Goal: Task Accomplishment & Management: Manage account settings

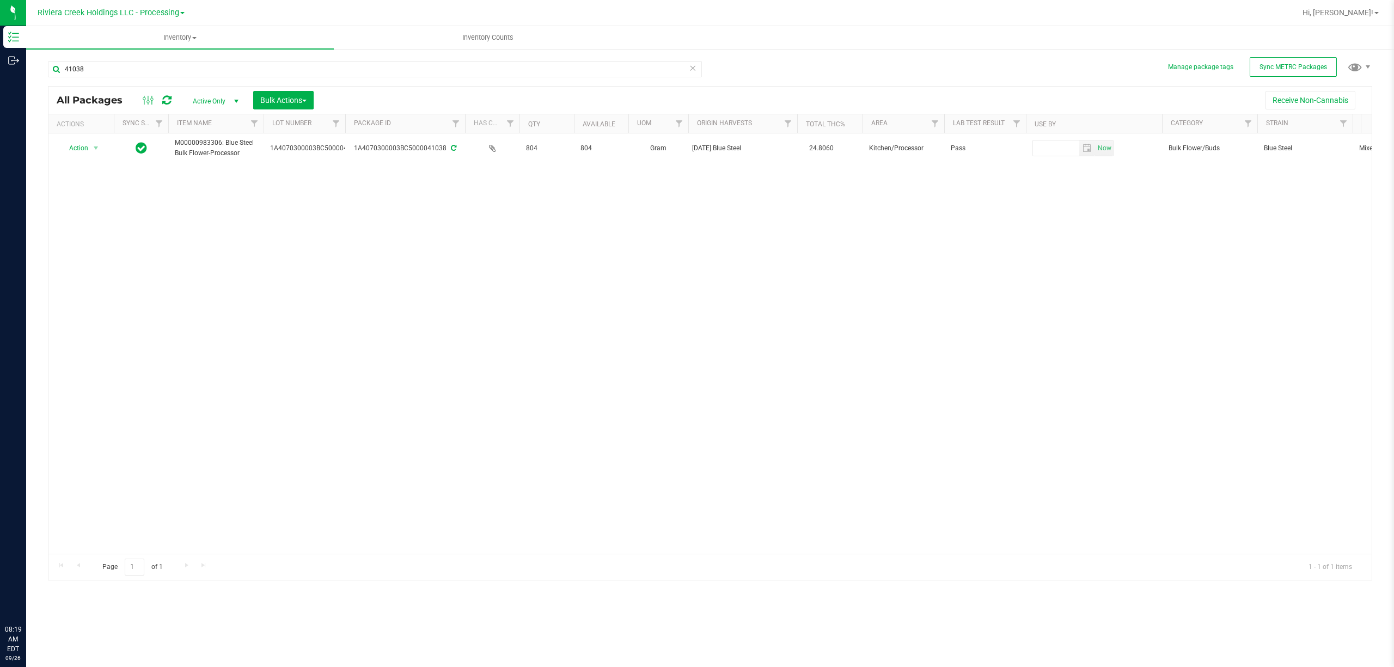
click at [127, 16] on span "Riviera Creek Holdings LLC - Processing" at bounding box center [109, 12] width 142 height 9
click at [131, 35] on link "Riviera Creek Holdings LLC - Cultivation" at bounding box center [111, 38] width 159 height 15
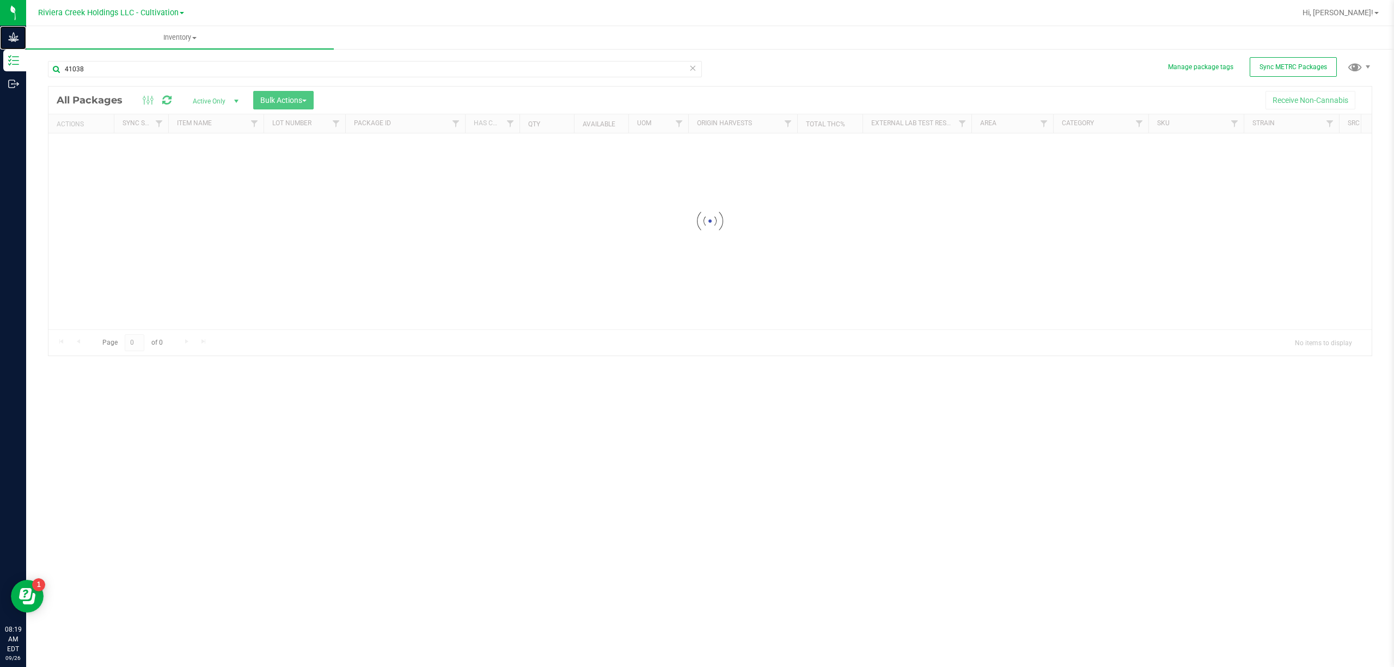
click at [15, 34] on icon at bounding box center [13, 37] width 11 height 11
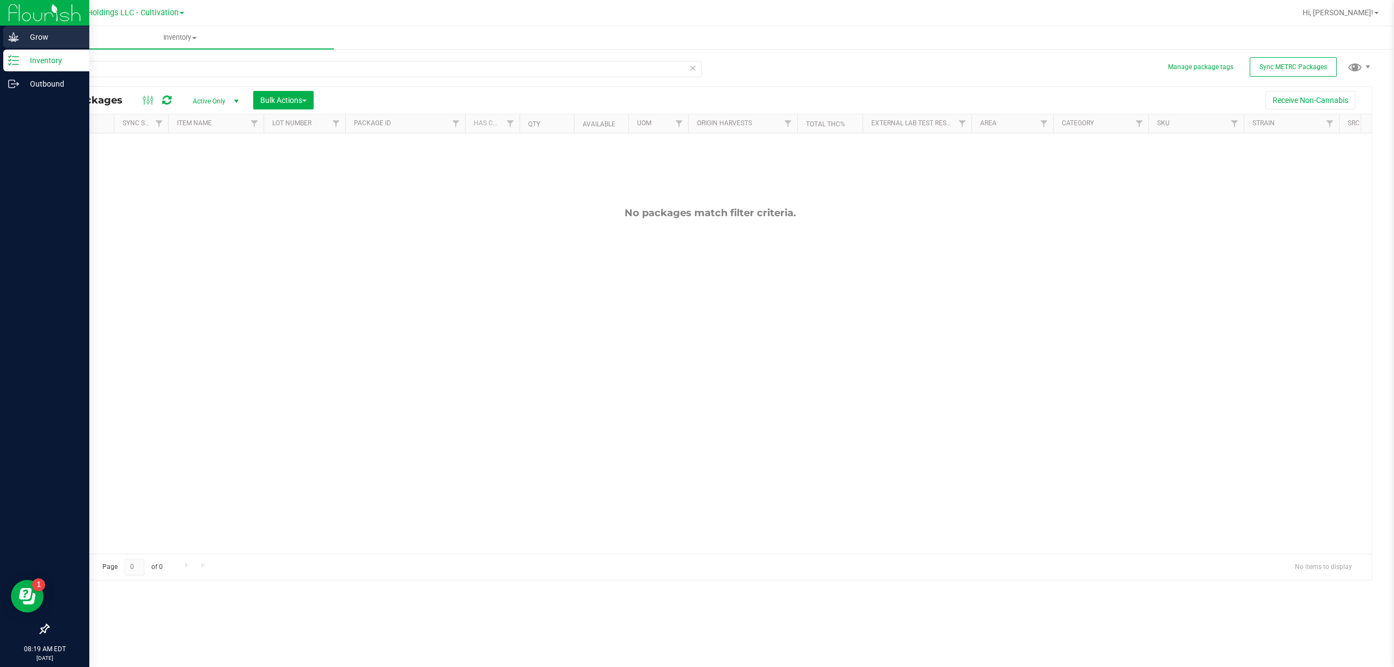
click at [11, 33] on icon at bounding box center [13, 37] width 11 height 11
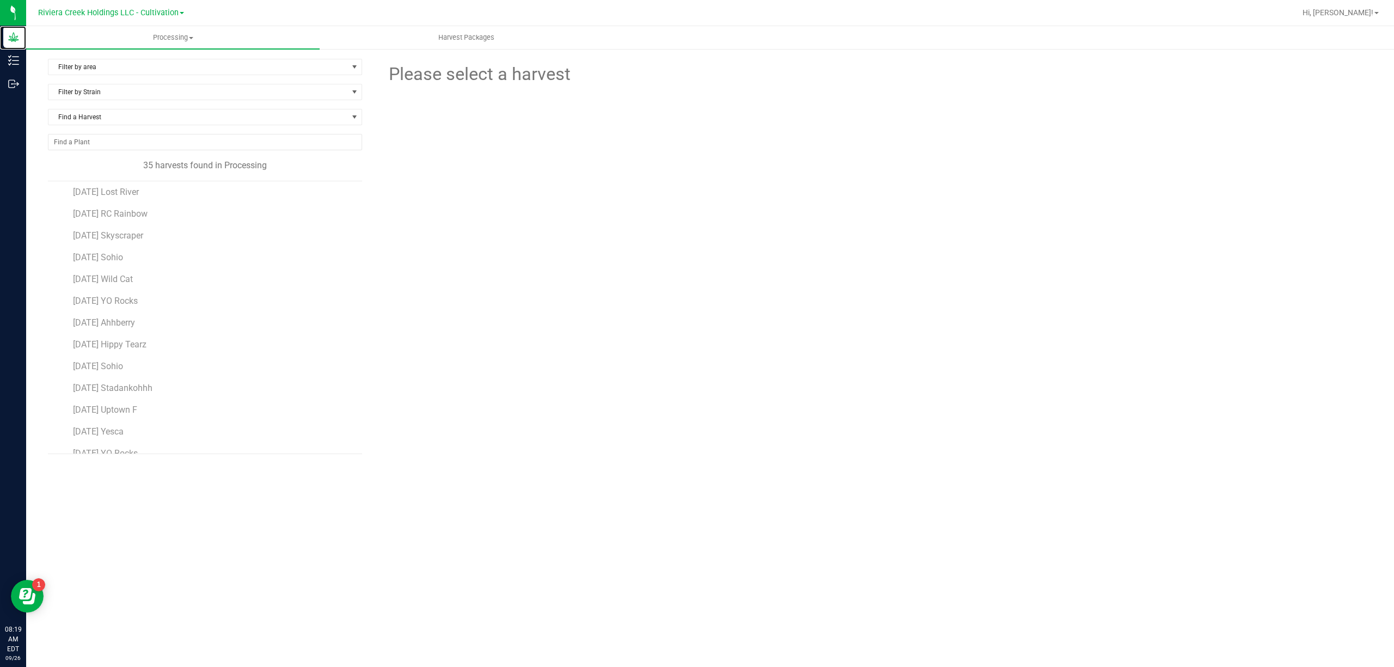
scroll to position [145, 0]
click at [146, 406] on li "[DATE] Uptown F" at bounding box center [213, 396] width 281 height 22
click at [138, 403] on span "[DATE] Uptown F" at bounding box center [105, 400] width 65 height 10
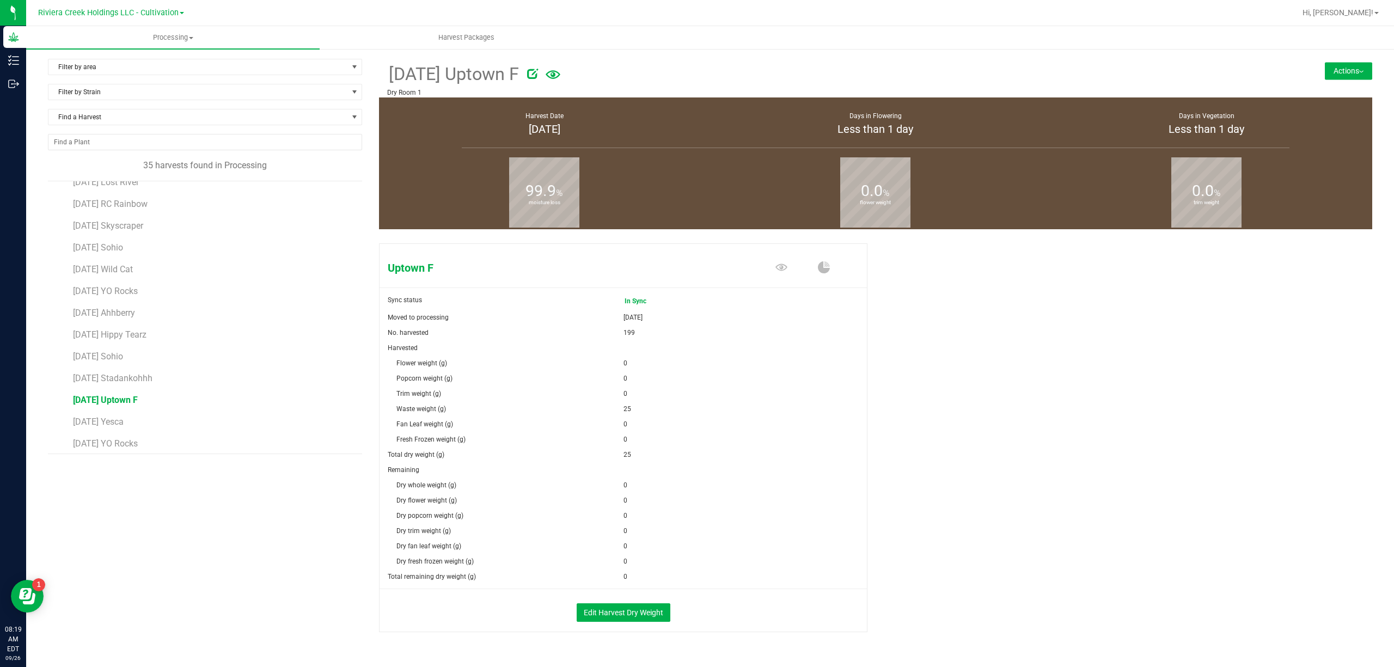
click at [1336, 74] on button "Actions" at bounding box center [1348, 70] width 47 height 17
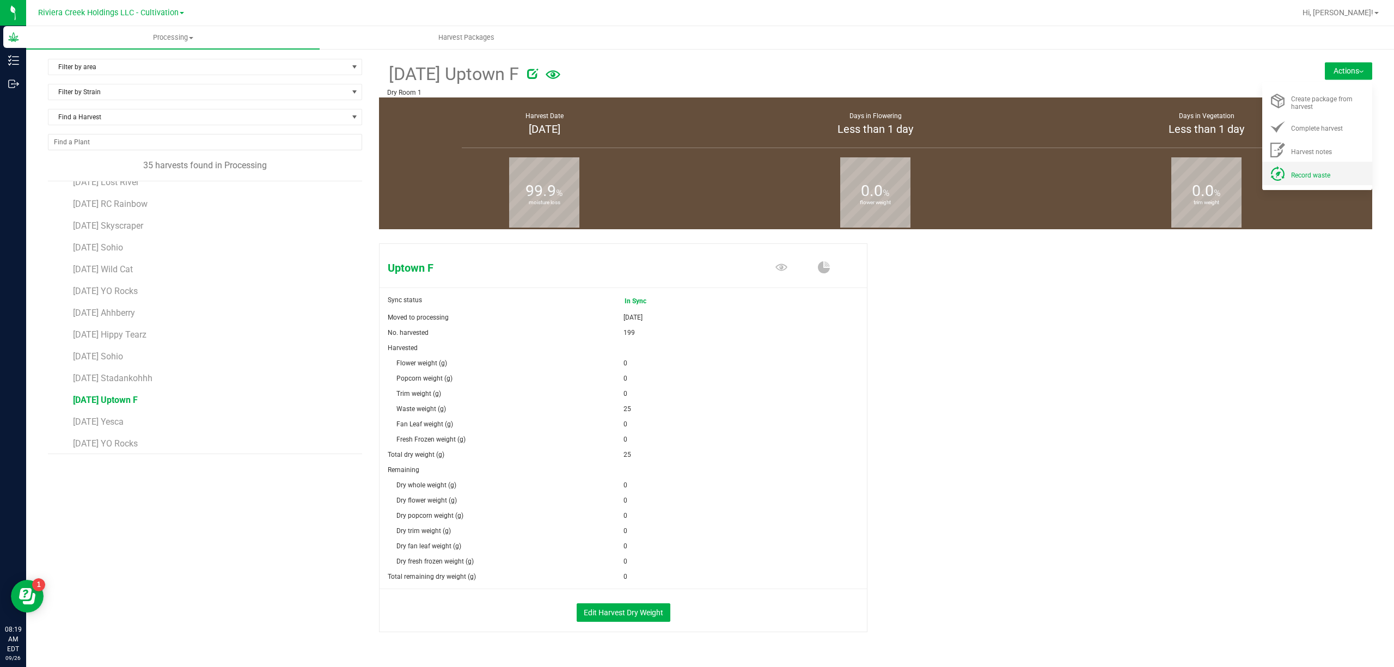
click at [1317, 170] on div "Record waste" at bounding box center [1328, 173] width 74 height 11
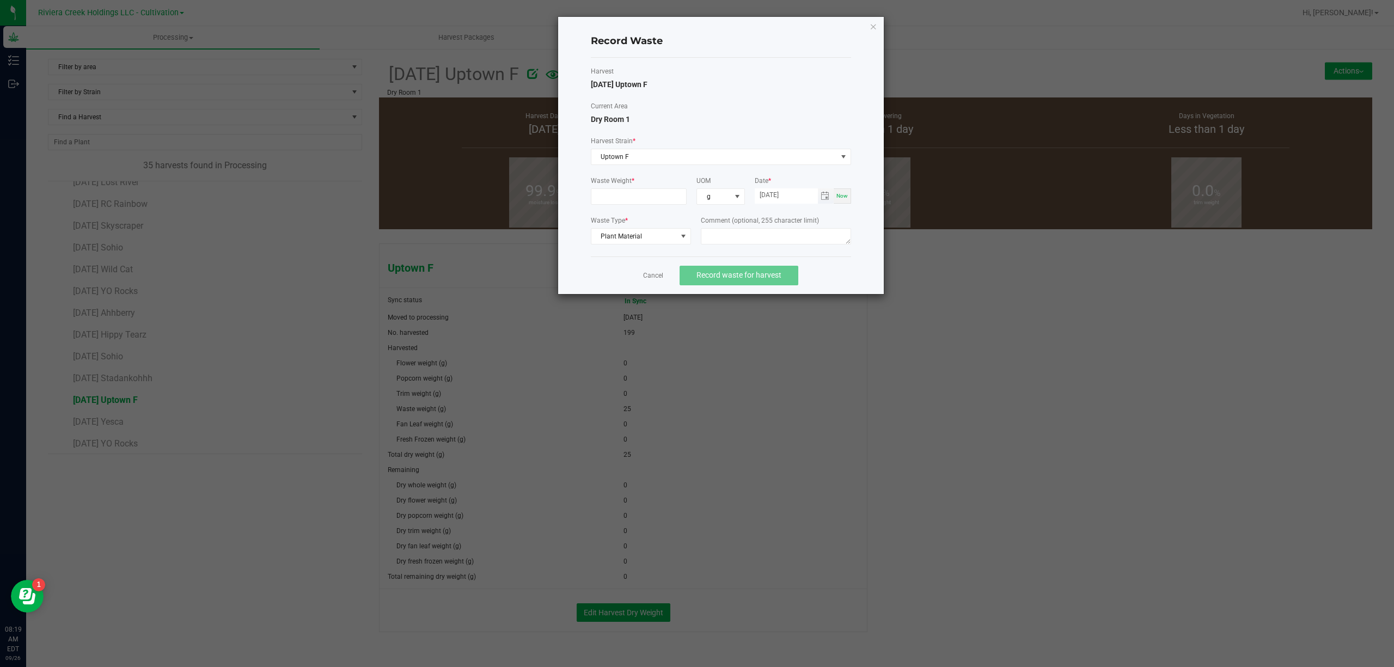
click at [832, 196] on span "Toggle calendar" at bounding box center [826, 195] width 16 height 15
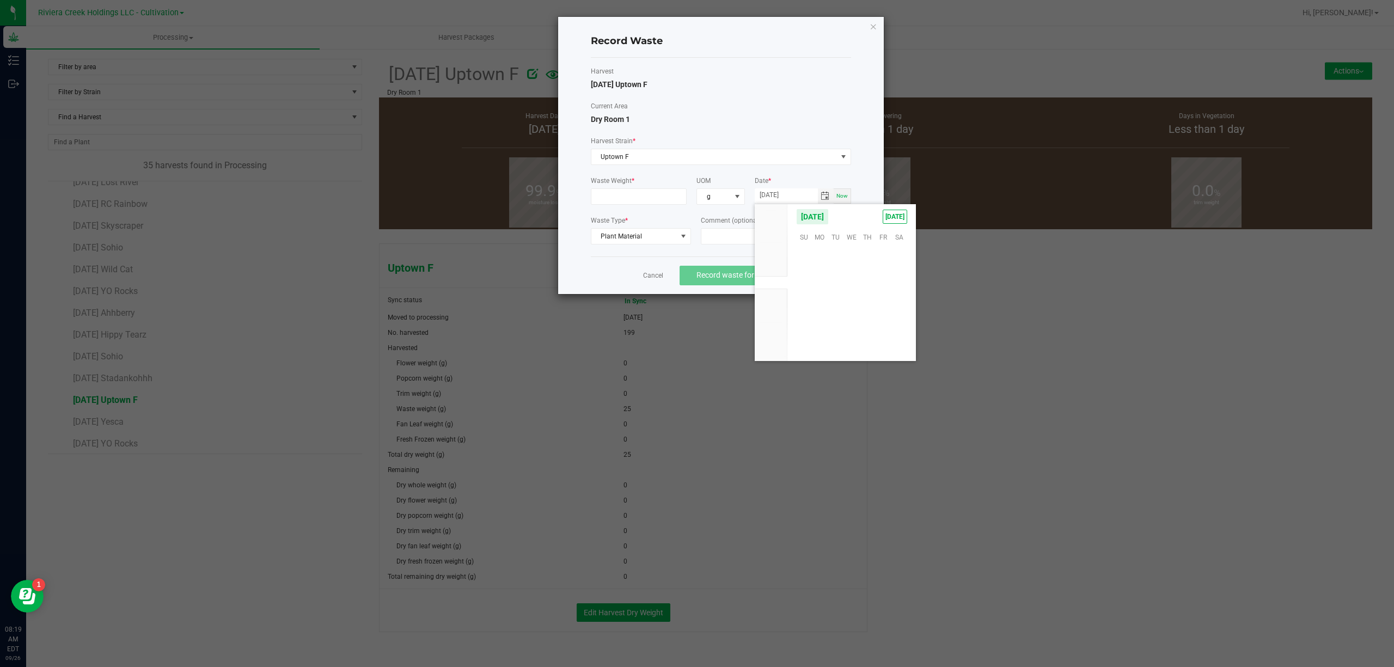
scroll to position [176559, 0]
click at [870, 309] on span "25" at bounding box center [867, 304] width 16 height 17
type input "[DATE]"
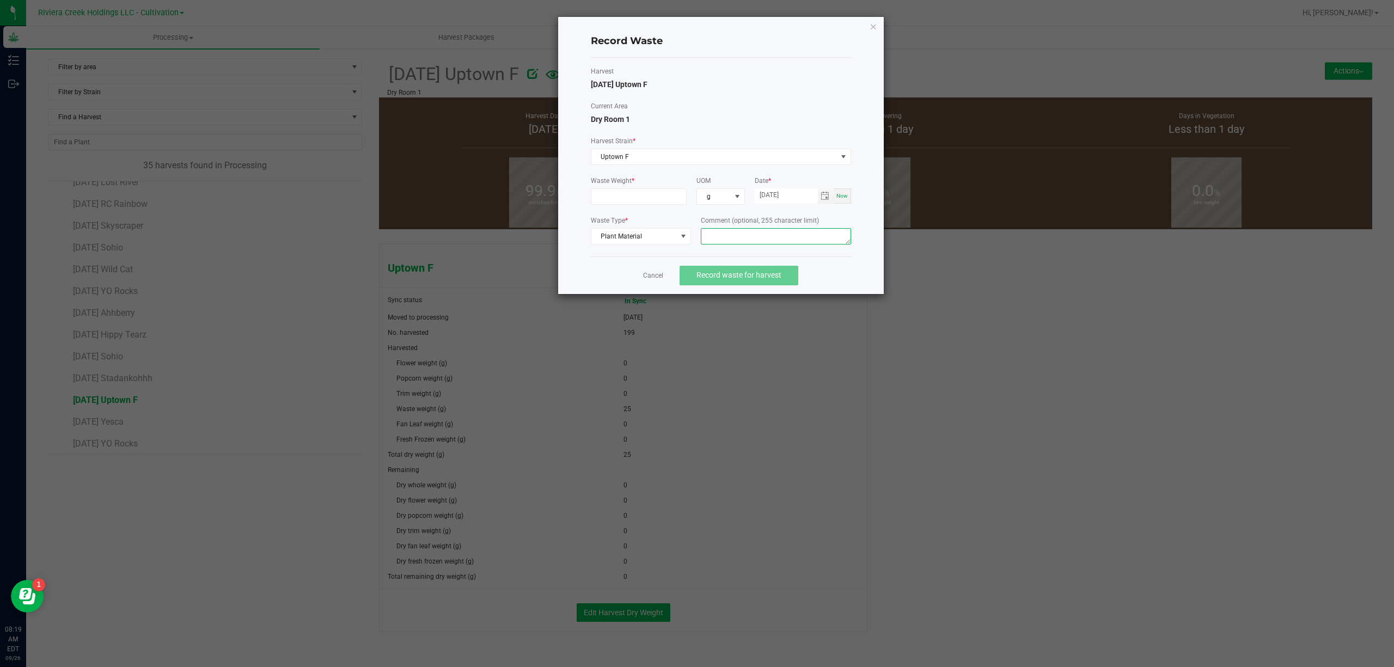
click at [765, 236] on textarea at bounding box center [776, 236] width 150 height 16
type textarea "Trim Floor Waste"
click at [661, 197] on input at bounding box center [638, 196] width 95 height 15
type input "53.0000 g"
click at [769, 75] on label "Harvest" at bounding box center [721, 71] width 260 height 10
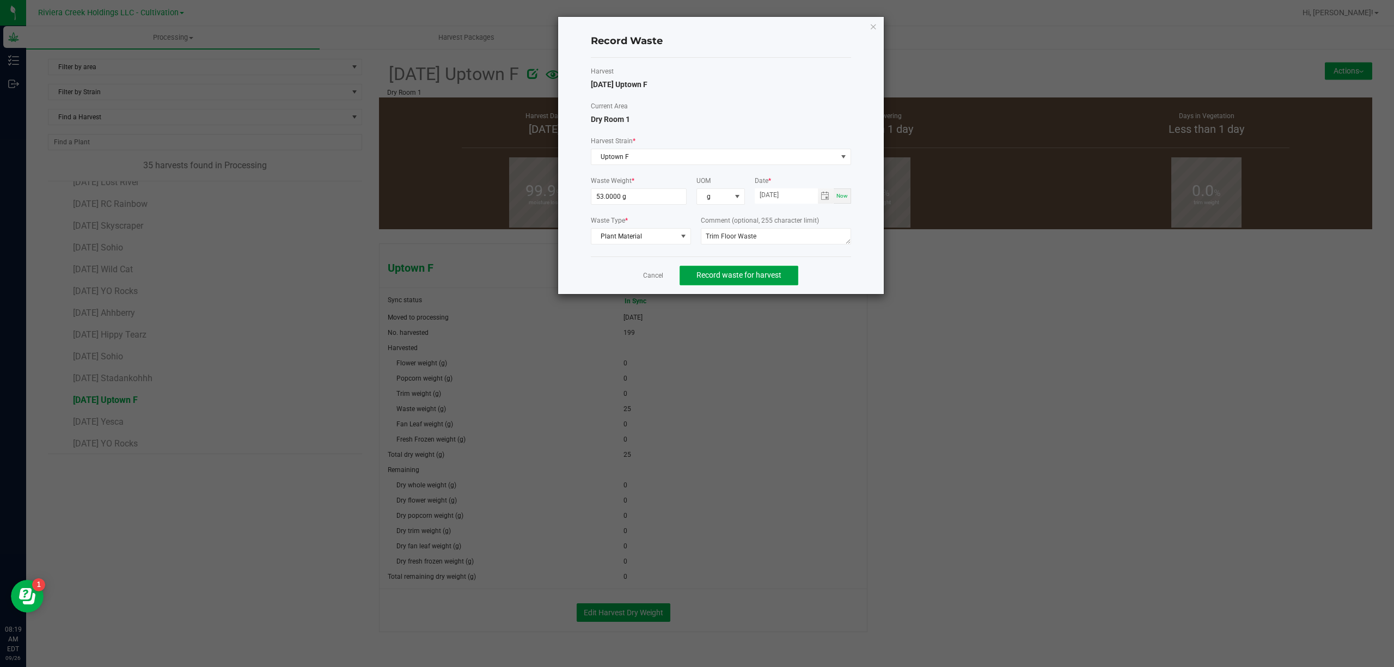
click at [778, 273] on span "Record waste for harvest" at bounding box center [738, 275] width 85 height 9
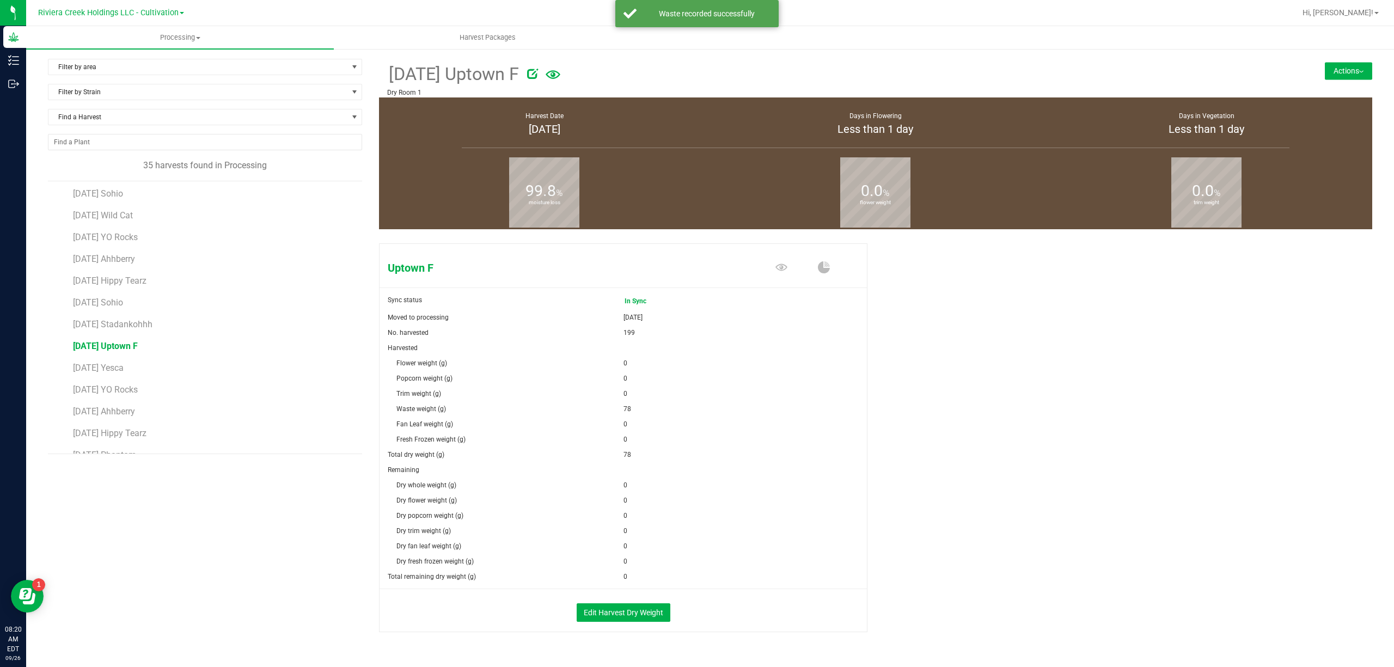
scroll to position [499, 0]
click at [123, 331] on span "[DATE] Sohio" at bounding box center [98, 329] width 50 height 10
click at [1339, 77] on button "Actions" at bounding box center [1348, 70] width 47 height 17
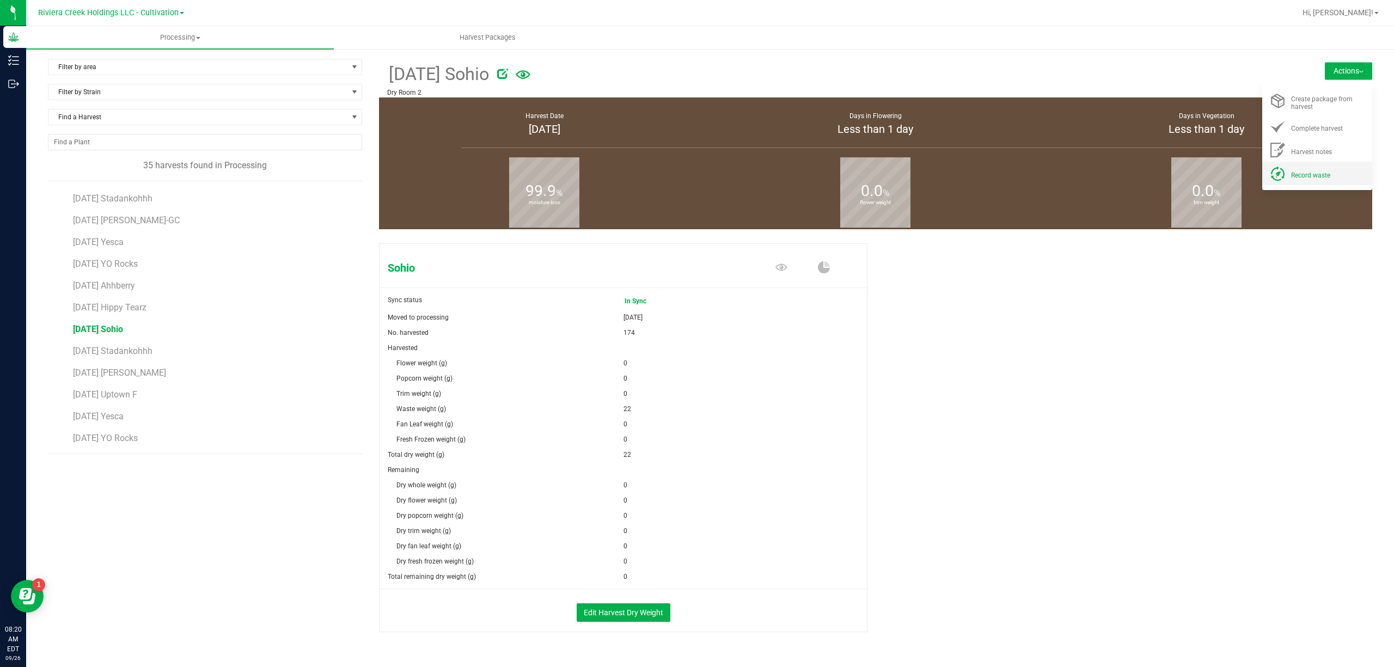
click at [1320, 184] on li "Record waste" at bounding box center [1317, 173] width 110 height 23
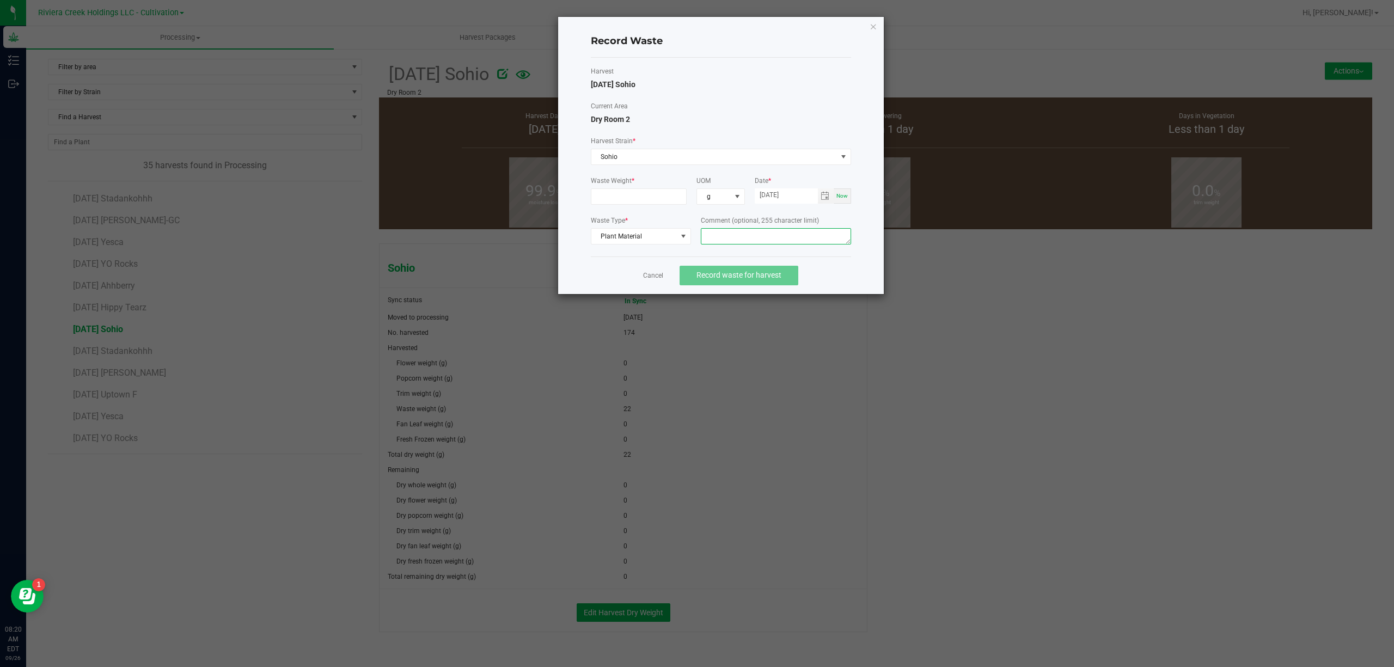
click at [766, 240] on textarea at bounding box center [776, 236] width 150 height 16
type textarea "Buck Floor Waste"
click at [636, 197] on input at bounding box center [638, 196] width 95 height 15
click at [828, 201] on span "Toggle calendar" at bounding box center [826, 195] width 16 height 15
type input "12.0000 g"
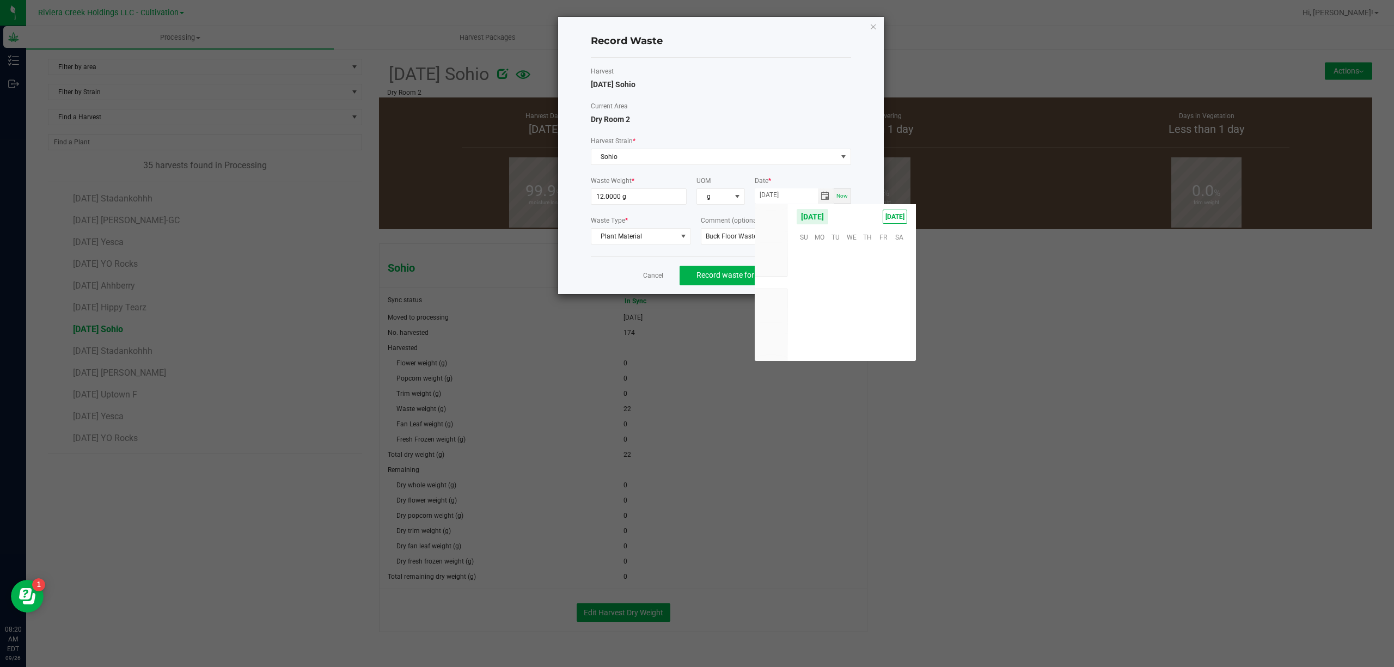
scroll to position [176559, 0]
click at [867, 304] on span "25" at bounding box center [867, 304] width 16 height 17
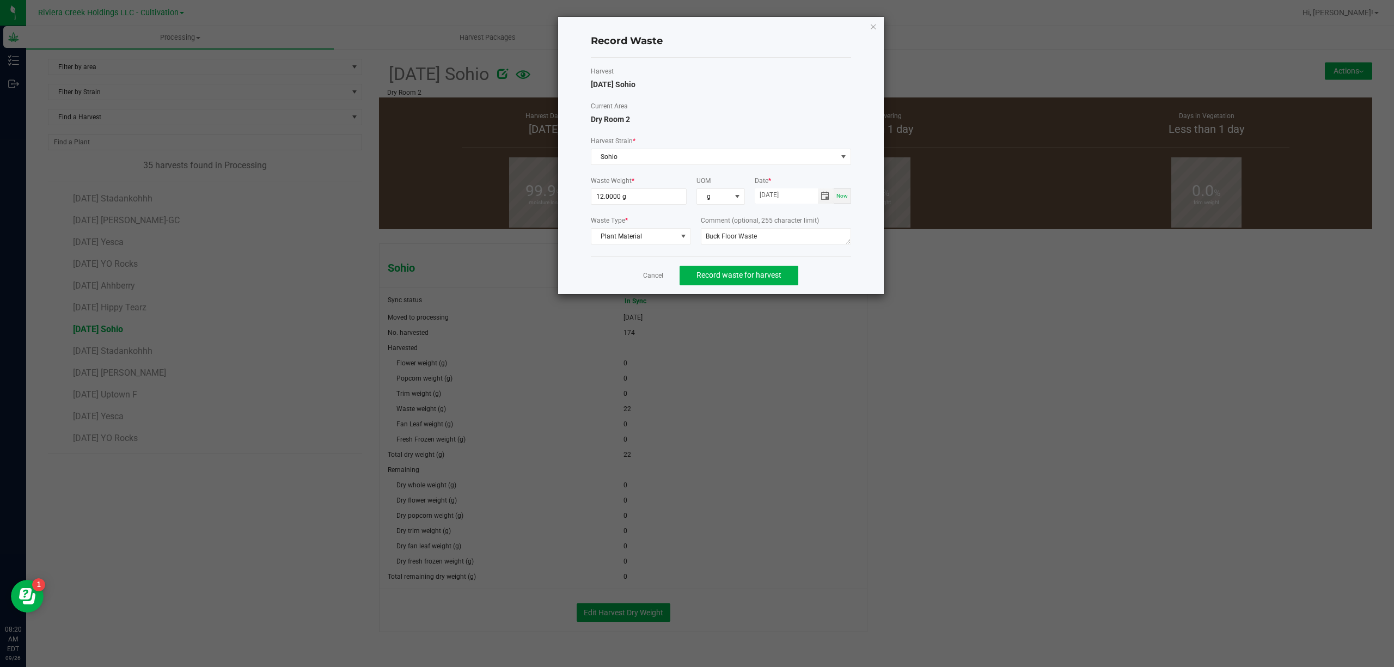
type input "[DATE]"
click at [763, 283] on button "Record waste for harvest" at bounding box center [739, 276] width 119 height 20
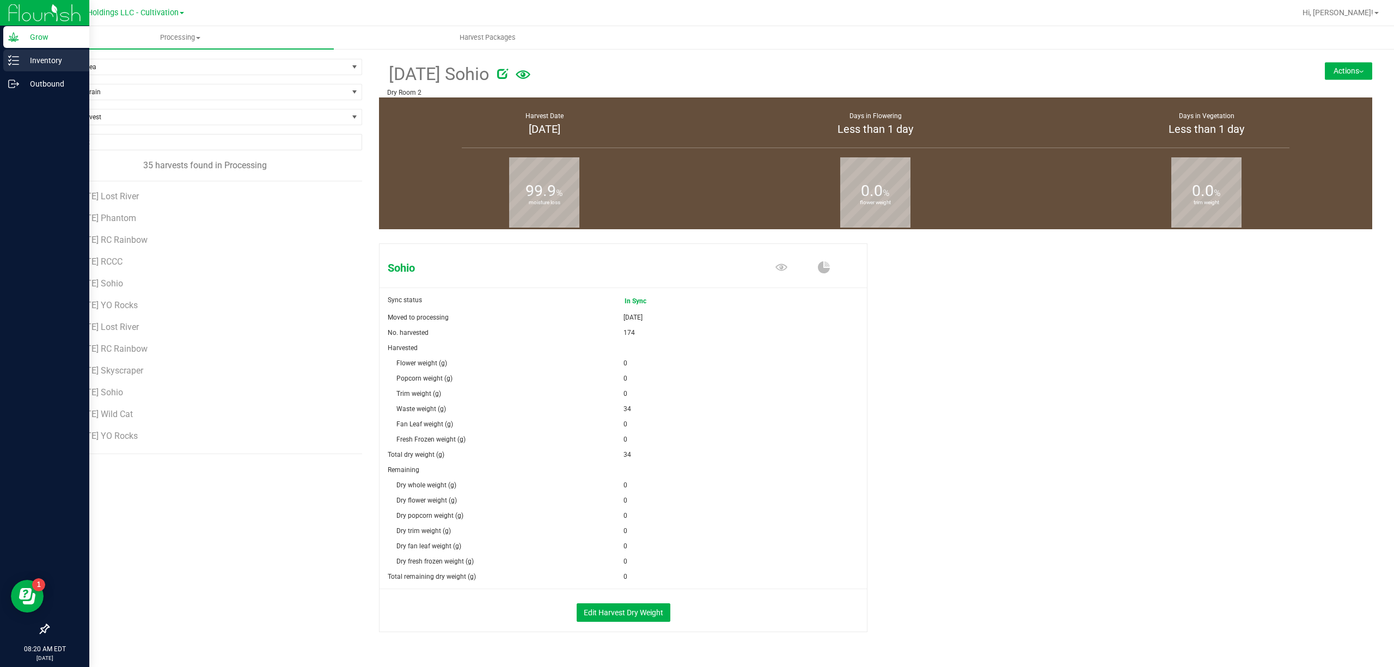
click at [4, 53] on div "Inventory" at bounding box center [46, 61] width 86 height 22
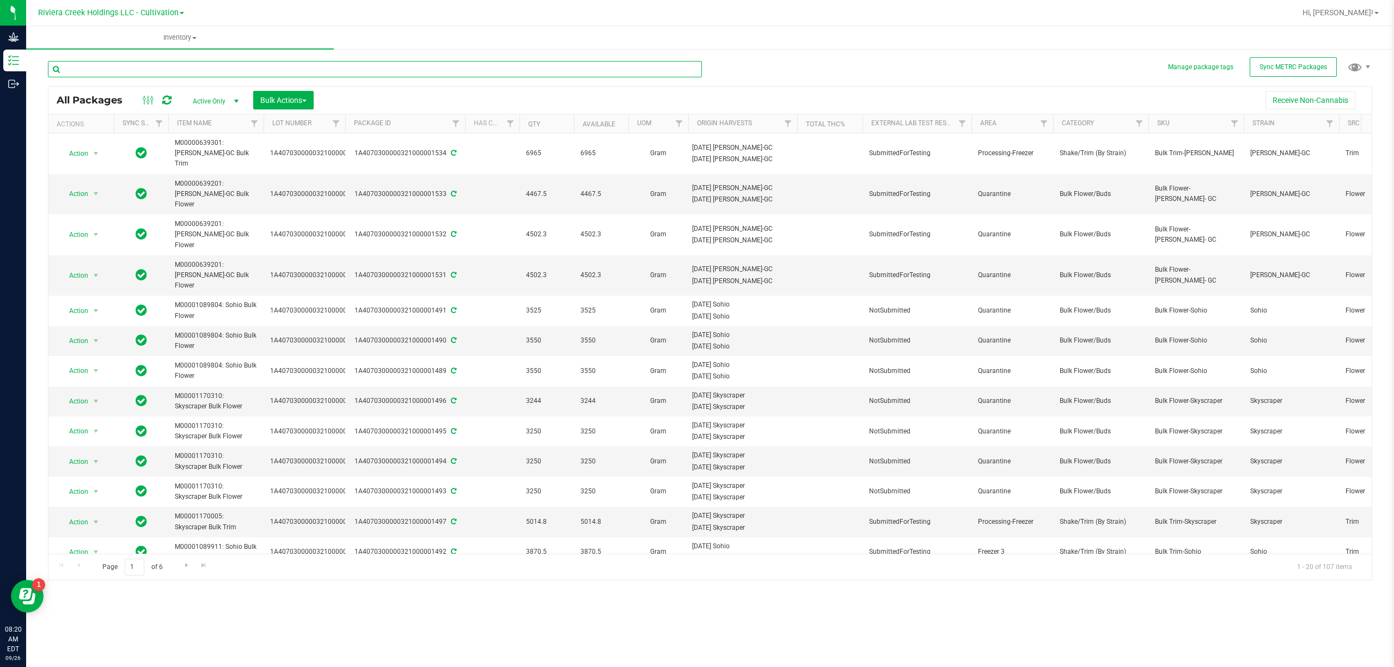
click at [144, 65] on input "text" at bounding box center [375, 69] width 654 height 16
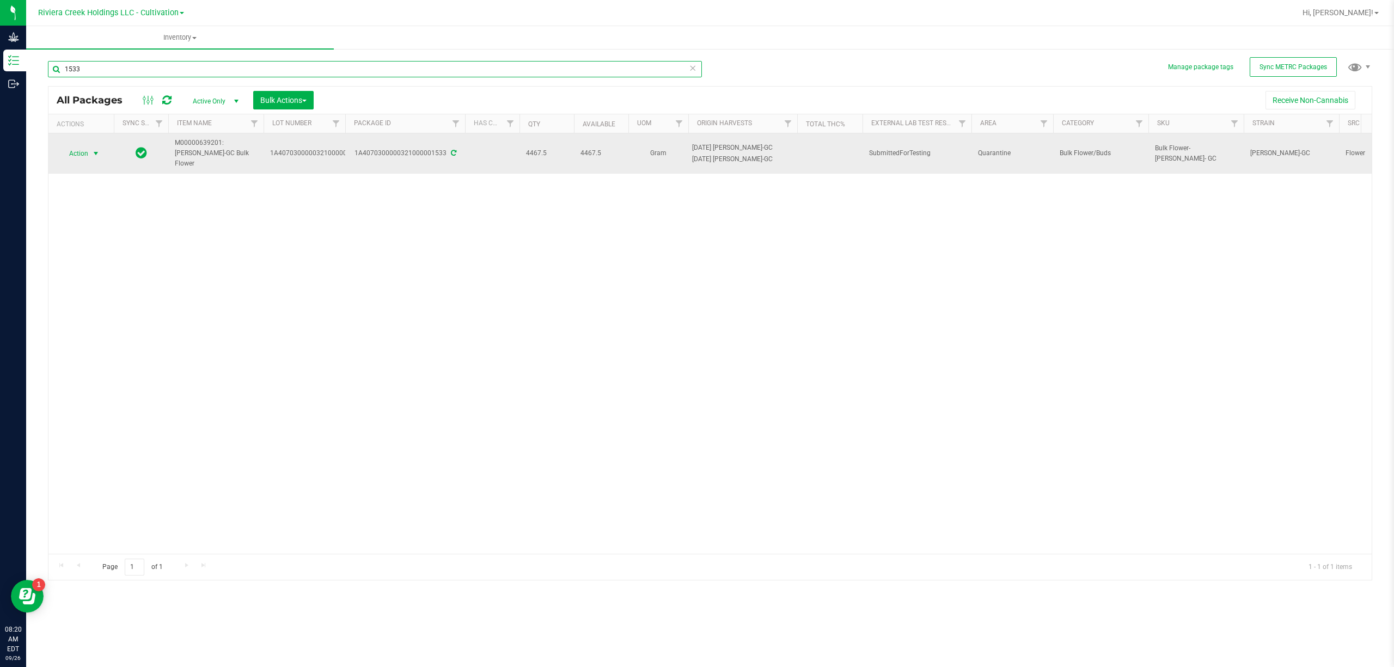
type input "1533"
click at [90, 149] on span "select" at bounding box center [96, 153] width 14 height 15
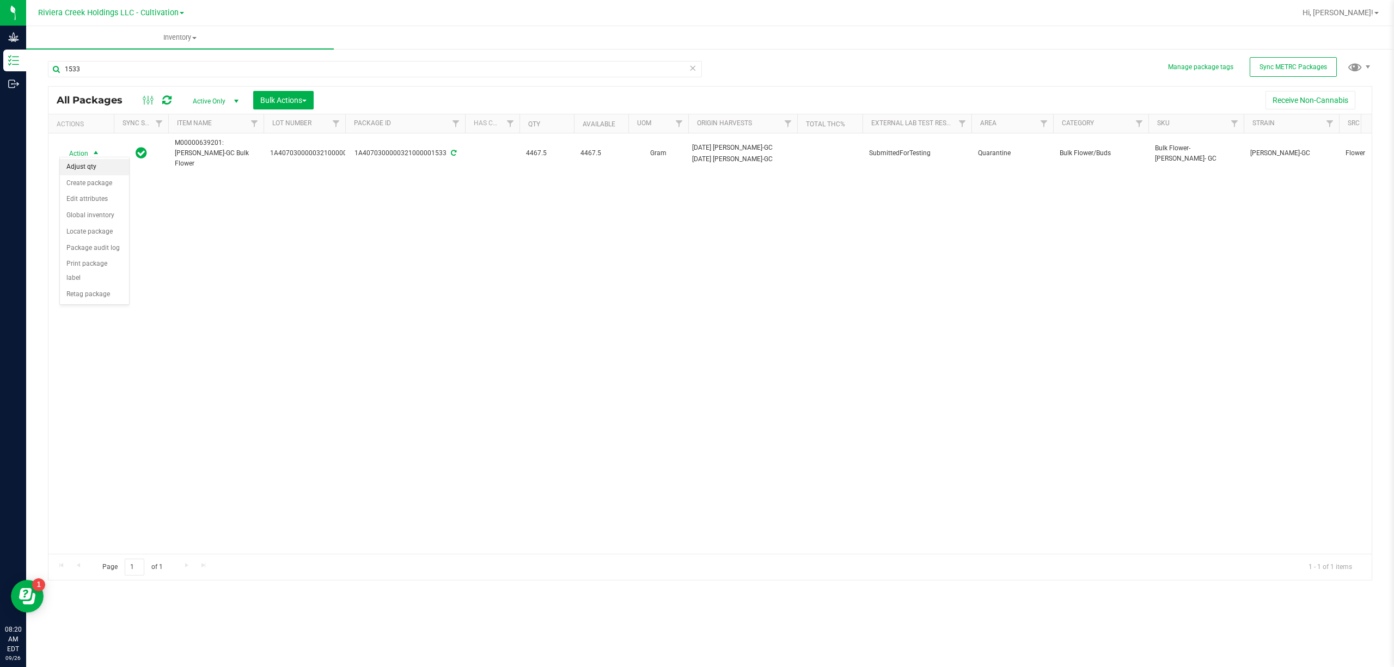
click at [94, 166] on li "Adjust qty" at bounding box center [94, 167] width 69 height 16
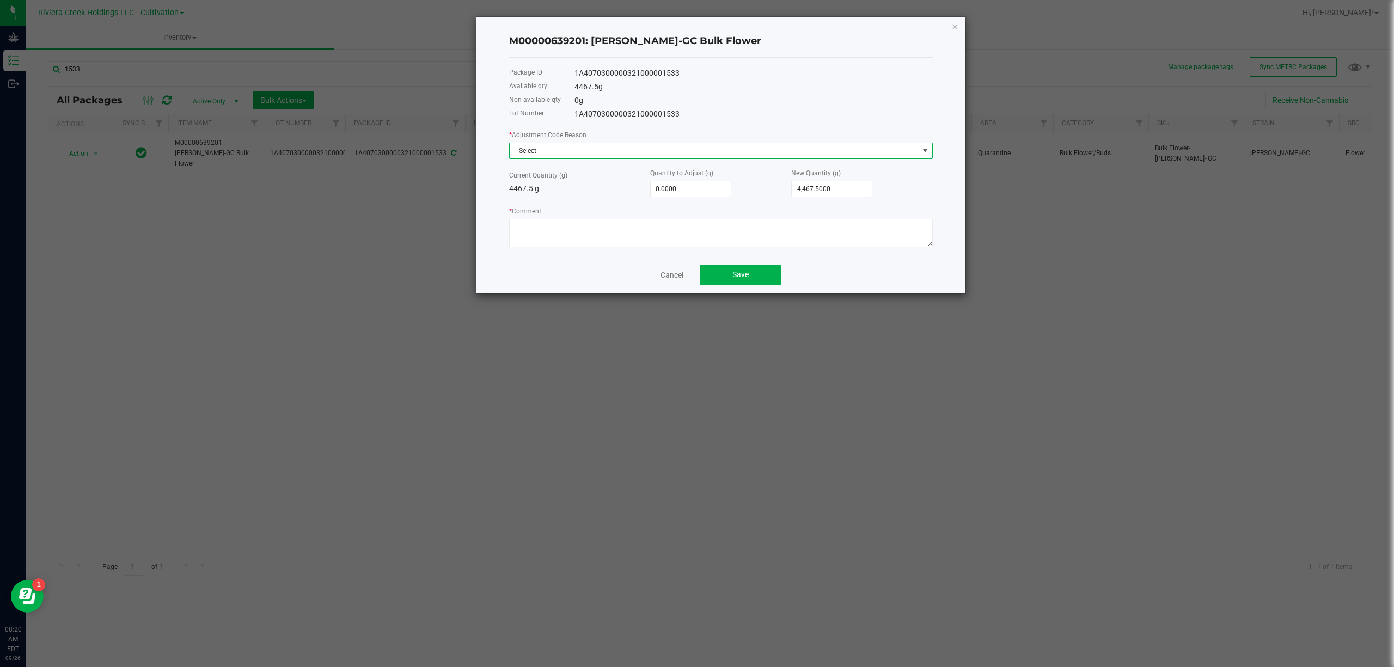
click at [669, 152] on span "Select" at bounding box center [714, 150] width 409 height 15
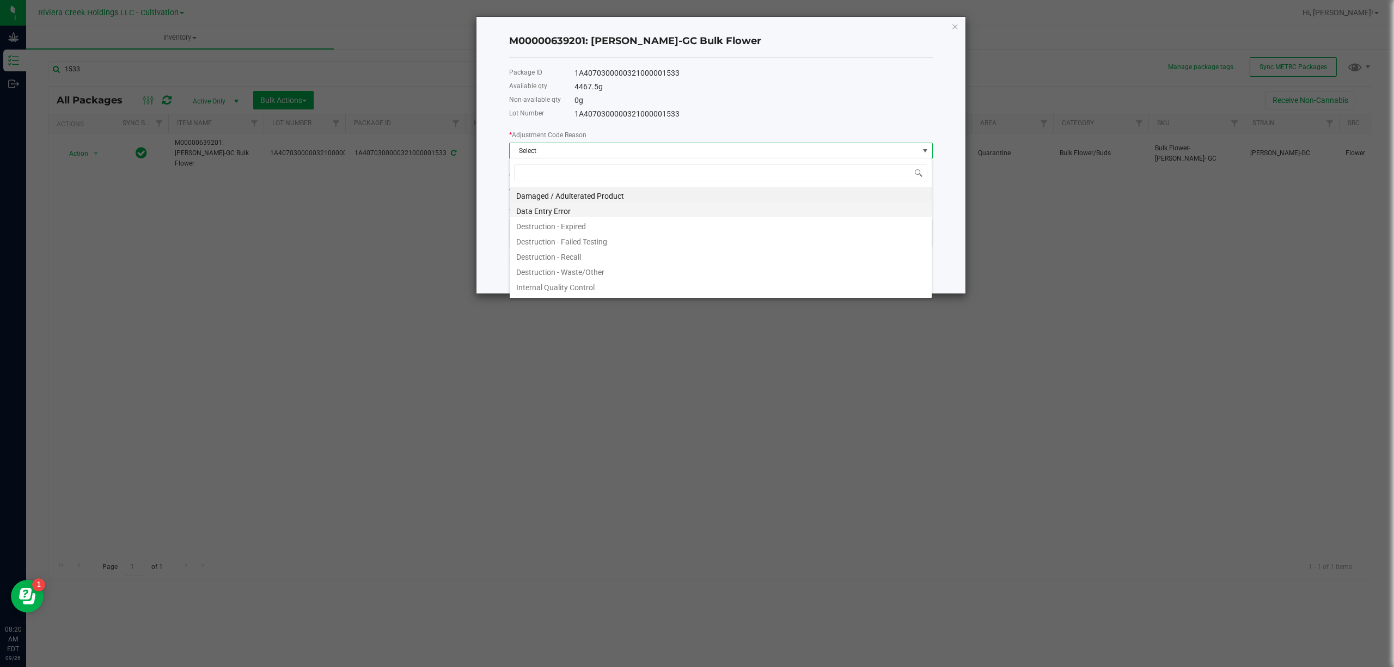
scroll to position [16, 423]
click at [610, 268] on li "Destruction - Waste/Other" at bounding box center [721, 270] width 422 height 15
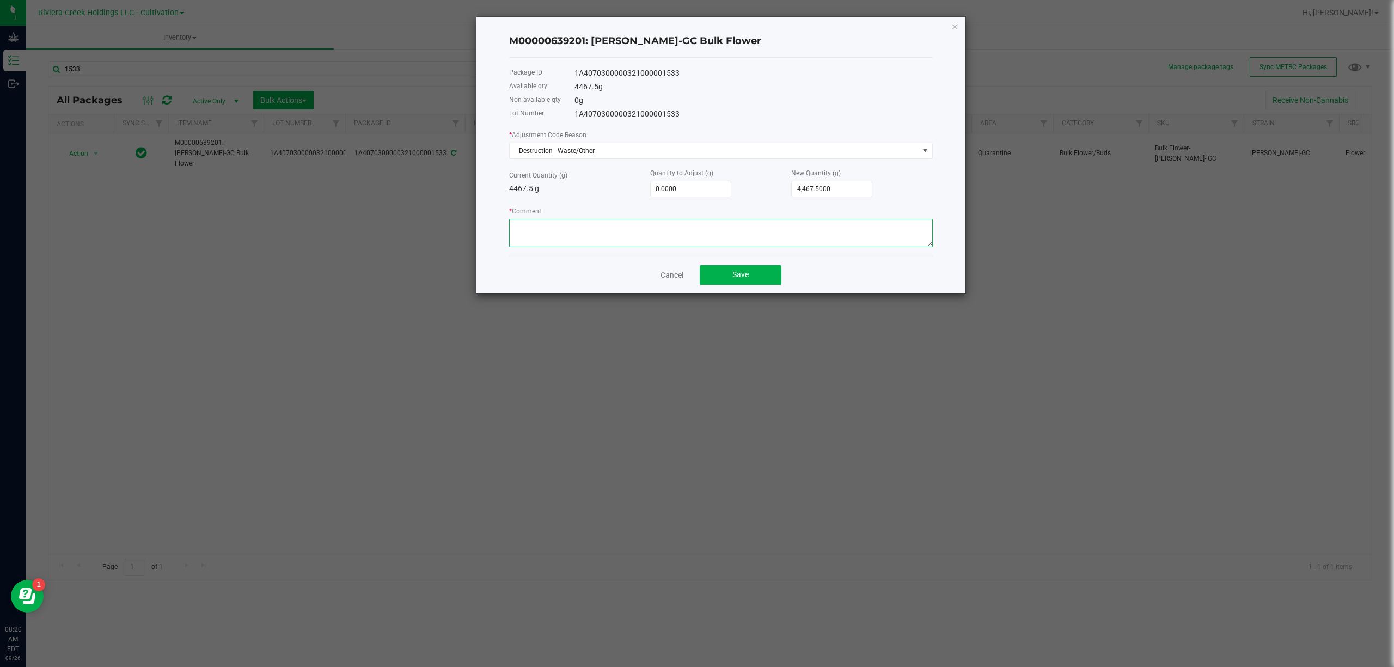
click at [604, 234] on textarea "* Comment" at bounding box center [721, 233] width 424 height 28
paste textarea "1A4070300003BC5000041038"
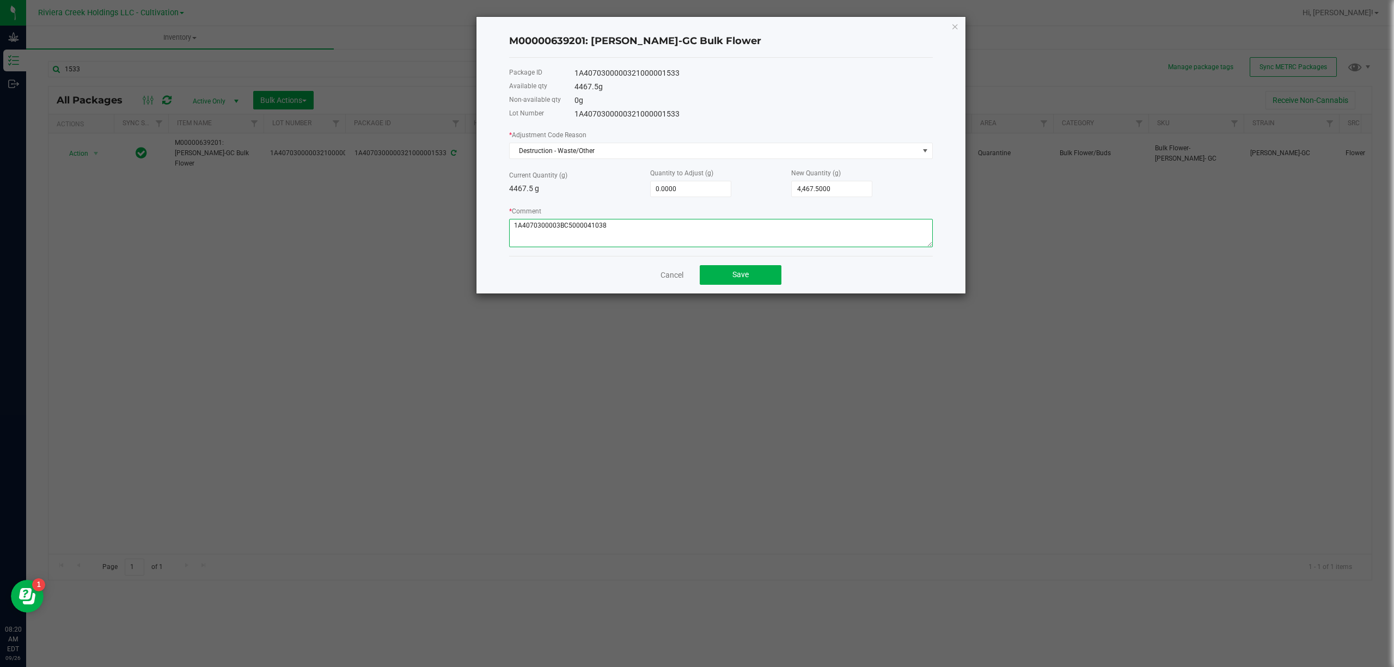
click at [626, 231] on textarea "* Comment" at bounding box center [721, 233] width 424 height 28
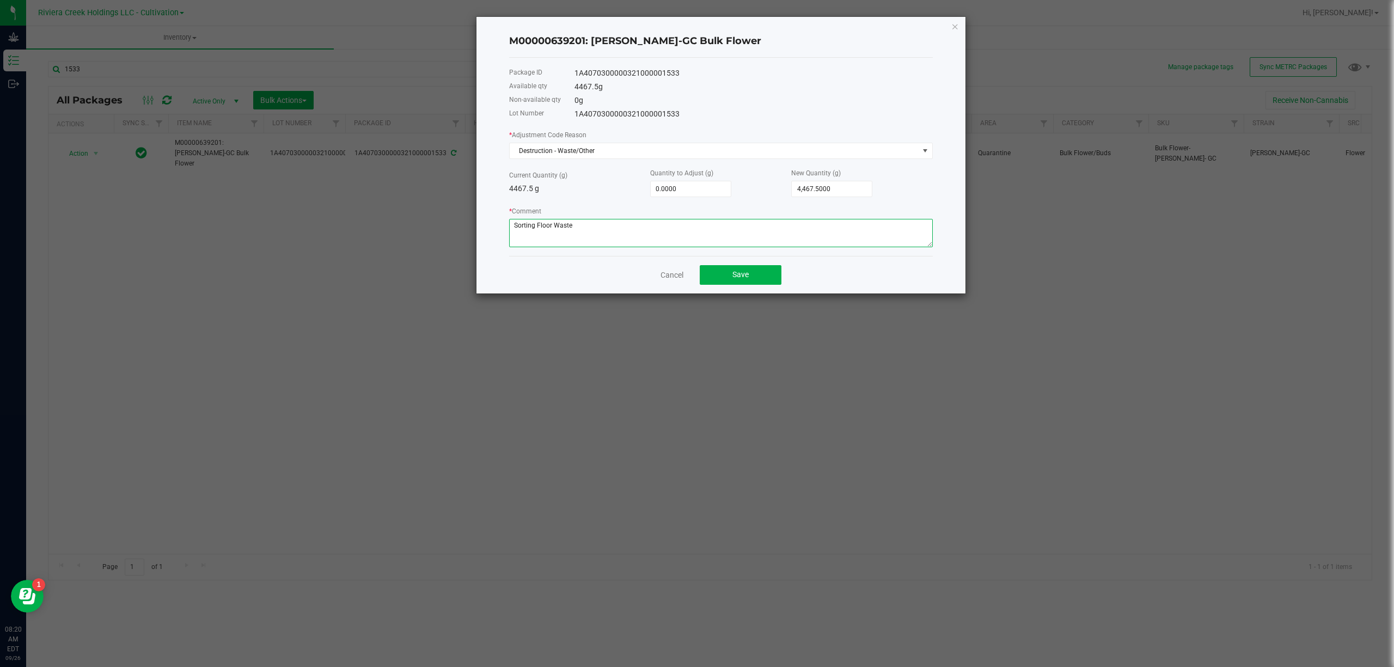
click at [626, 231] on textarea "* Comment" at bounding box center [721, 233] width 424 height 28
type textarea "Sorting Floor Waste"
click at [682, 181] on input "0" at bounding box center [691, 188] width 80 height 15
type input "-2"
type input "4,465.5000"
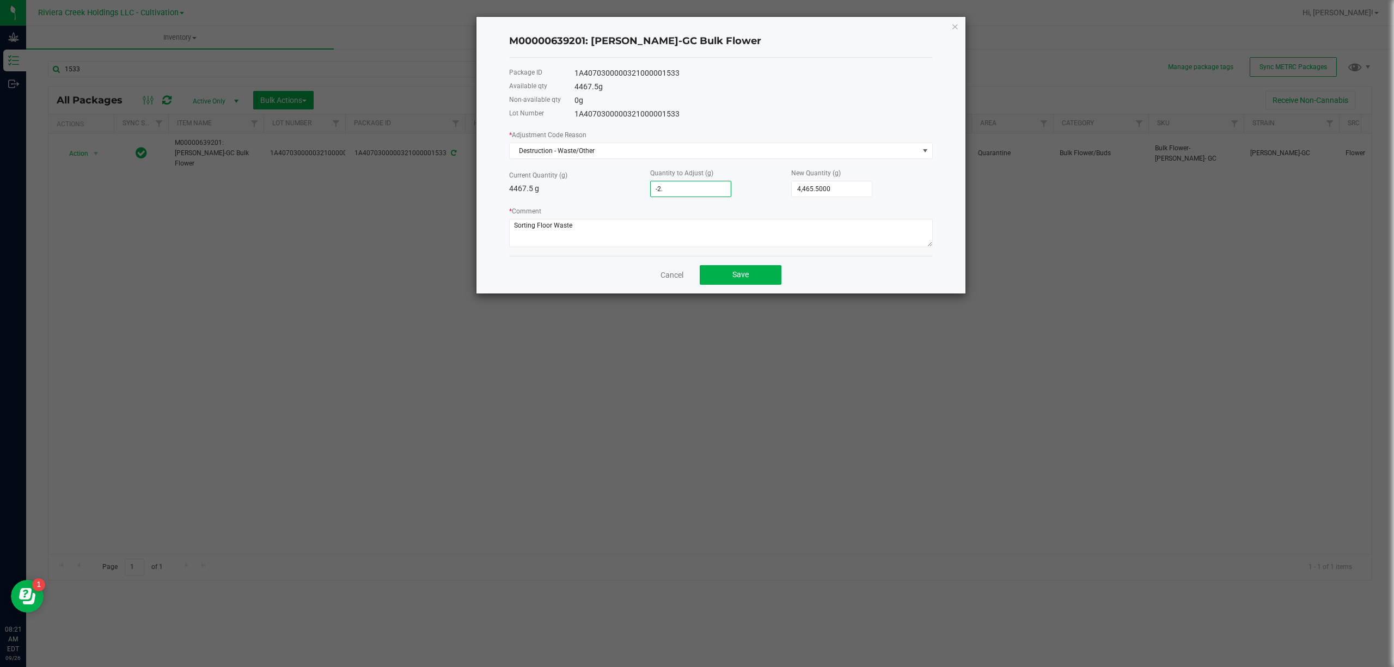
type input "-2.5"
type input "4,465.0000"
type input "-2.5000"
click at [623, 183] on p "4467.5 g" at bounding box center [579, 188] width 141 height 11
click at [740, 278] on span "Save" at bounding box center [740, 274] width 16 height 9
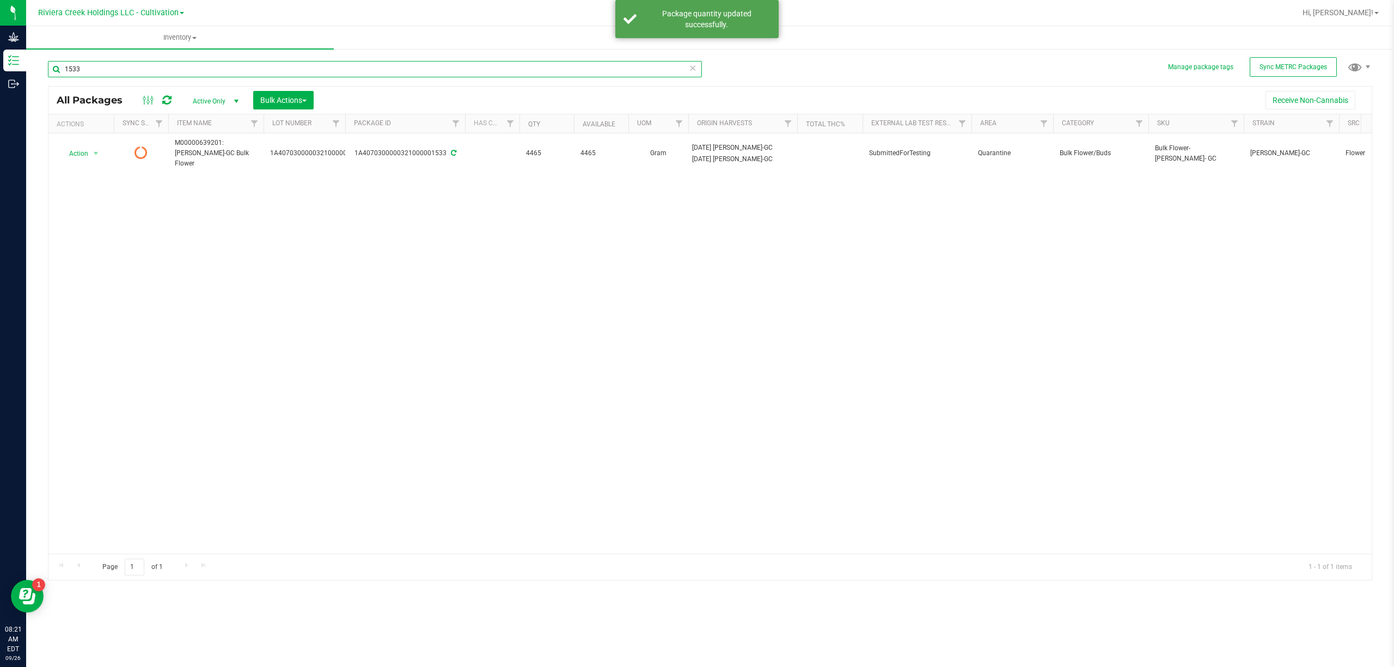
click at [187, 62] on input "1533" at bounding box center [375, 69] width 654 height 16
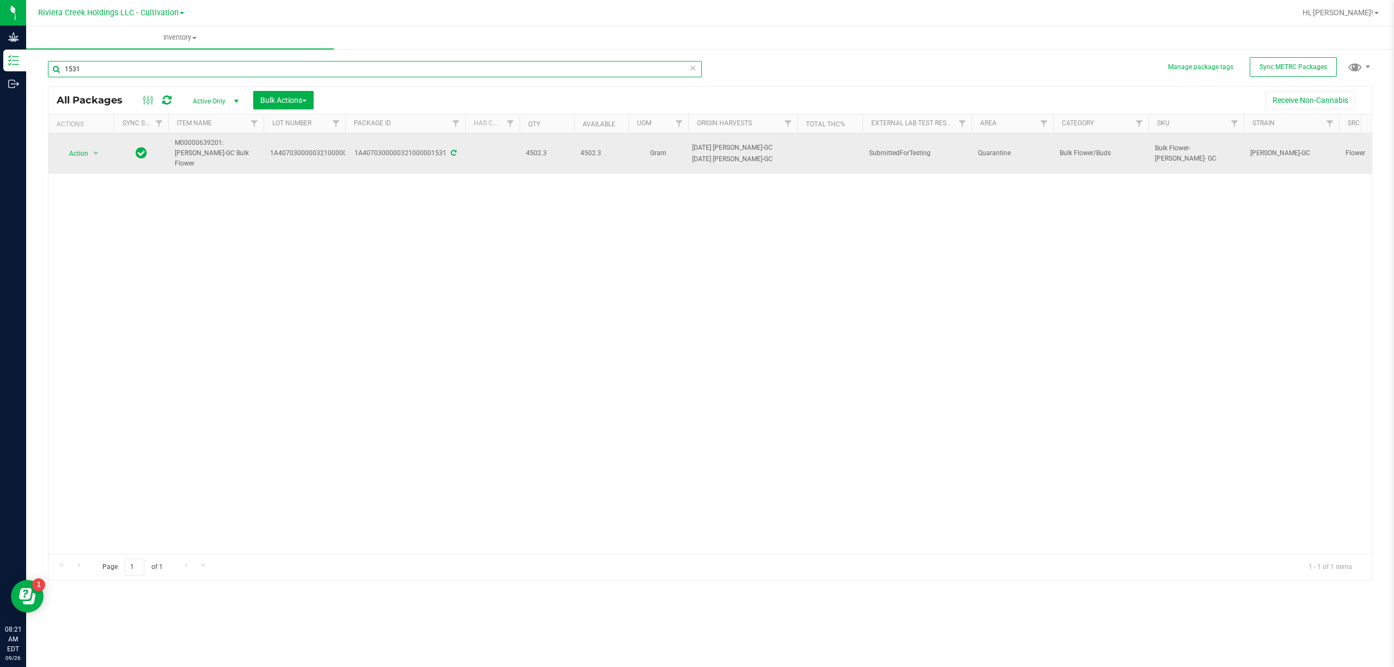
type input "1531"
click at [77, 151] on span "Action" at bounding box center [73, 153] width 29 height 15
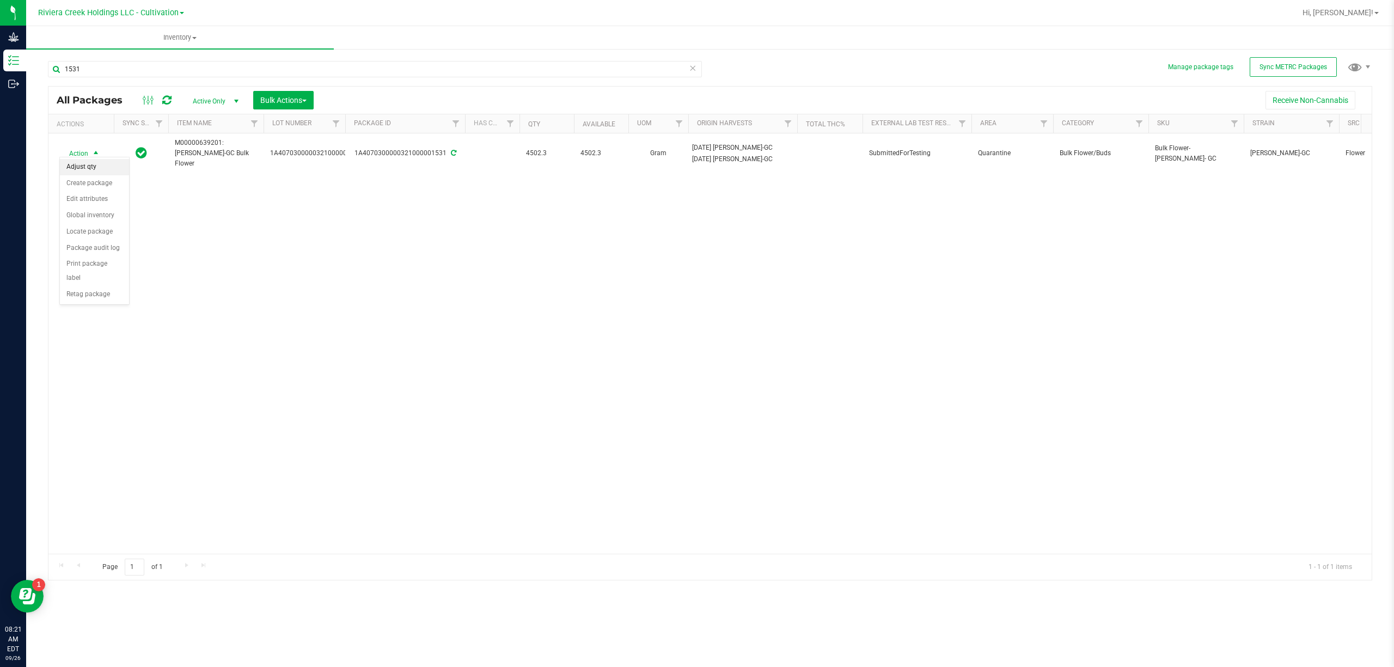
click at [93, 164] on li "Adjust qty" at bounding box center [94, 167] width 69 height 16
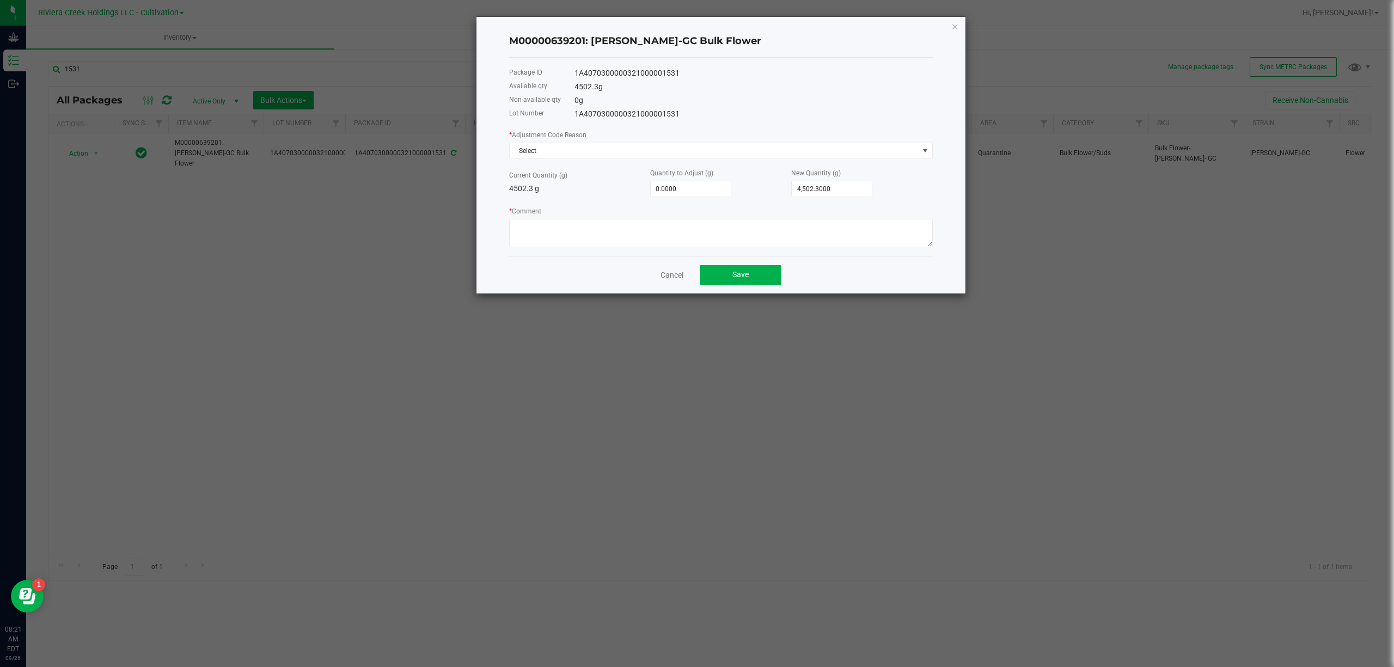
click at [554, 140] on div "* Adjustment Code Reason Select" at bounding box center [721, 144] width 424 height 30
click at [554, 149] on span "Select" at bounding box center [714, 150] width 409 height 15
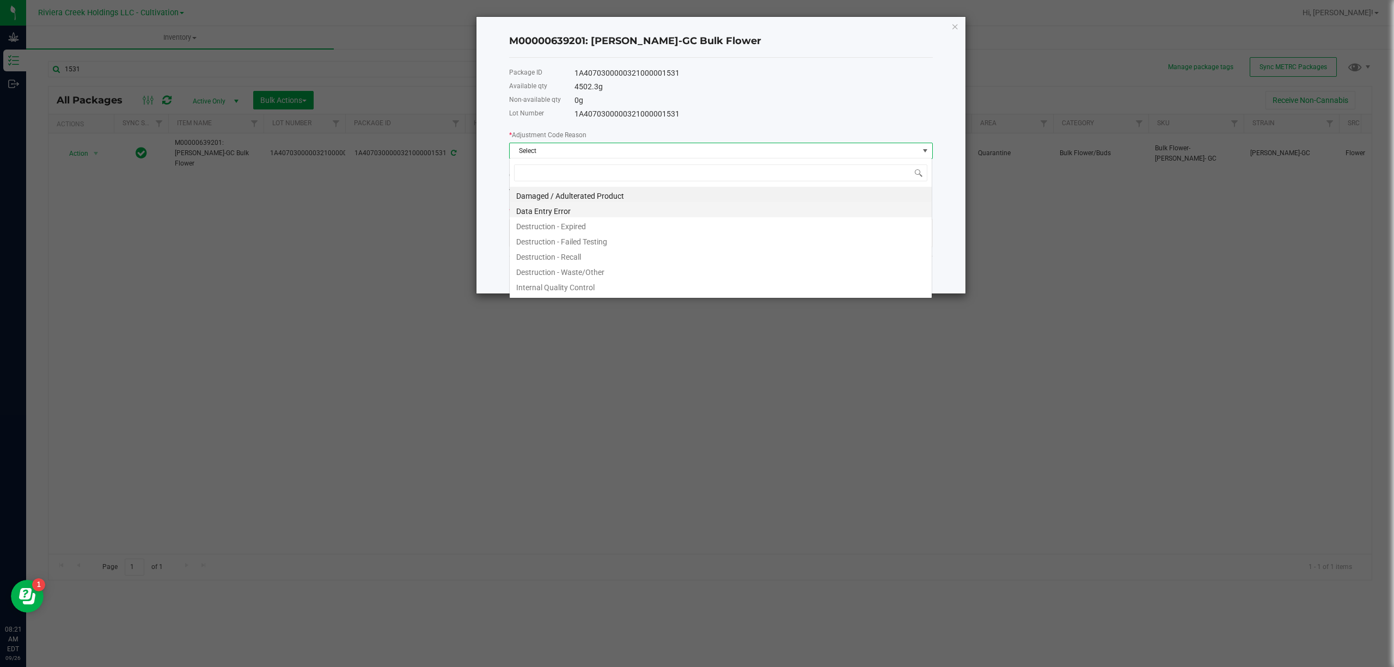
scroll to position [16, 423]
click at [594, 267] on li "Destruction - Waste/Other" at bounding box center [721, 270] width 422 height 15
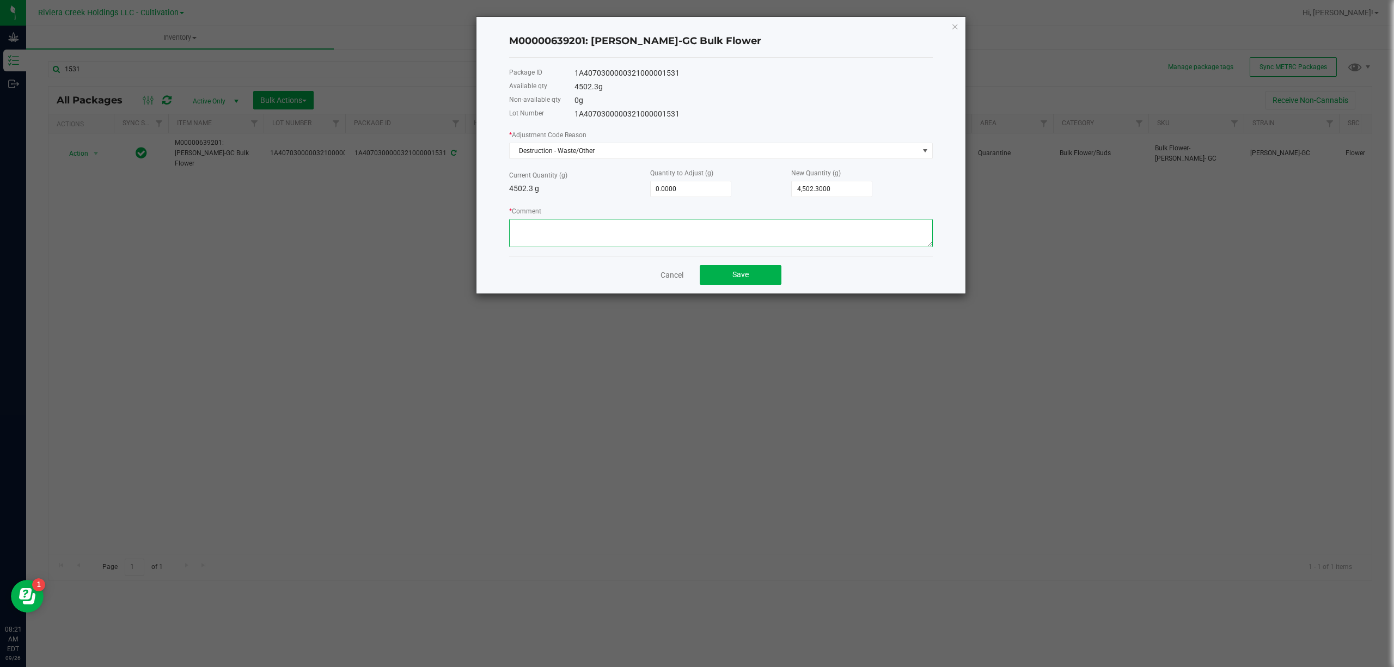
drag, startPoint x: 588, startPoint y: 247, endPoint x: 588, endPoint y: 232, distance: 15.2
paste textarea "Sorting Floor Waste"
type textarea "Sorting Floor Waste"
click at [652, 194] on input "0" at bounding box center [691, 188] width 80 height 15
type input "-2"
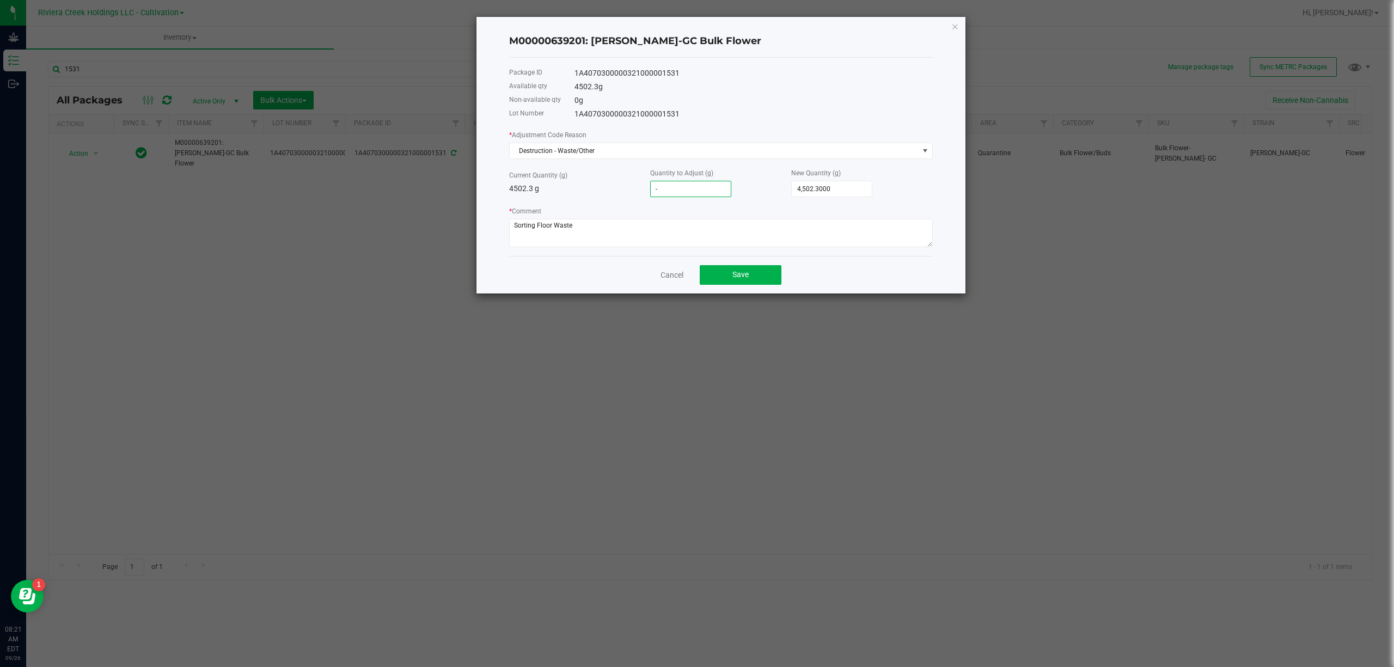
type input "4,500.3000"
type input "-2.5"
type input "4,499.8000"
type input "-2.5000"
click at [750, 277] on button "Save" at bounding box center [741, 275] width 82 height 20
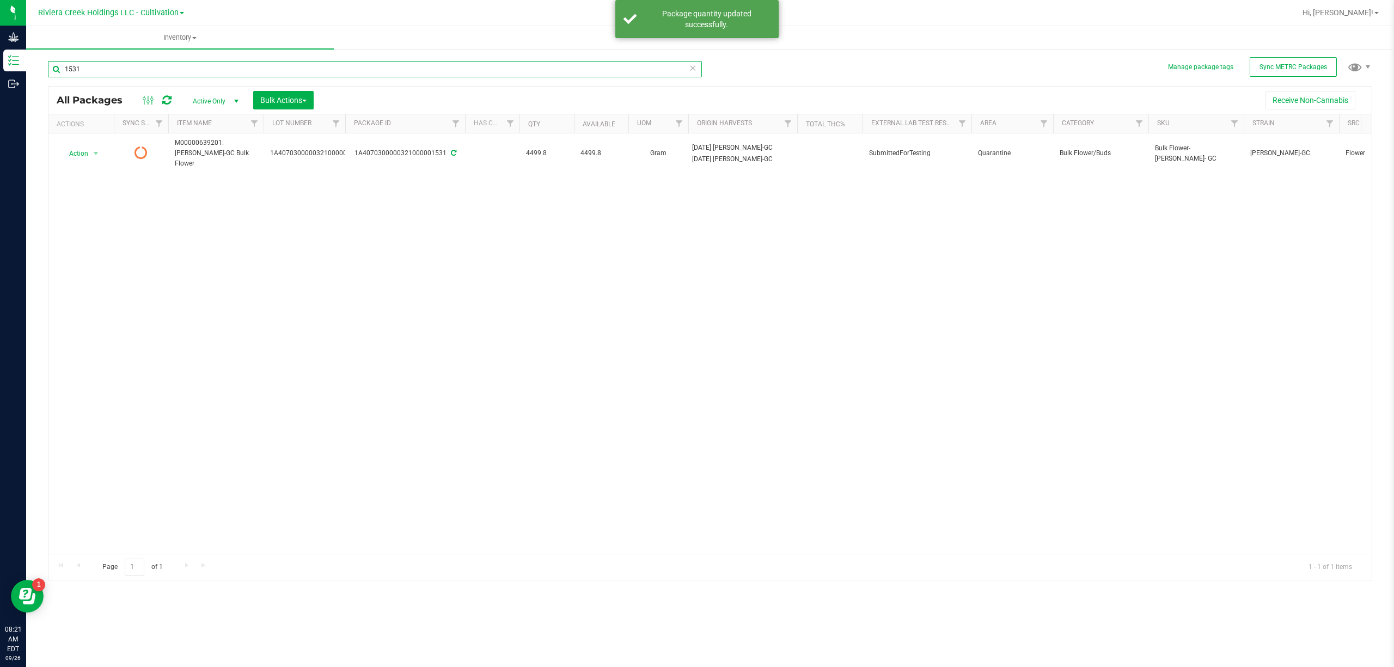
click at [115, 61] on input "1531" at bounding box center [375, 69] width 654 height 16
click at [115, 59] on div "1531" at bounding box center [379, 68] width 662 height 35
click at [95, 68] on input "1531" at bounding box center [375, 69] width 654 height 16
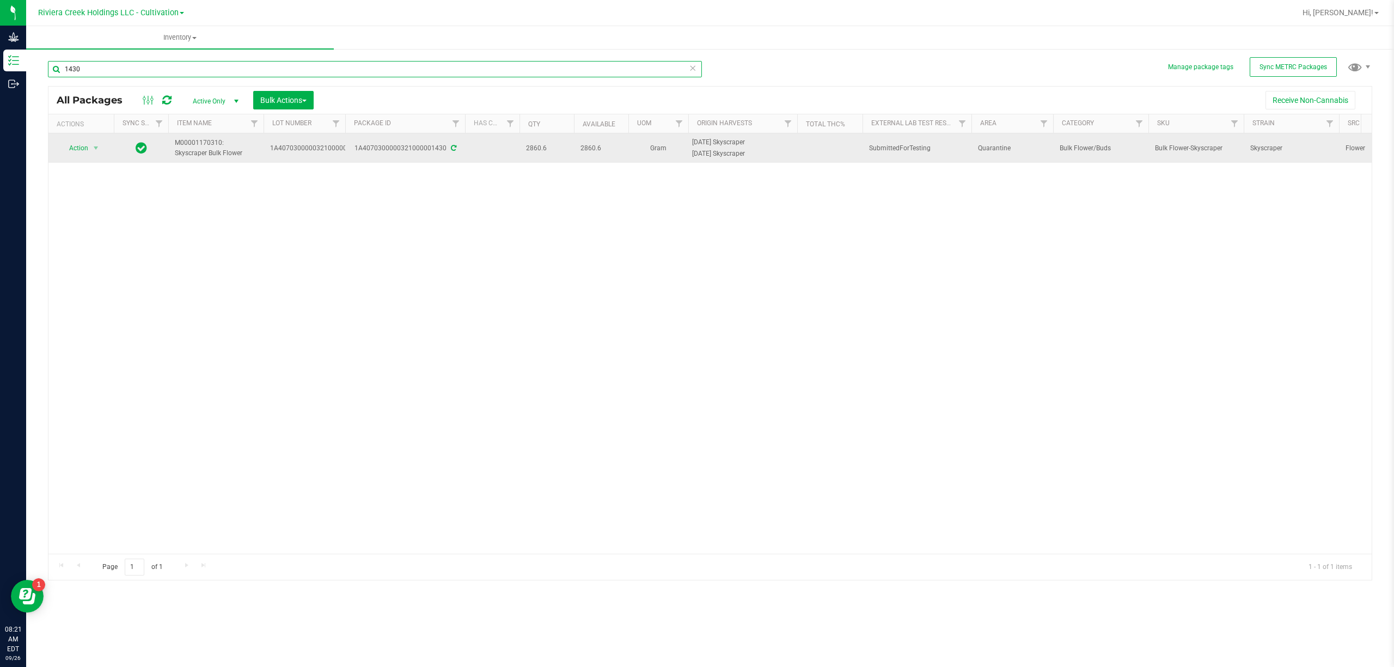
type input "1430"
click at [69, 160] on td "Action Action Adjust qty Create package Edit attributes Global inventory Locate…" at bounding box center [80, 147] width 65 height 29
click at [72, 152] on span "Action" at bounding box center [73, 147] width 29 height 15
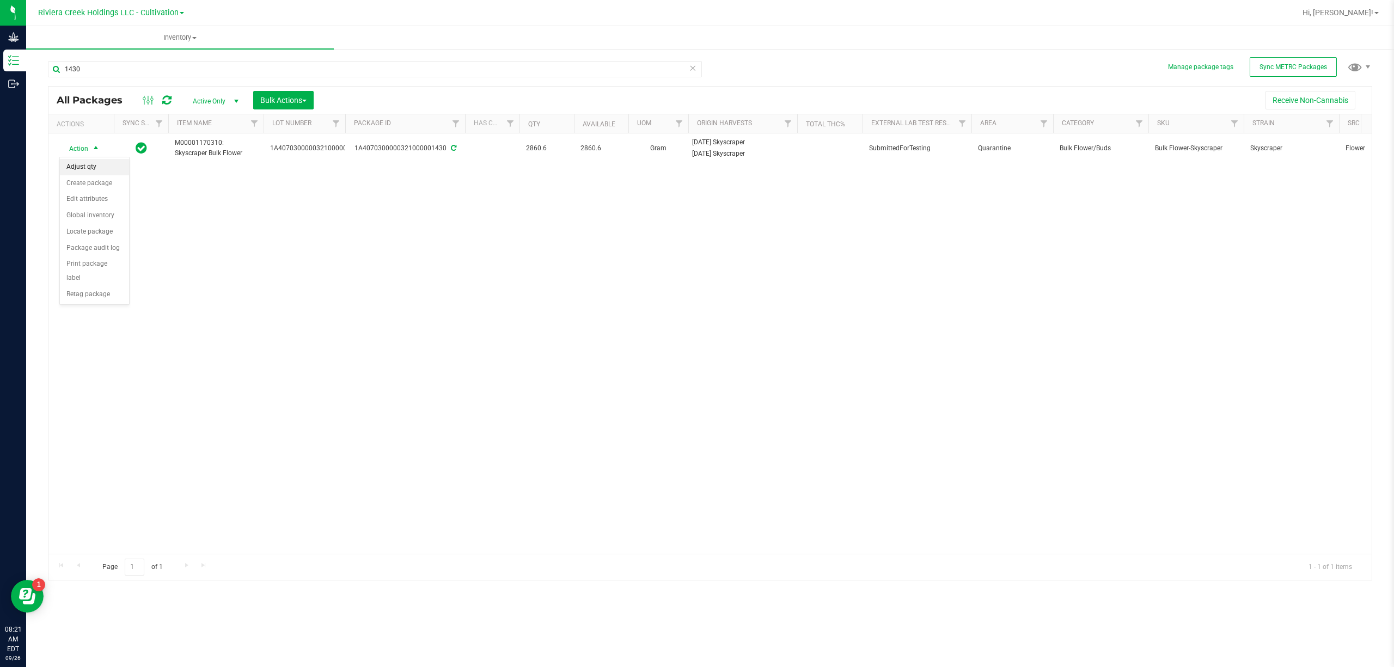
click at [90, 168] on li "Adjust qty" at bounding box center [94, 167] width 69 height 16
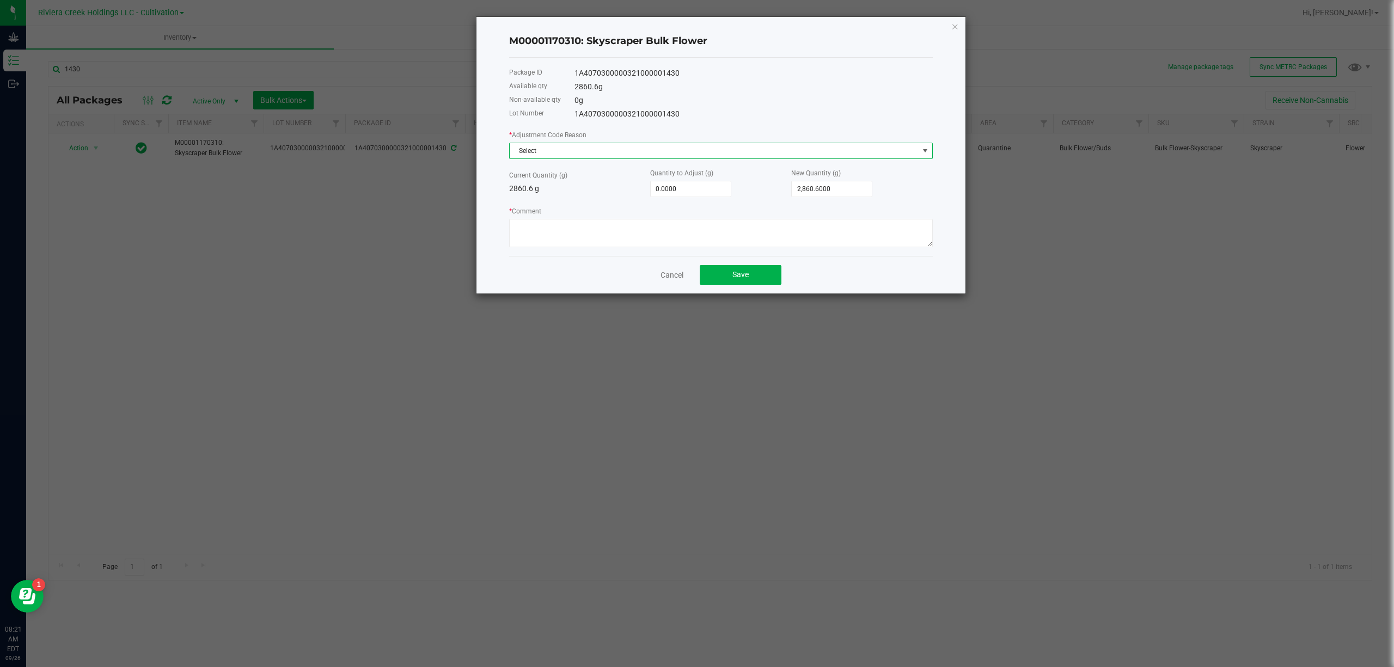
click at [534, 149] on span "Select" at bounding box center [714, 150] width 409 height 15
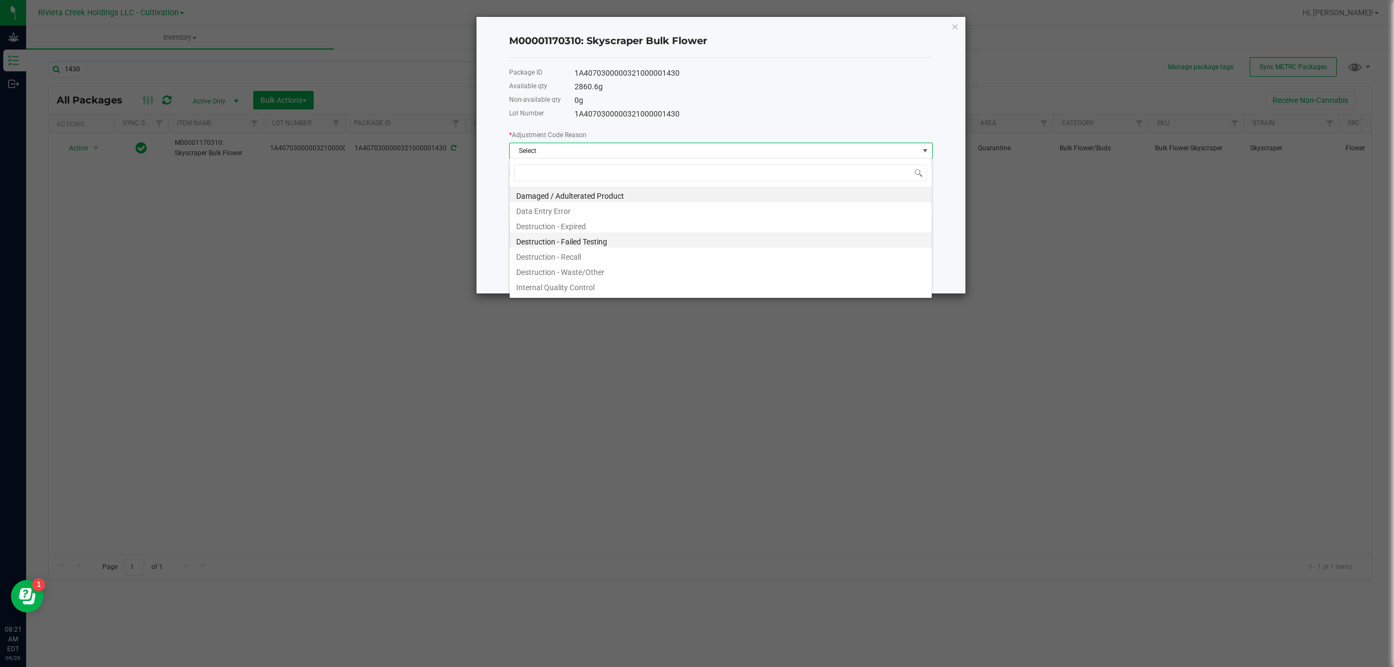
scroll to position [16, 423]
click at [591, 269] on li "Destruction - Waste/Other" at bounding box center [721, 270] width 422 height 15
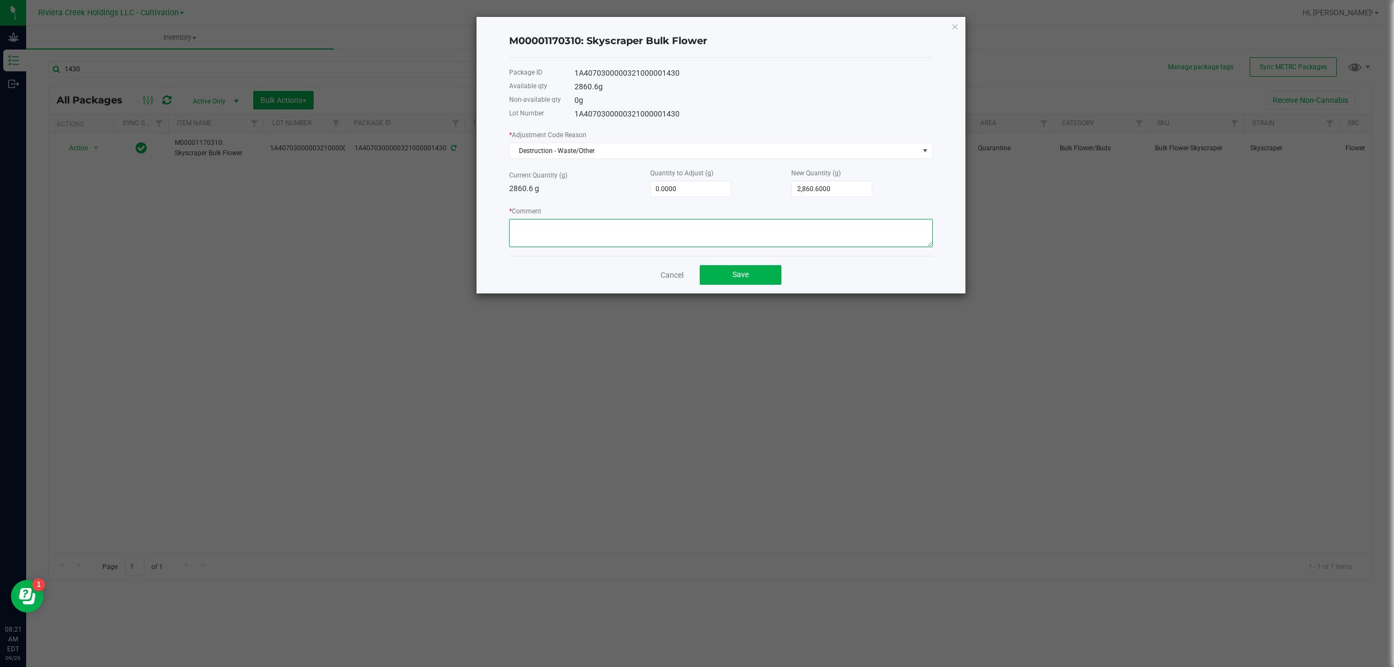
paste textarea "Sorting Floor Waste"
type textarea "Sorting Floor Waste"
click at [675, 184] on input "0" at bounding box center [691, 188] width 80 height 15
type input "-2"
type input "2,858.6000"
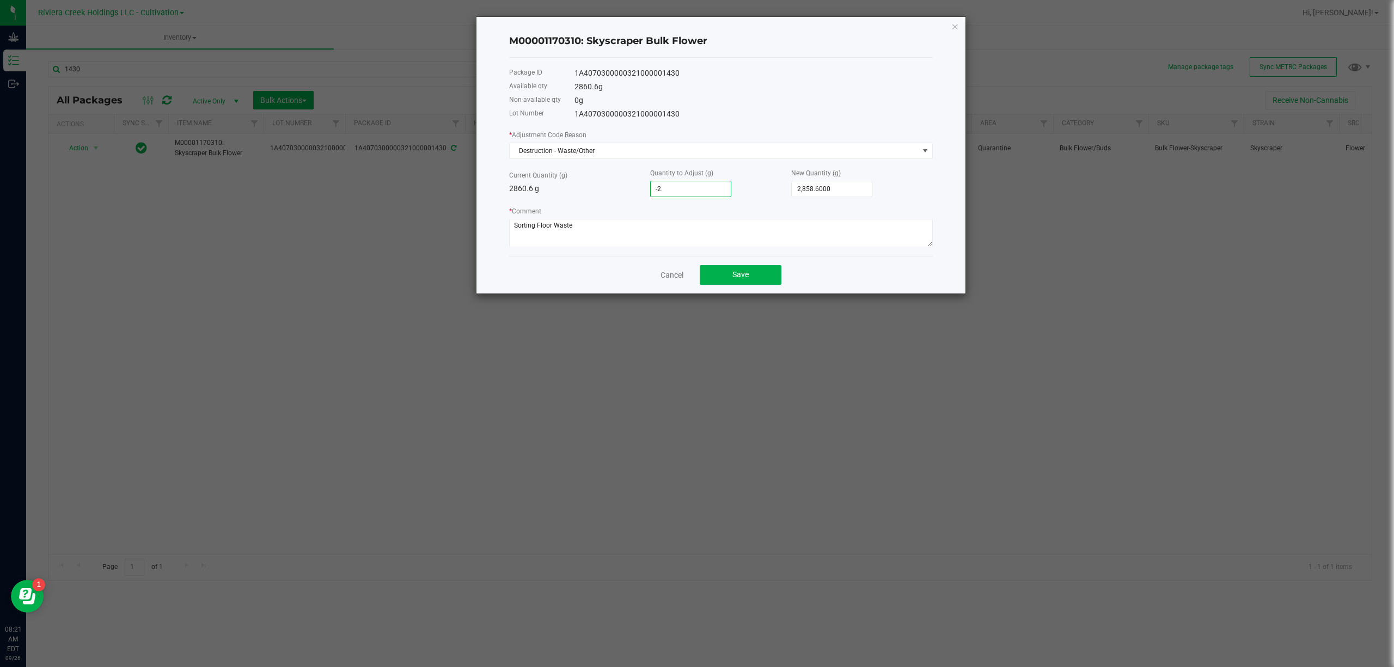
type input "-2.5"
type input "2,858.1000"
type input "-2.5000"
click at [624, 199] on div "* Adjustment Code Reason Destruction - Waste/Other Current Quantity (g) 2860.6 …" at bounding box center [721, 188] width 424 height 118
click at [756, 278] on button "Save" at bounding box center [741, 275] width 82 height 20
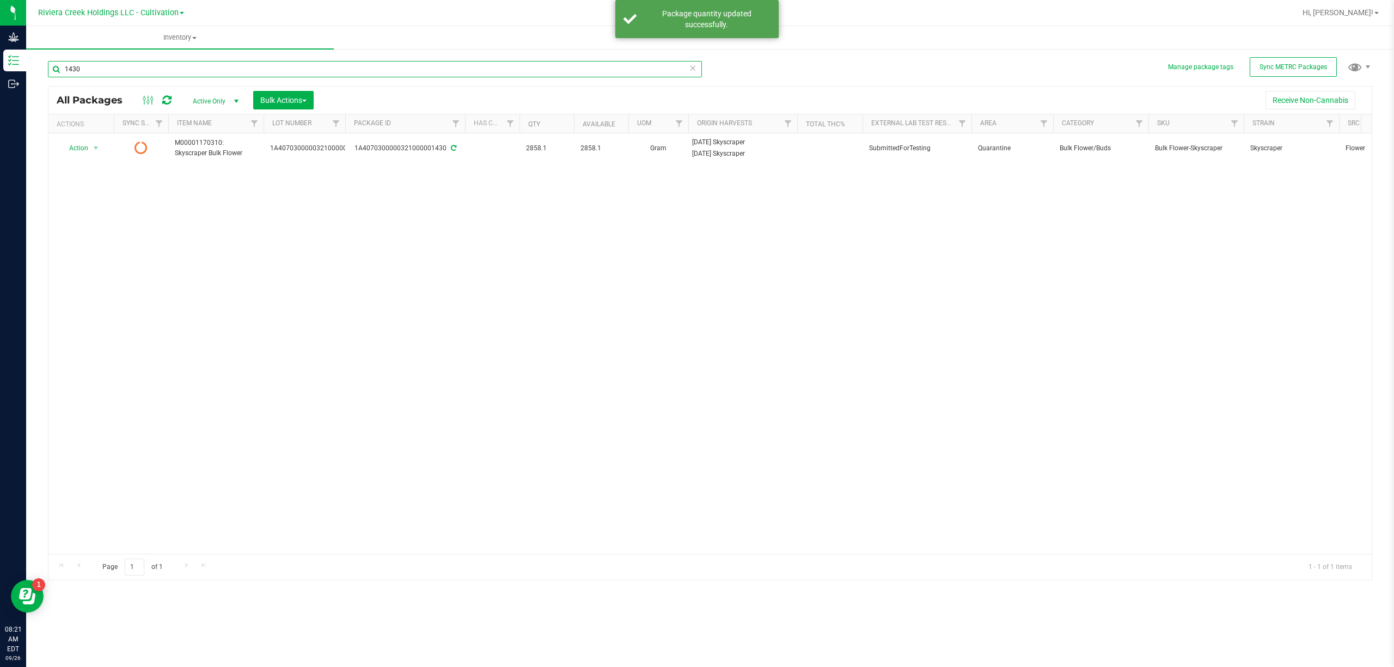
click at [133, 71] on input "1430" at bounding box center [375, 69] width 654 height 16
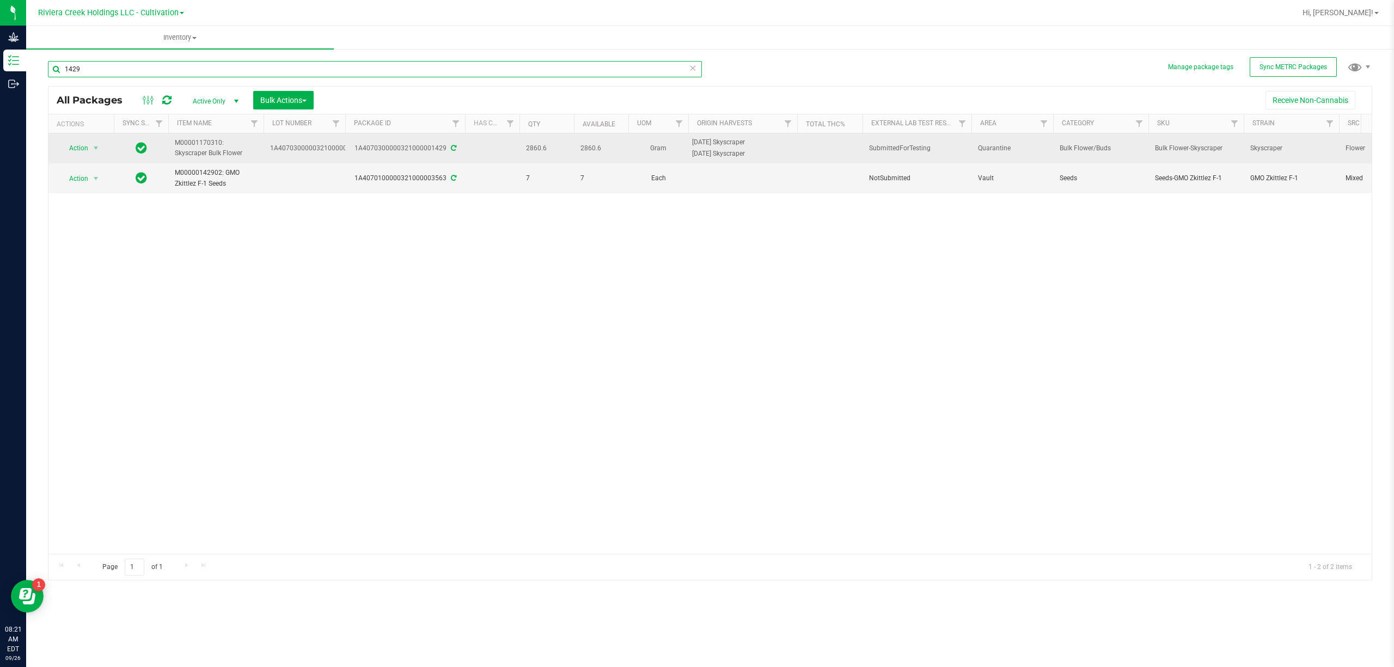
type input "1429"
click at [92, 158] on td "Action Action Adjust qty Create package Edit attributes Global inventory Locate…" at bounding box center [80, 148] width 65 height 30
click at [89, 150] on span "select" at bounding box center [96, 147] width 14 height 15
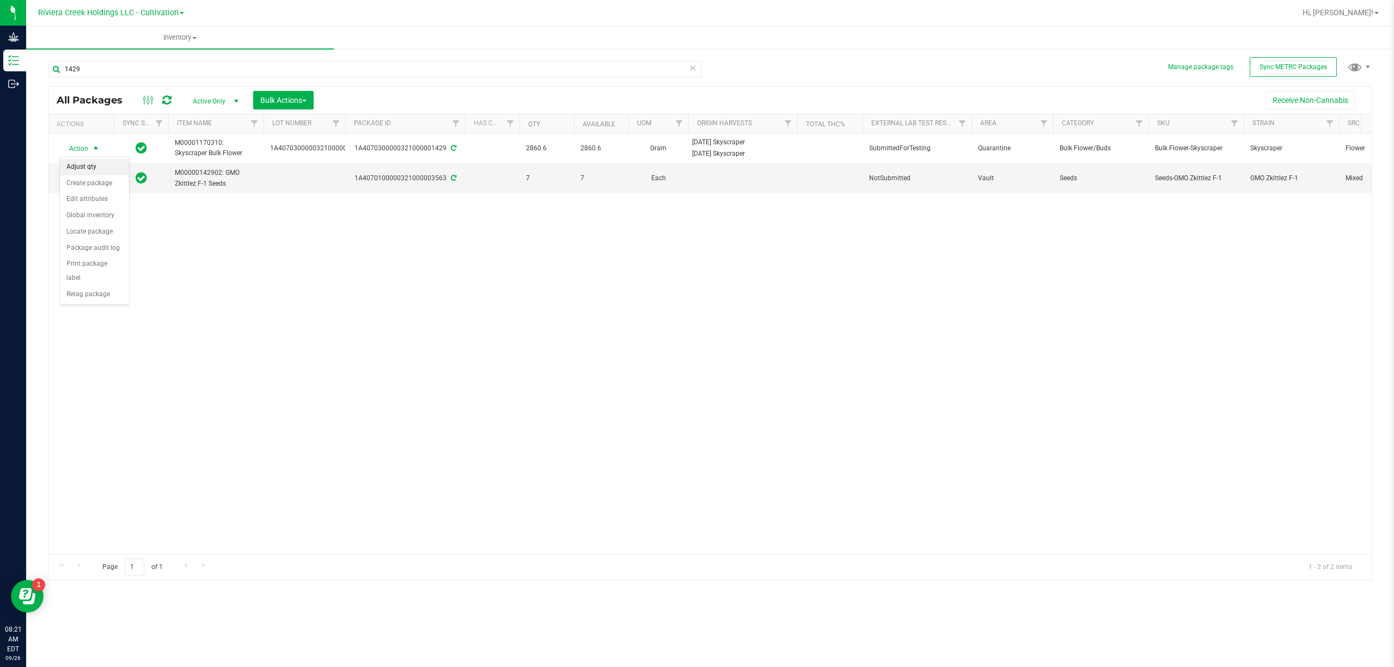
click at [89, 166] on li "Adjust qty" at bounding box center [94, 167] width 69 height 16
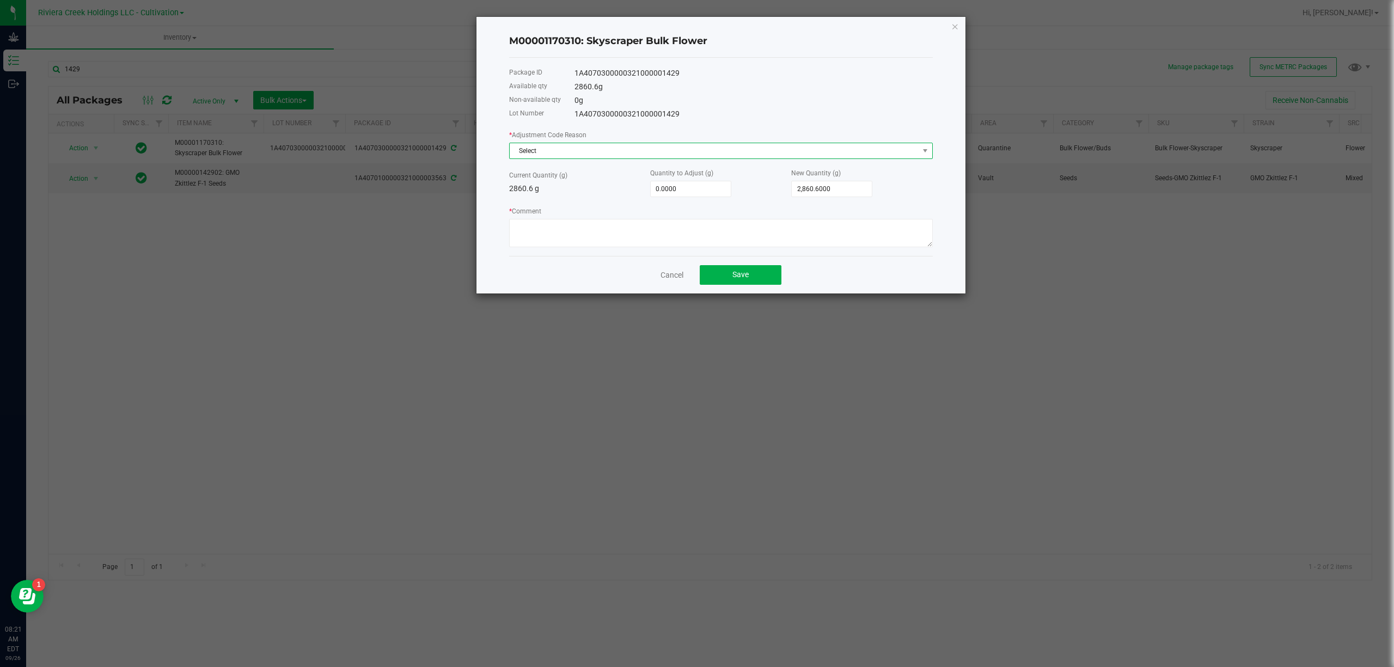
click at [538, 143] on span "Select" at bounding box center [714, 150] width 409 height 15
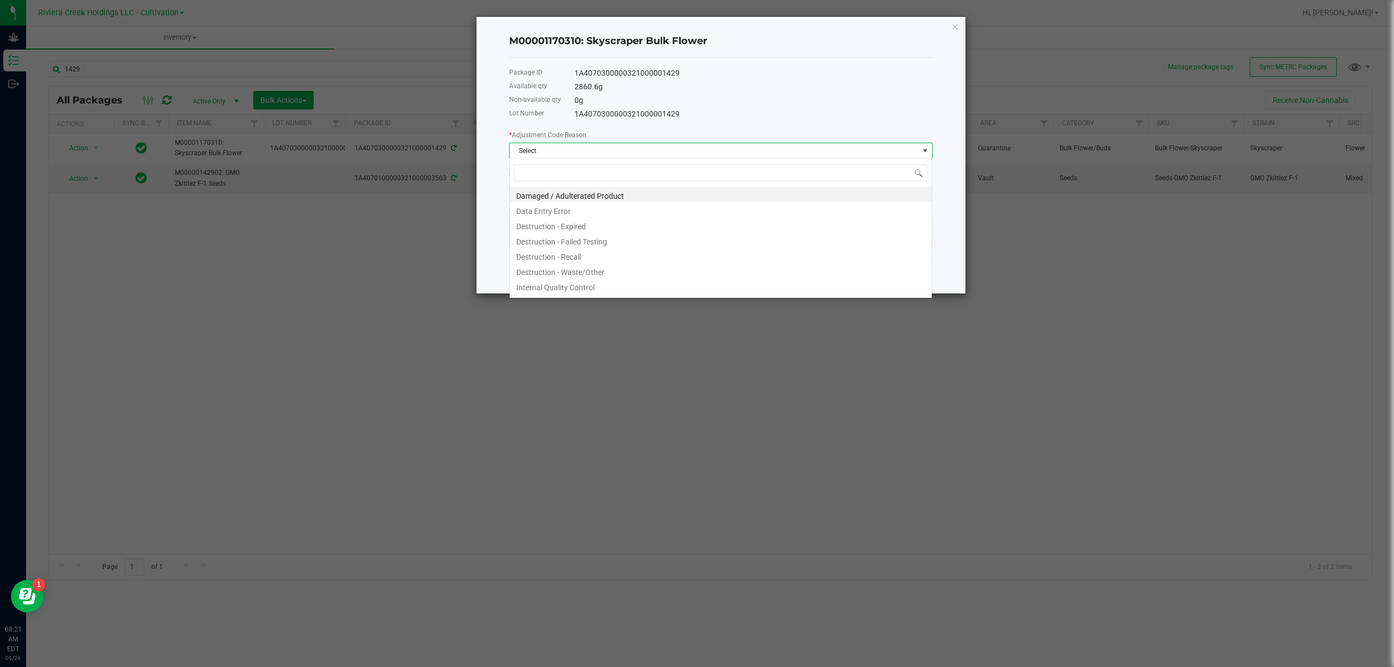
scroll to position [16, 423]
click at [602, 273] on li "Destruction - Waste/Other" at bounding box center [721, 270] width 422 height 15
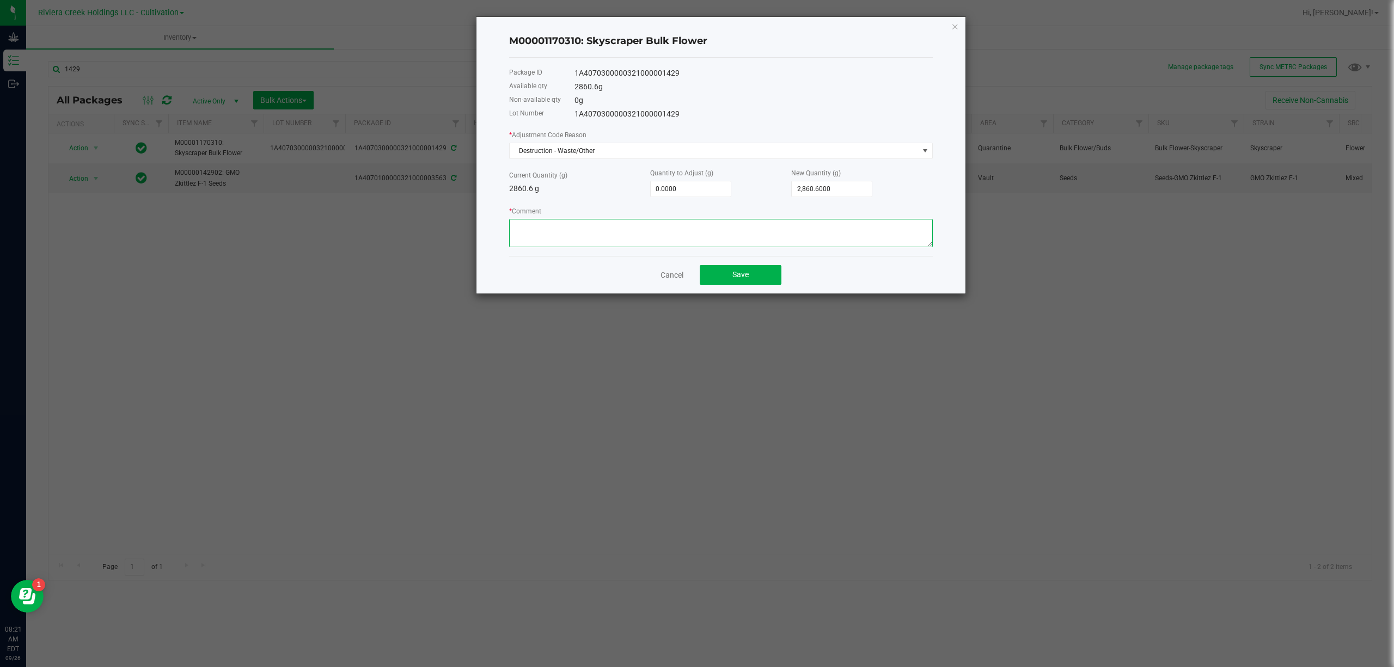
paste textarea "Sorting Floor Waste"
type textarea "Sorting Floor Waste"
click at [687, 194] on input "0" at bounding box center [691, 188] width 80 height 15
type input "-2"
type input "2,858.6000"
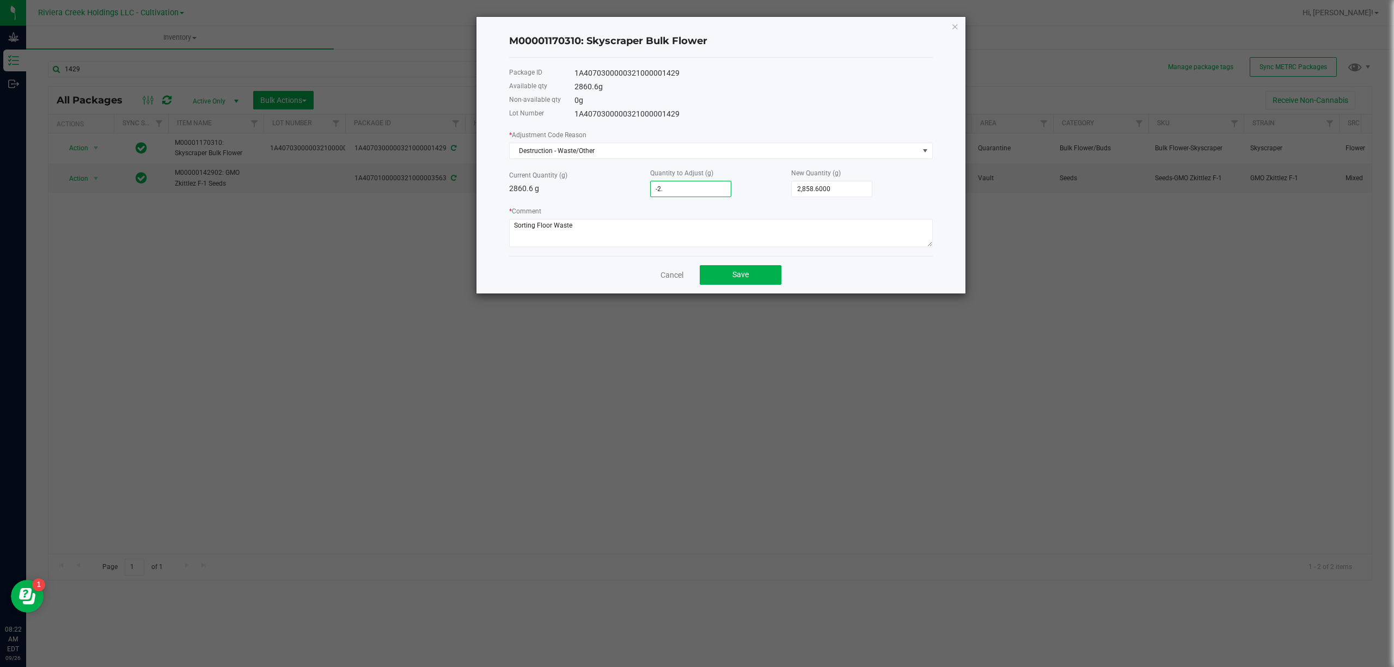
type input "-2.5"
type input "2,858.1000"
type input "-2.5000"
click at [588, 194] on div "Current Quantity (g) 2860.6 g Quantity to Adjust (g) -2.5000 New Quantity (g) 2…" at bounding box center [721, 182] width 424 height 30
click at [744, 273] on span "Save" at bounding box center [740, 274] width 16 height 9
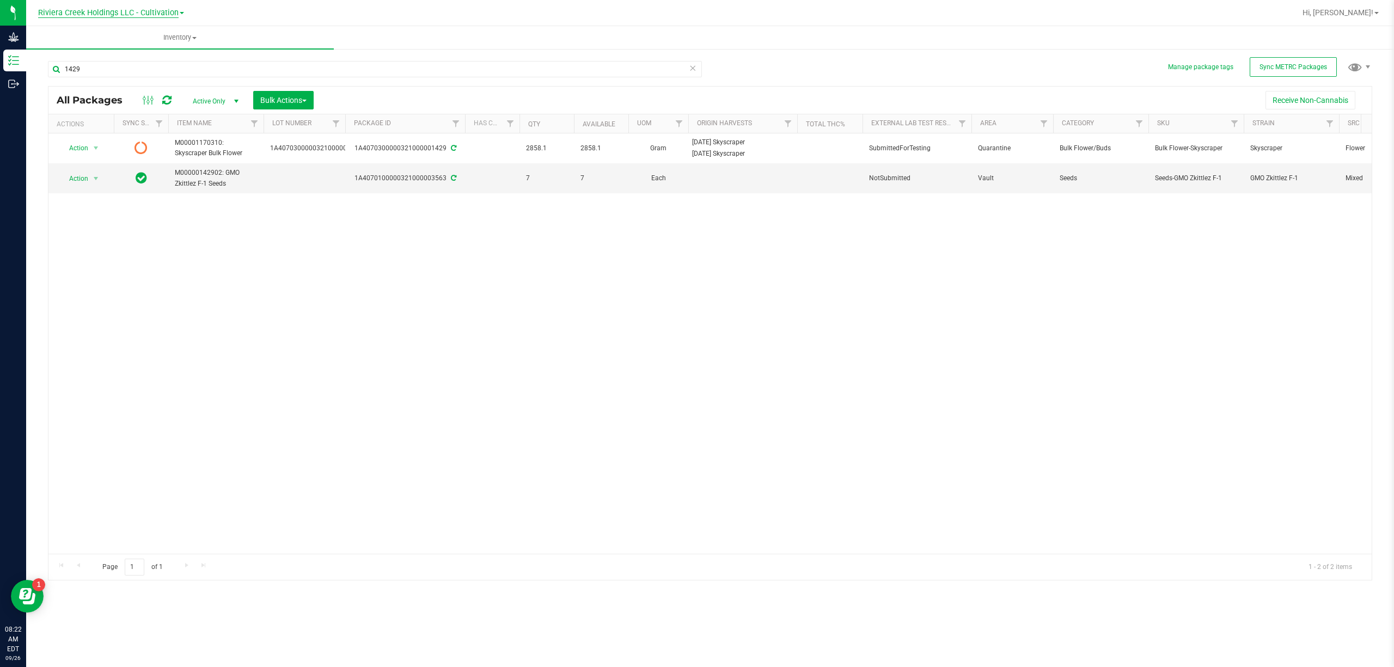
click at [157, 15] on span "Riviera Creek Holdings LLC - Cultivation" at bounding box center [108, 13] width 140 height 10
click at [169, 53] on link "Riviera Creek Holdings LLC - Processing" at bounding box center [111, 53] width 159 height 15
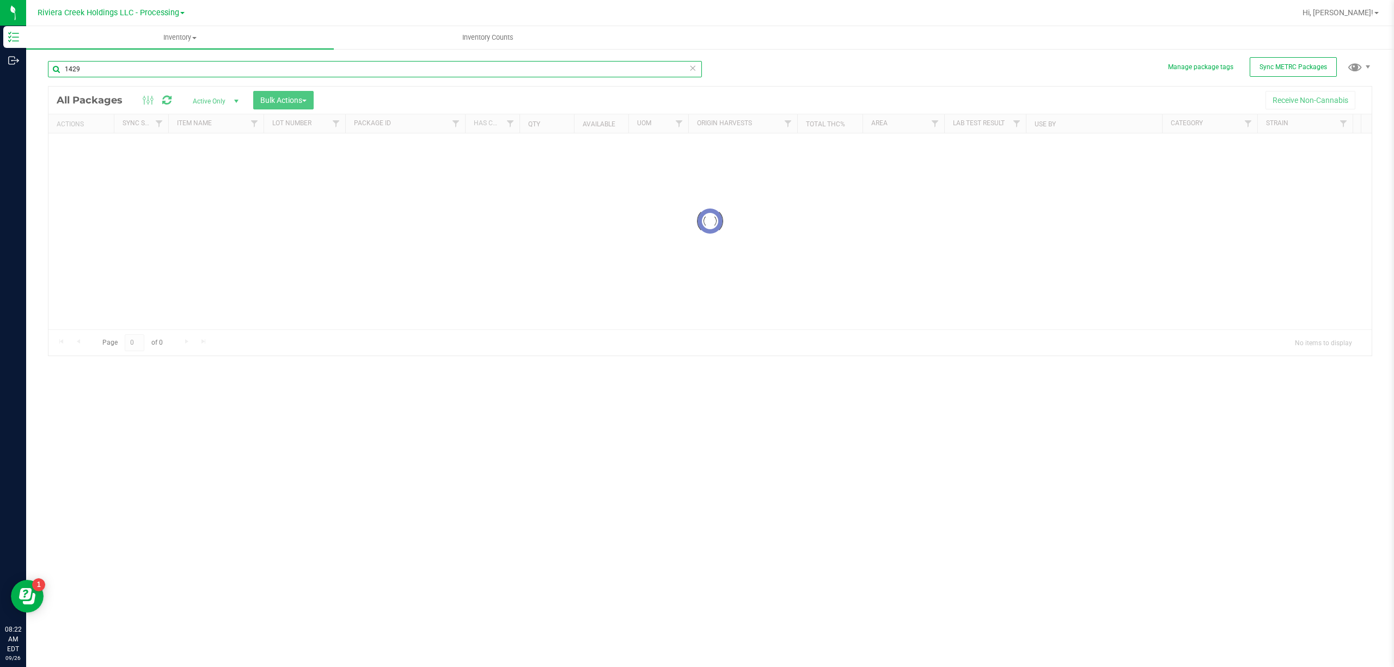
click at [129, 70] on div "Inventory All packages All inventory Waste log Create inventory Inventory Count…" at bounding box center [710, 346] width 1368 height 641
click at [127, 68] on input "1429" at bounding box center [375, 69] width 654 height 16
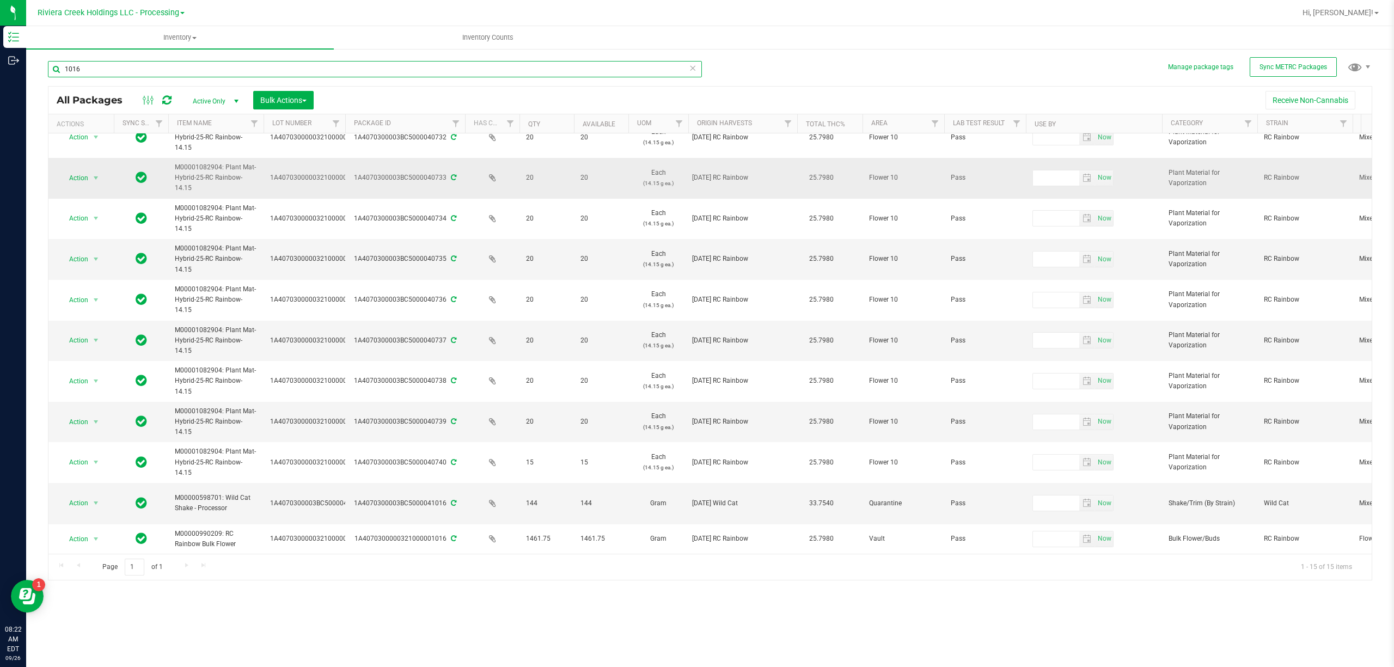
scroll to position [192, 0]
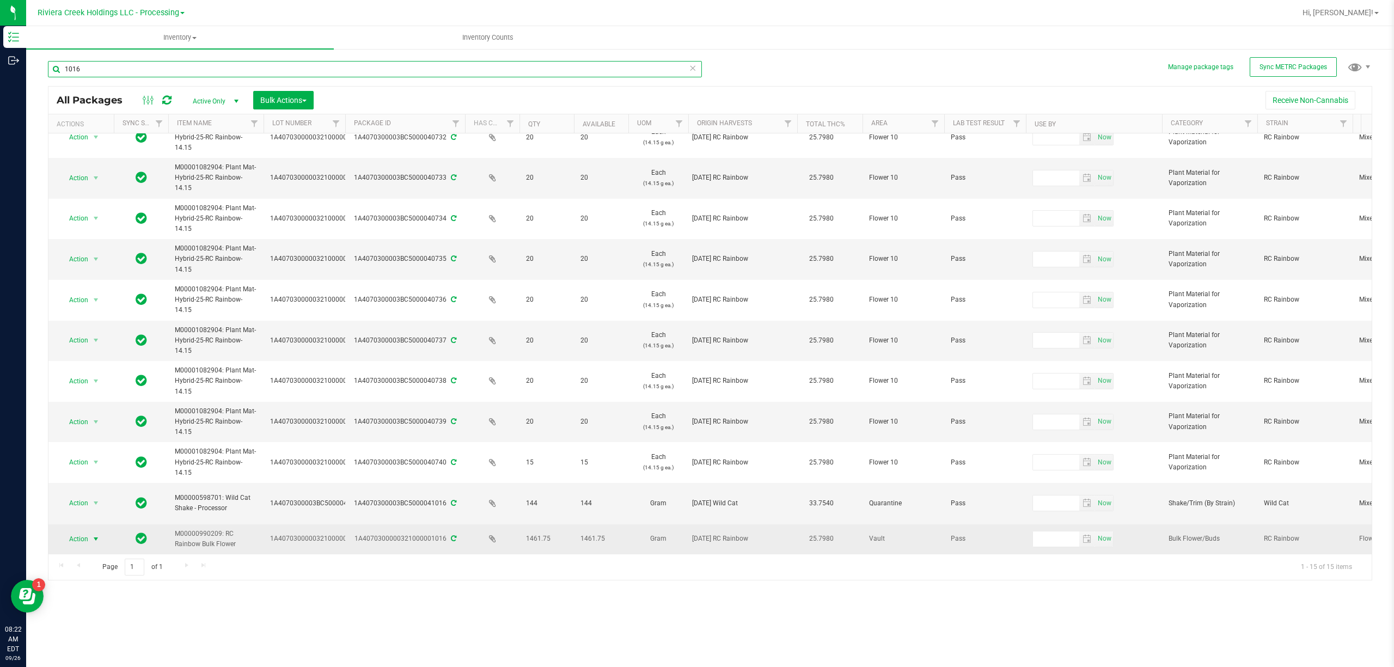
type input "1016"
click at [81, 531] on span "Action" at bounding box center [73, 538] width 29 height 15
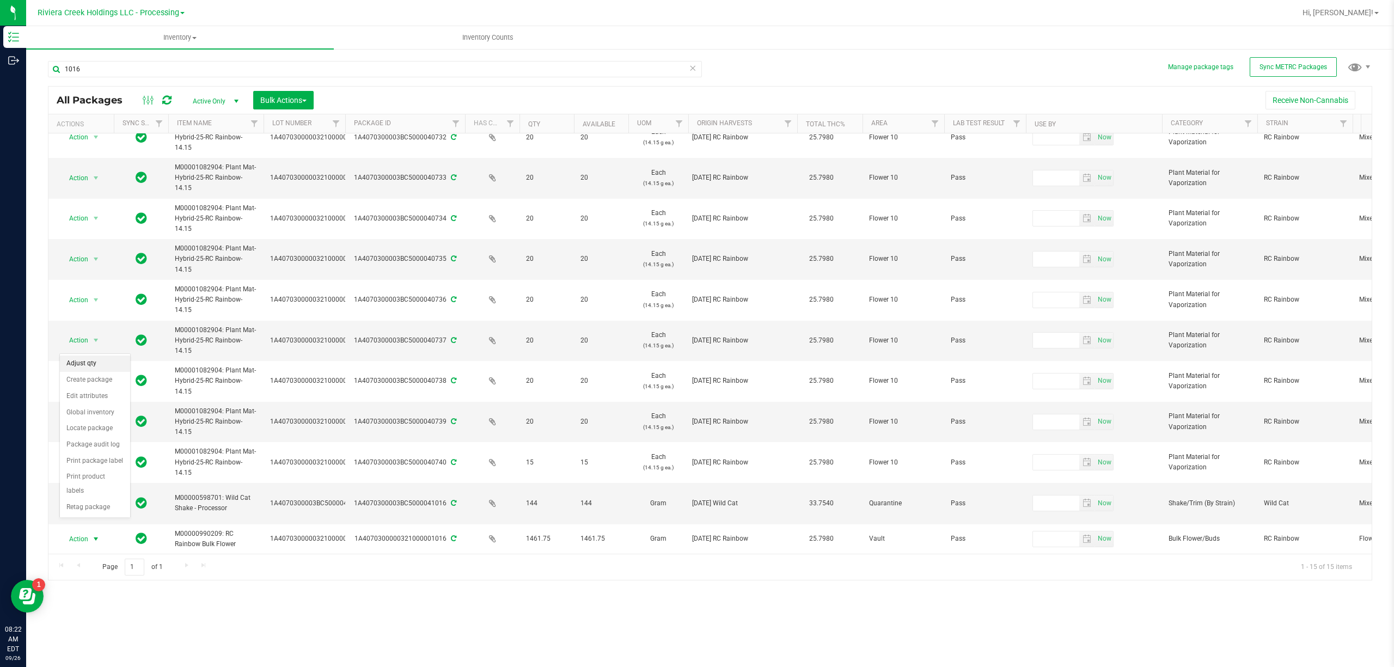
click at [85, 367] on li "Adjust qty" at bounding box center [95, 364] width 70 height 16
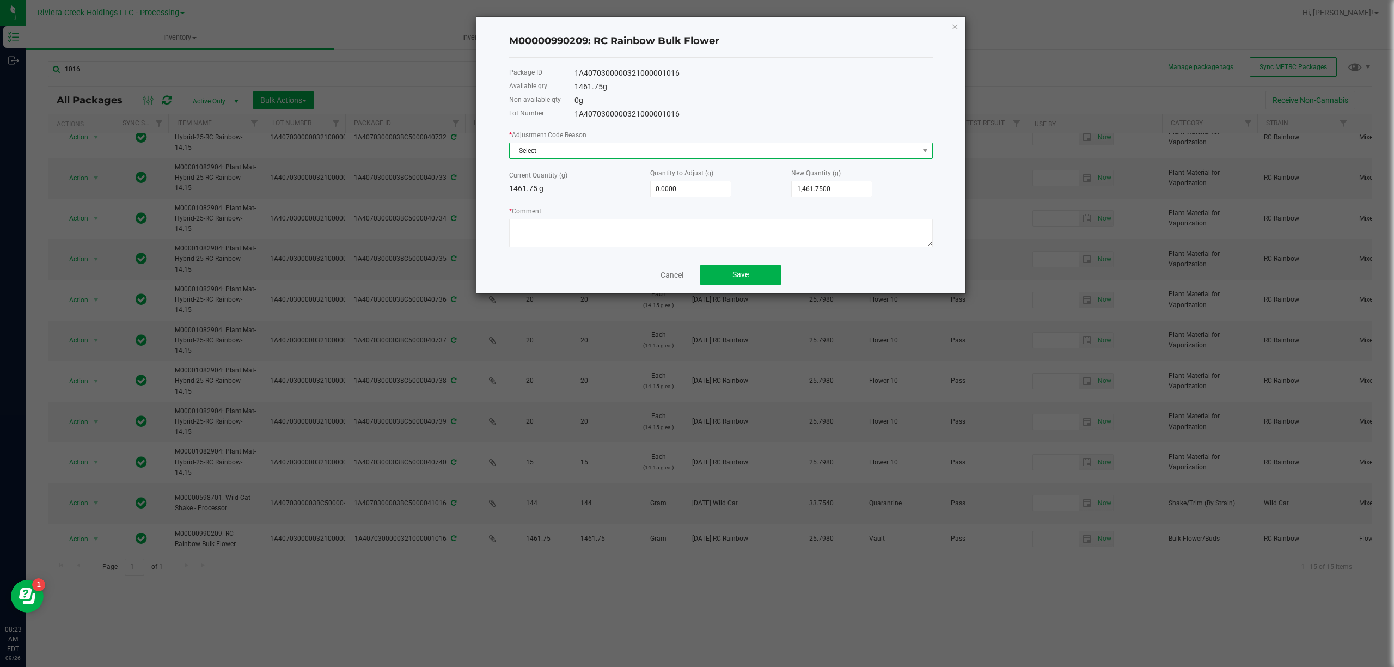
click at [548, 147] on span "Select" at bounding box center [714, 150] width 409 height 15
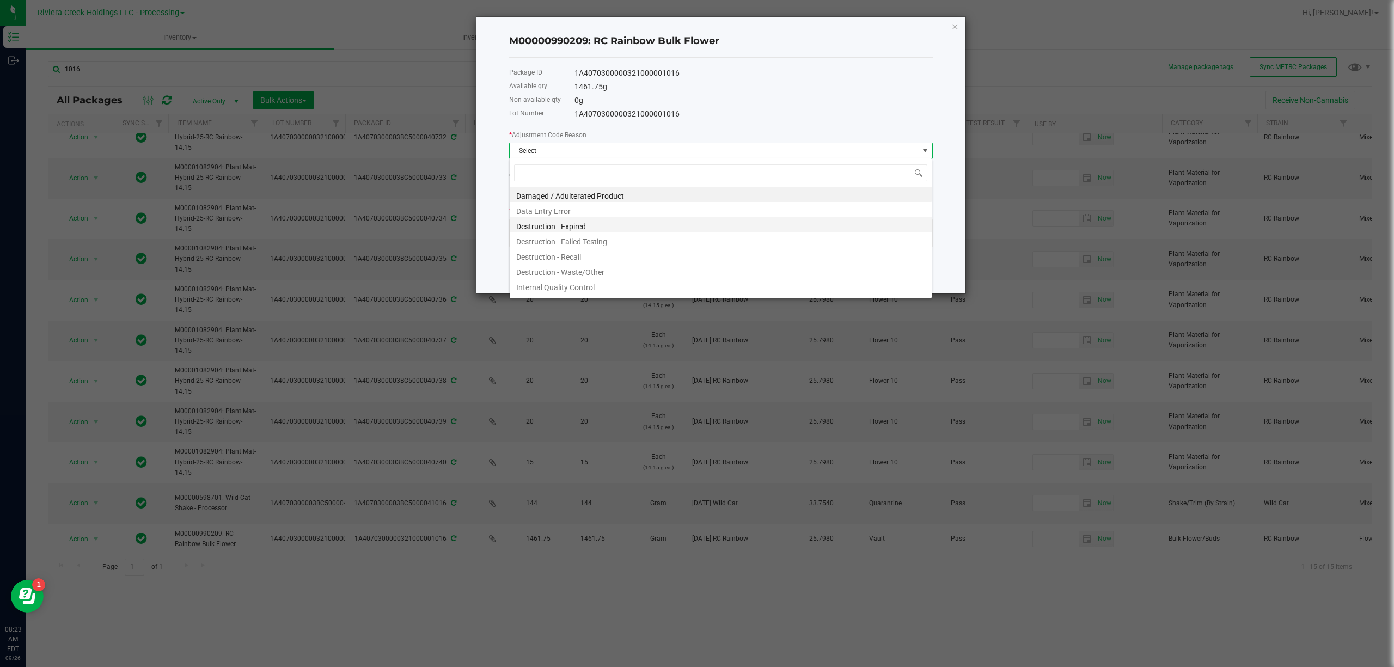
scroll to position [16, 423]
drag, startPoint x: 602, startPoint y: 271, endPoint x: 592, endPoint y: 262, distance: 13.1
click at [600, 271] on li "Destruction - Waste/Other" at bounding box center [721, 270] width 422 height 15
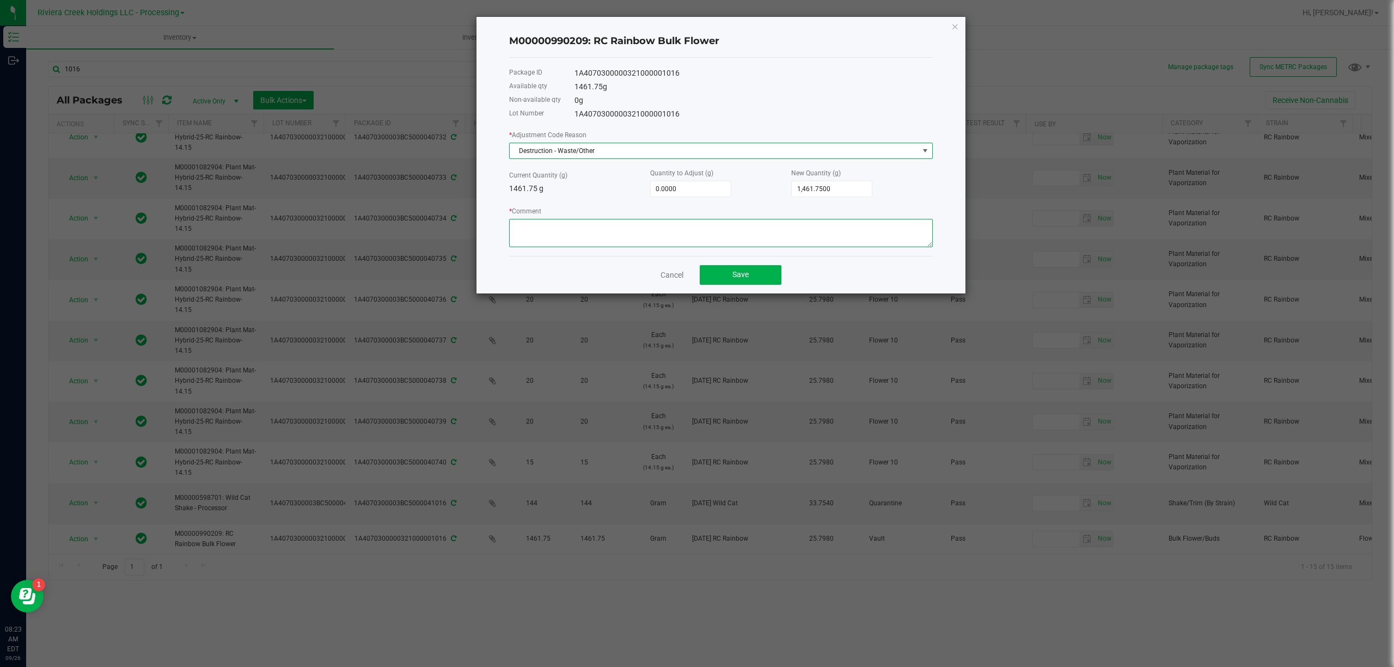
click at [561, 223] on textarea "* Comment" at bounding box center [721, 233] width 424 height 28
click at [576, 231] on textarea "* Comment" at bounding box center [721, 233] width 424 height 28
click at [572, 228] on textarea "* Comment" at bounding box center [721, 233] width 424 height 28
click at [566, 224] on textarea "* Comment" at bounding box center [721, 233] width 424 height 28
drag, startPoint x: 566, startPoint y: 224, endPoint x: 574, endPoint y: 227, distance: 7.9
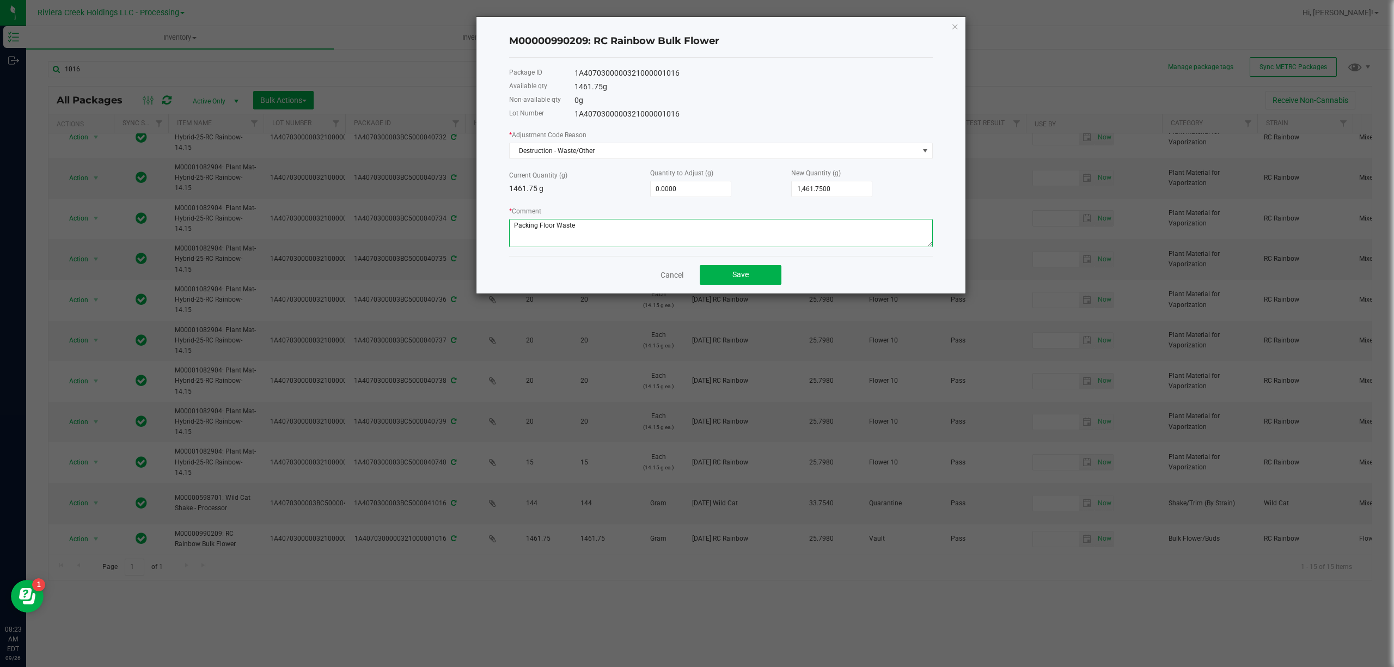
click at [574, 227] on textarea "* Comment" at bounding box center [721, 233] width 424 height 28
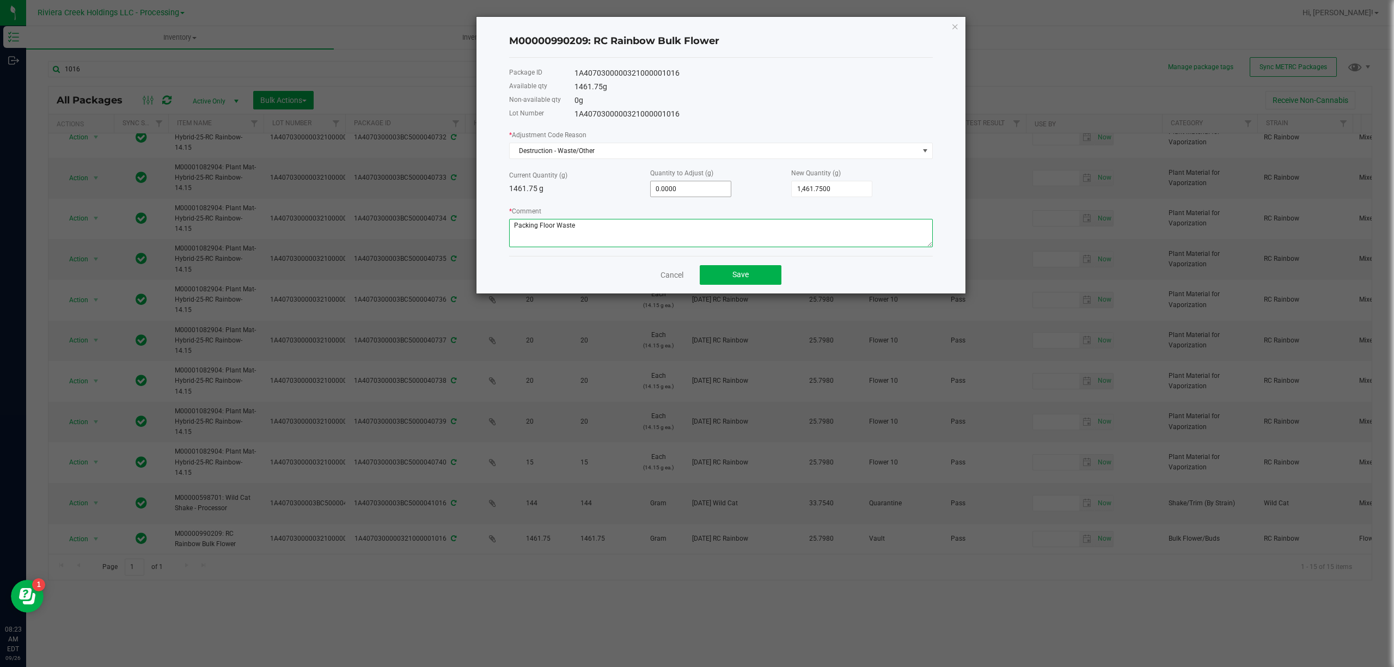
type textarea "Packing Floor Waste"
click at [688, 194] on input "0" at bounding box center [691, 188] width 80 height 15
type input "-2"
type input "1,459.7500"
type input "-2.2"
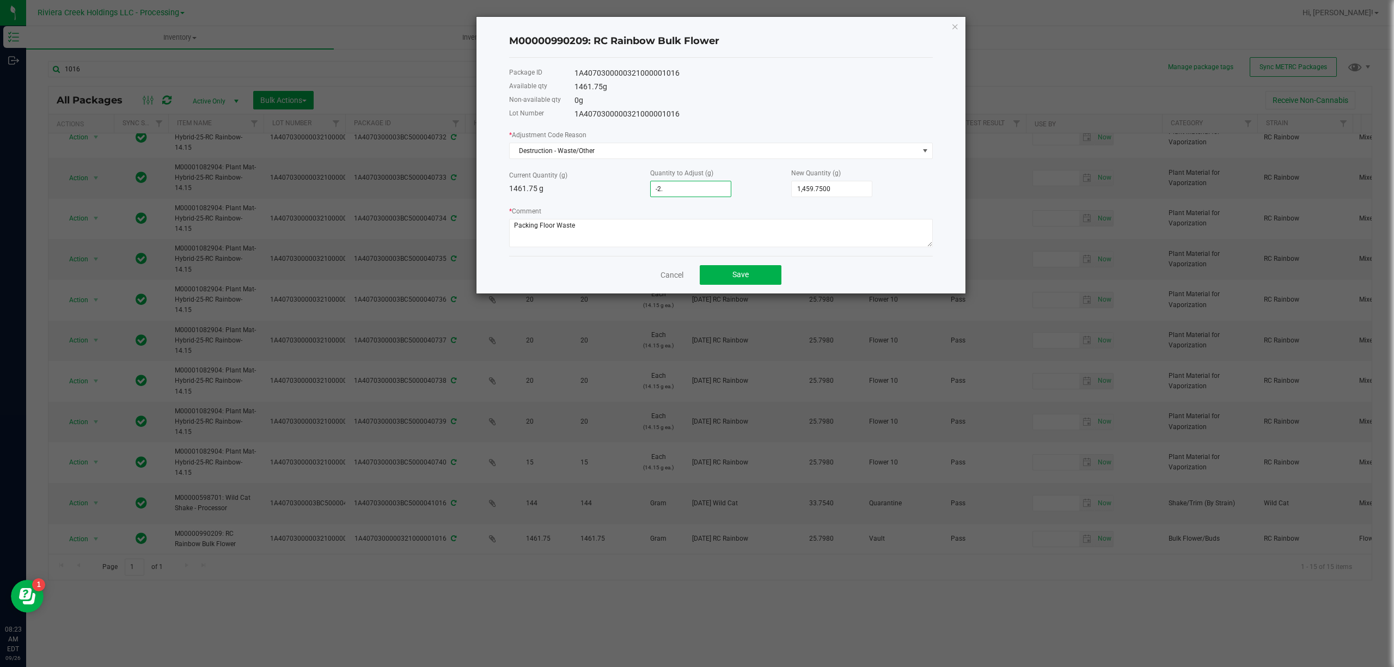
type input "1,459.5500"
type input "-2.27"
type input "1,459.4800"
type input "-2.2700"
click at [591, 199] on div "* Adjustment Code Reason Destruction - Waste/Other Current Quantity (g) 1461.75…" at bounding box center [721, 188] width 424 height 118
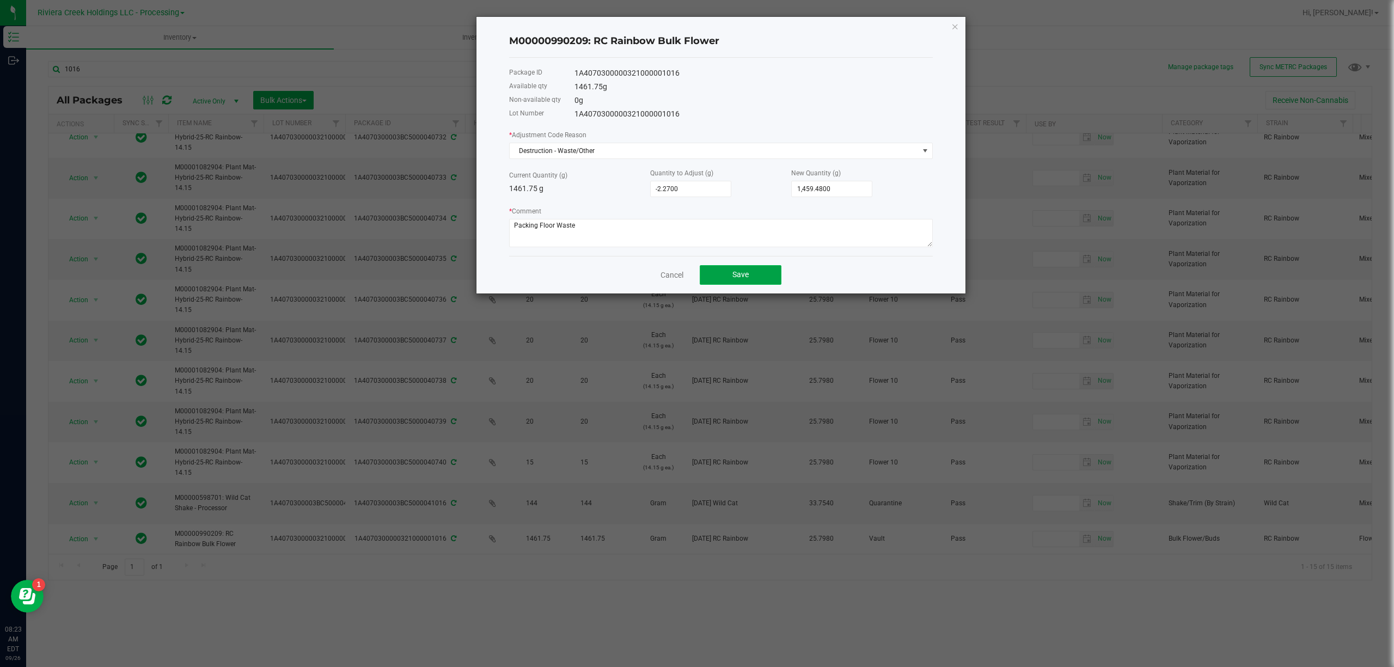
click at [741, 277] on span "Save" at bounding box center [740, 274] width 16 height 9
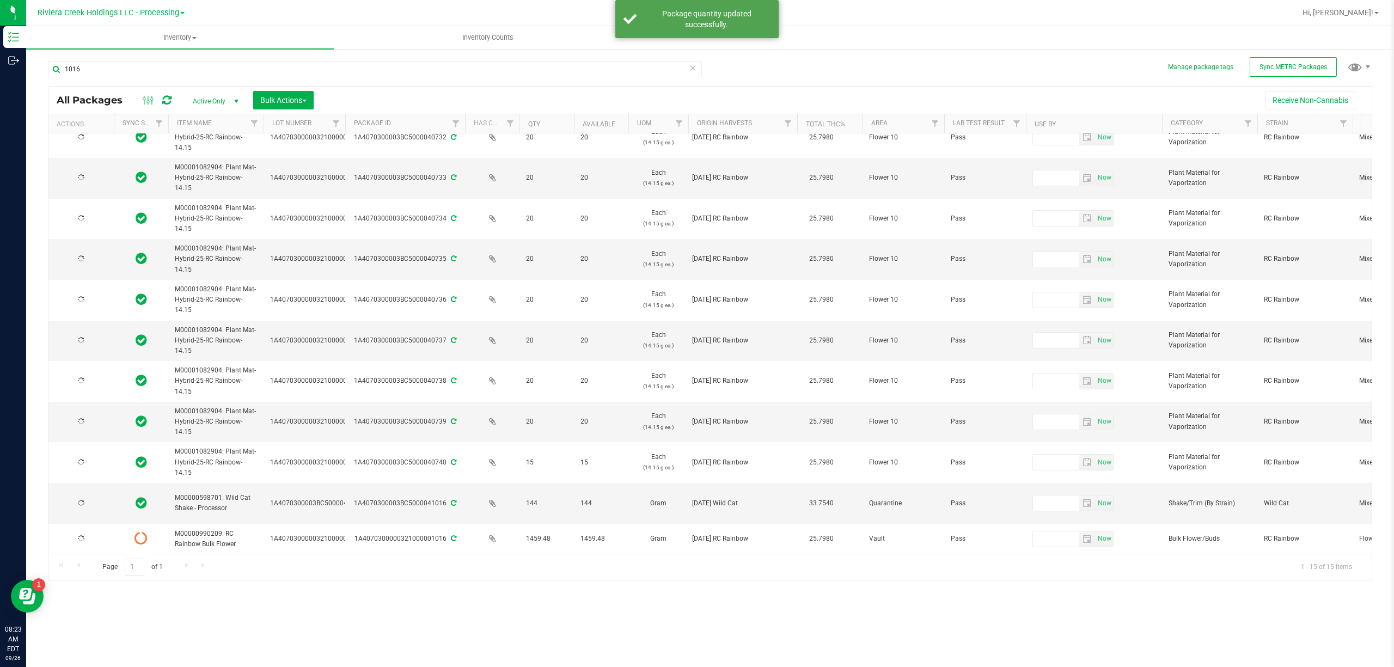
scroll to position [0, 0]
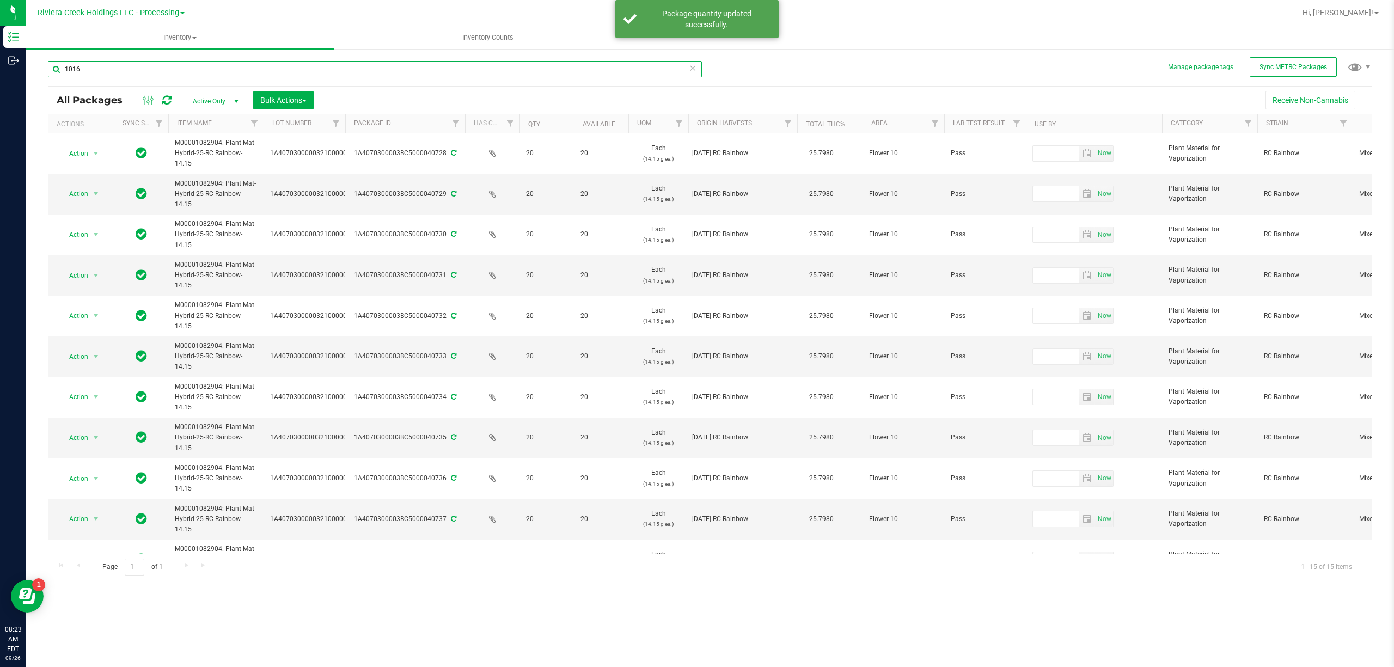
click at [197, 62] on input "1016" at bounding box center [375, 69] width 654 height 16
click at [197, 61] on input "1016" at bounding box center [375, 69] width 654 height 16
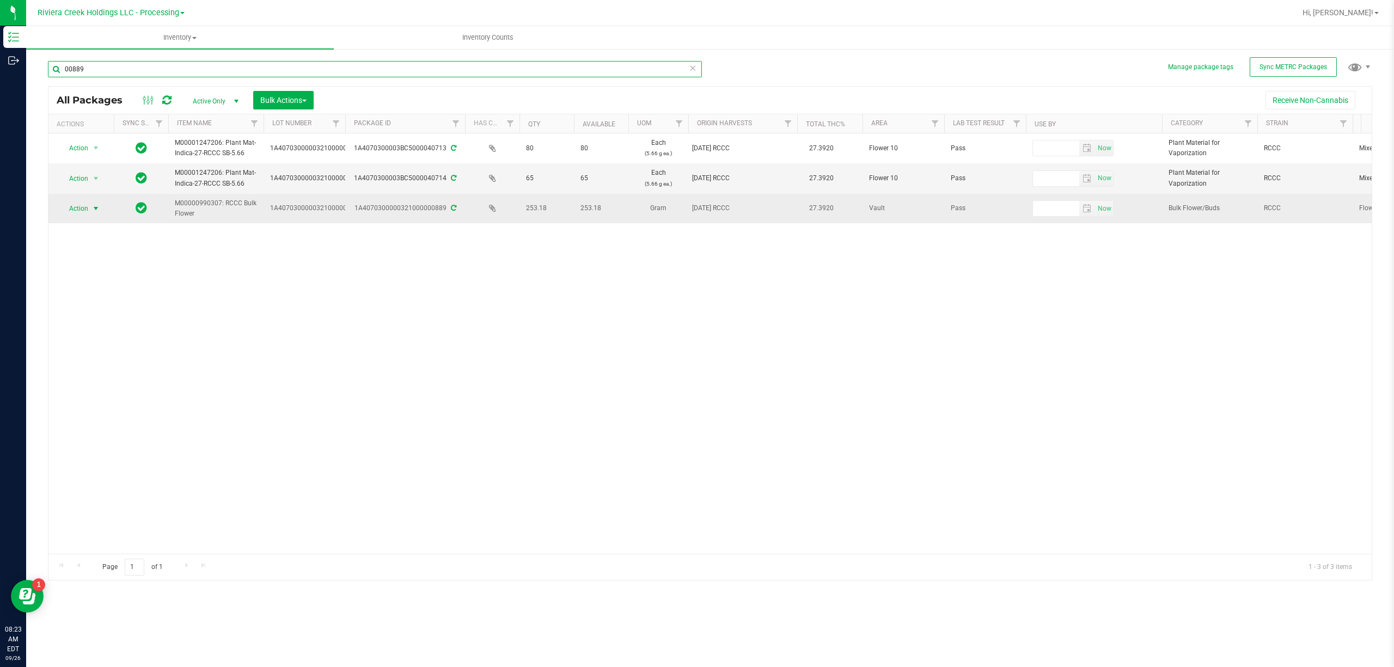
type input "00889"
click at [99, 208] on span "select" at bounding box center [95, 208] width 9 height 9
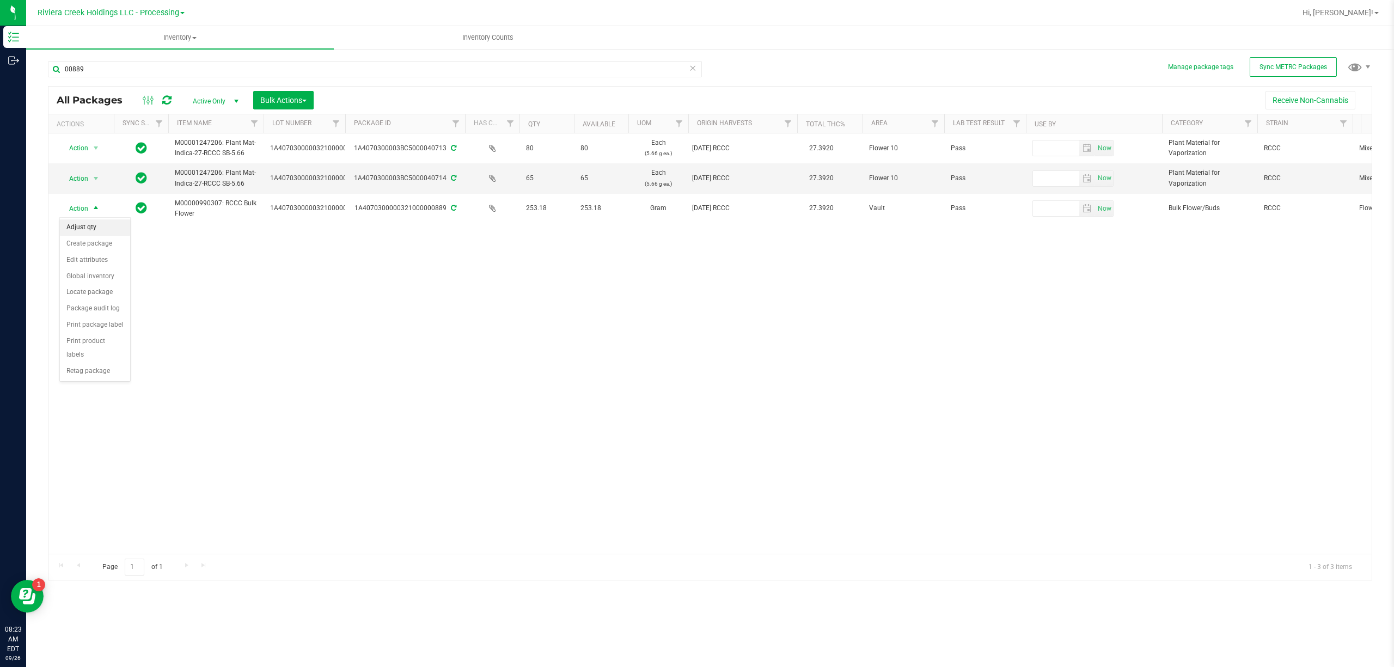
click at [107, 225] on li "Adjust qty" at bounding box center [95, 227] width 70 height 16
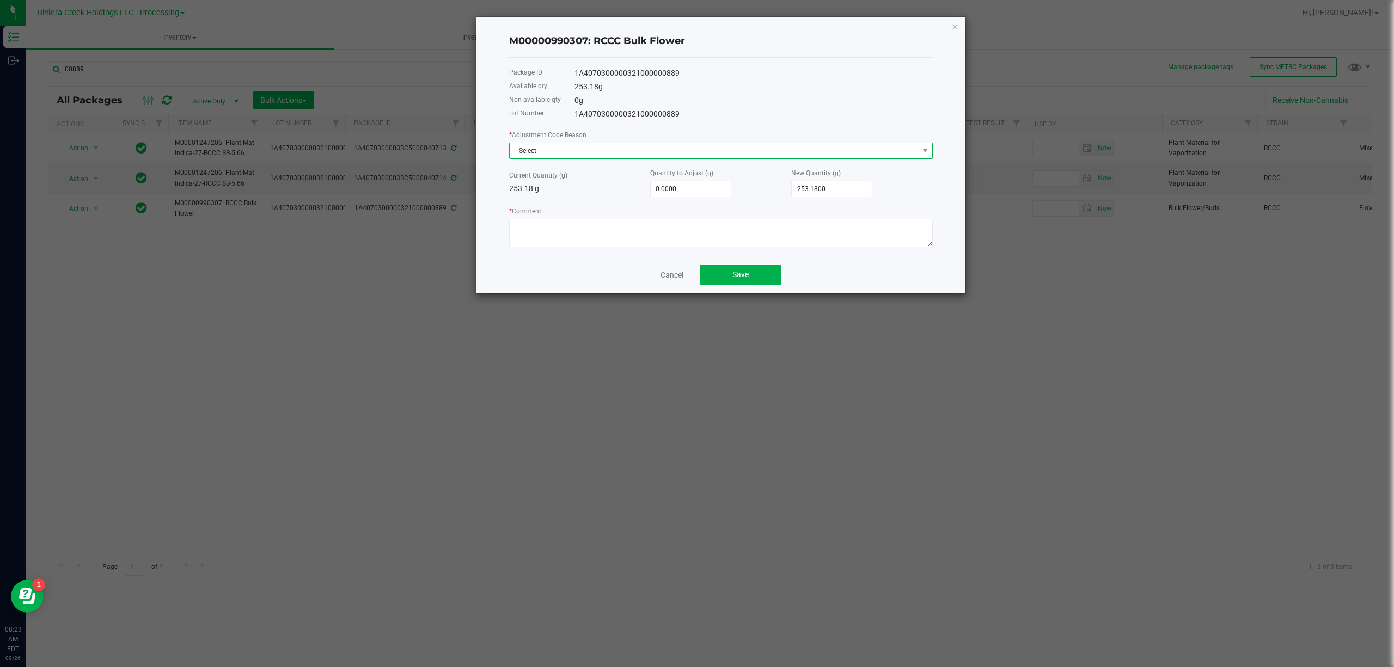
click at [597, 148] on span "Select" at bounding box center [714, 150] width 409 height 15
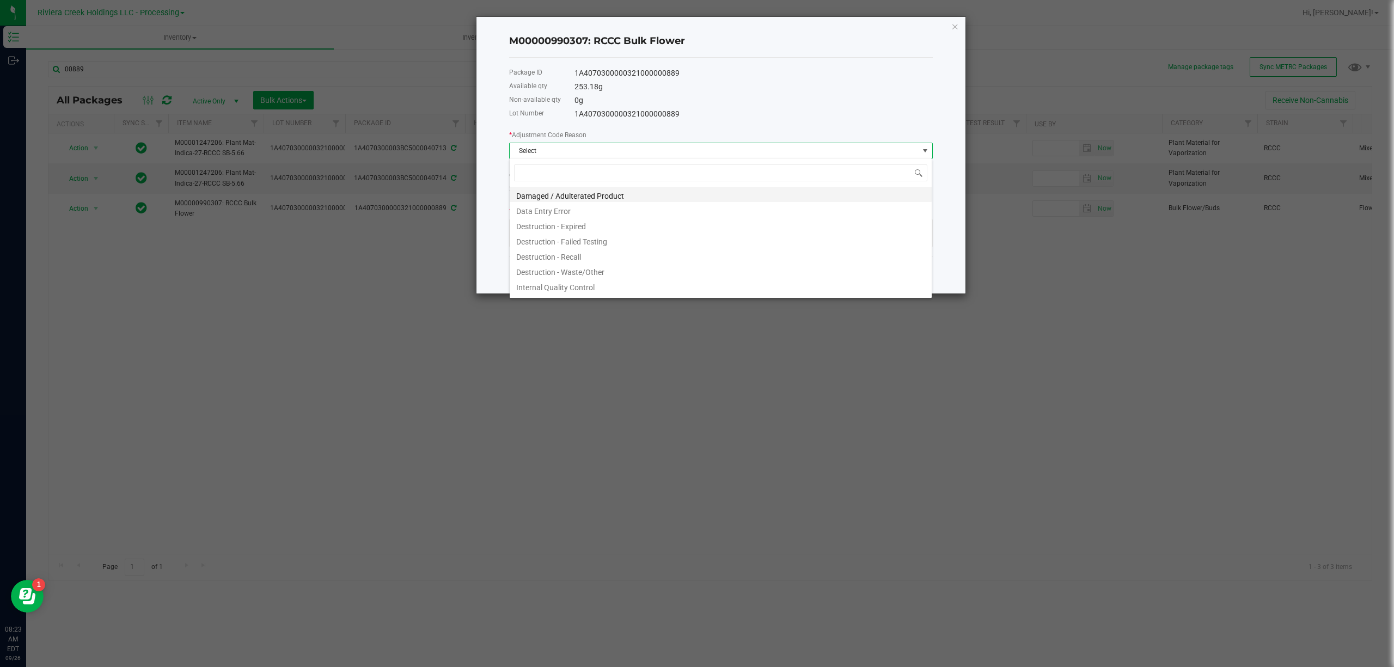
scroll to position [16, 423]
click at [597, 264] on li "Destruction - Waste/Other" at bounding box center [721, 270] width 422 height 15
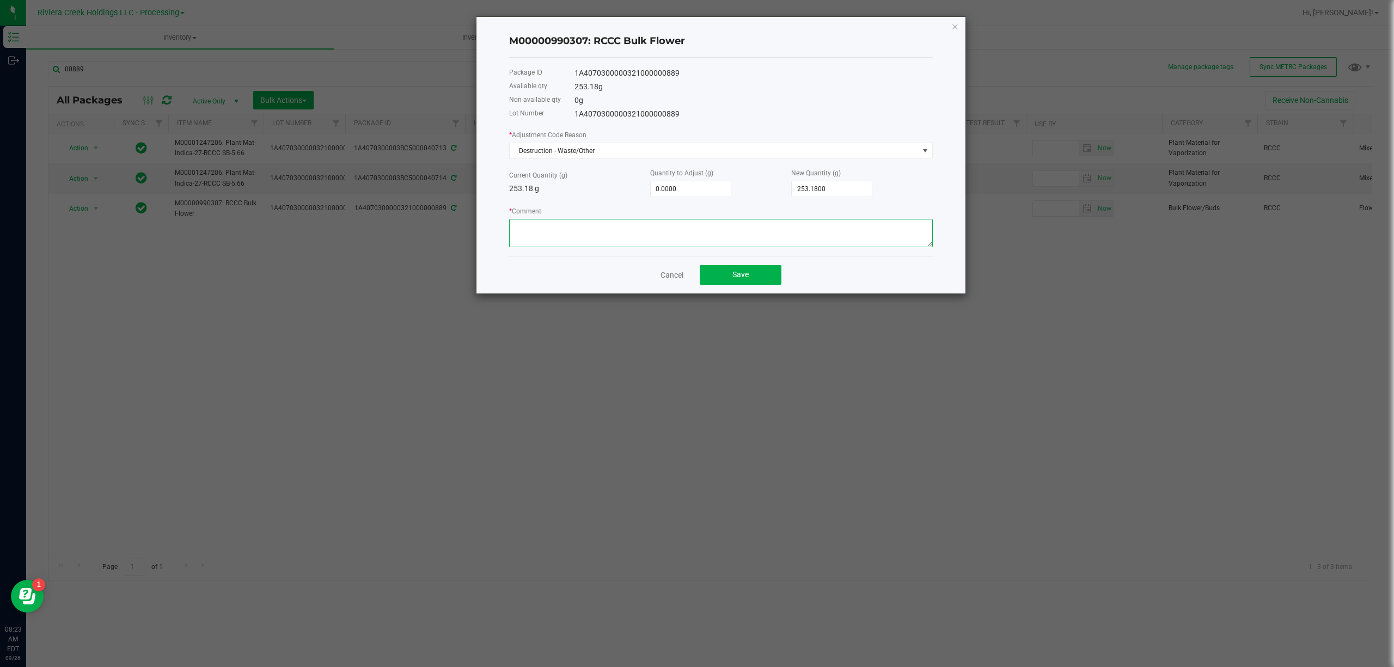
paste textarea "Packing Floor Waste"
type textarea "Packing Floor Waste"
click at [673, 192] on input "0" at bounding box center [691, 188] width 80 height 15
type input "-2"
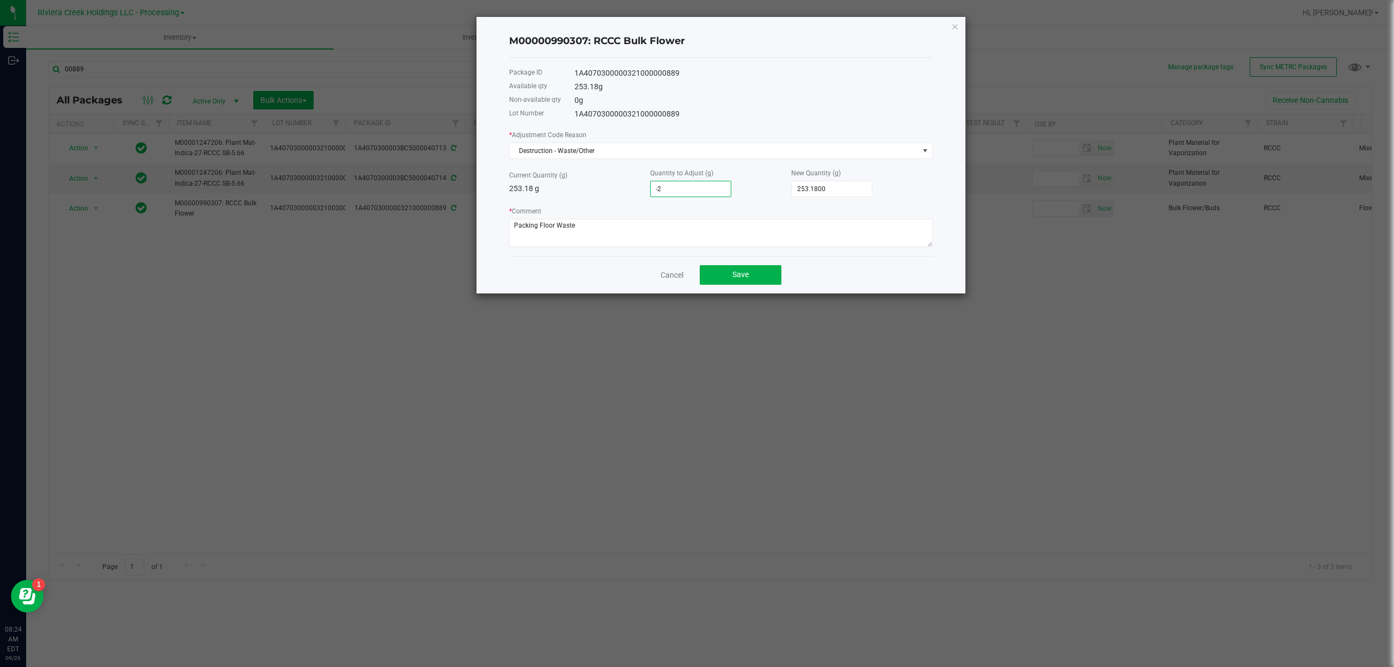
type input "251.1800"
type input "-2.2"
type input "250.9800"
type input "-2.27"
type input "250.9100"
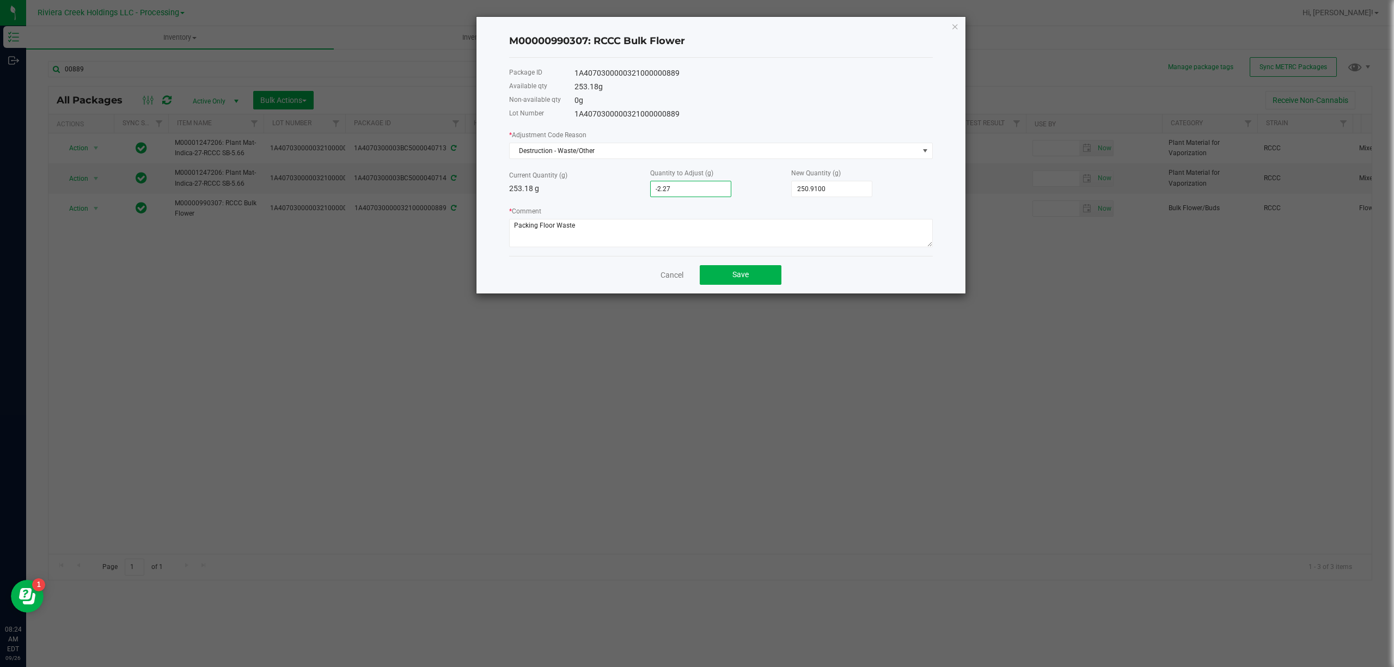
type input "-2.2700"
click at [609, 195] on div "Current Quantity (g) 253.18 g Quantity to Adjust (g) -2.2700 New Quantity (g) 2…" at bounding box center [721, 182] width 424 height 30
click at [748, 273] on span "Save" at bounding box center [740, 274] width 16 height 9
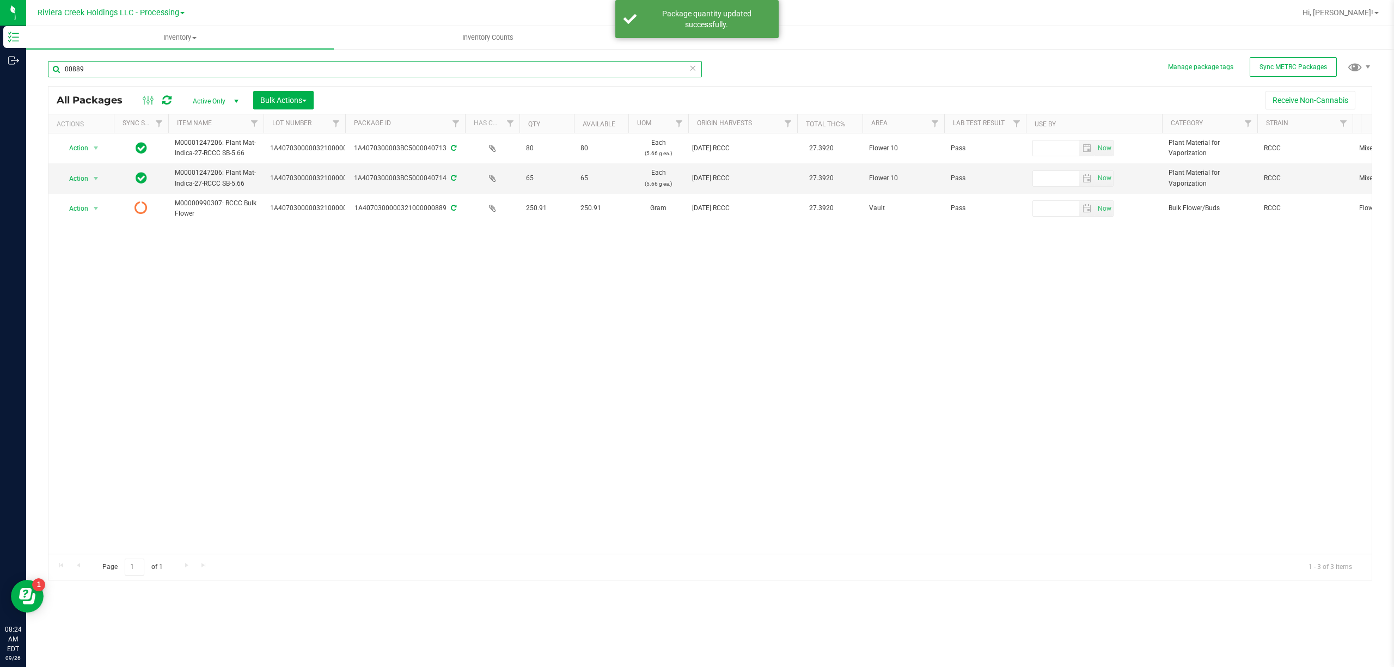
click at [195, 69] on input "00889" at bounding box center [375, 69] width 654 height 16
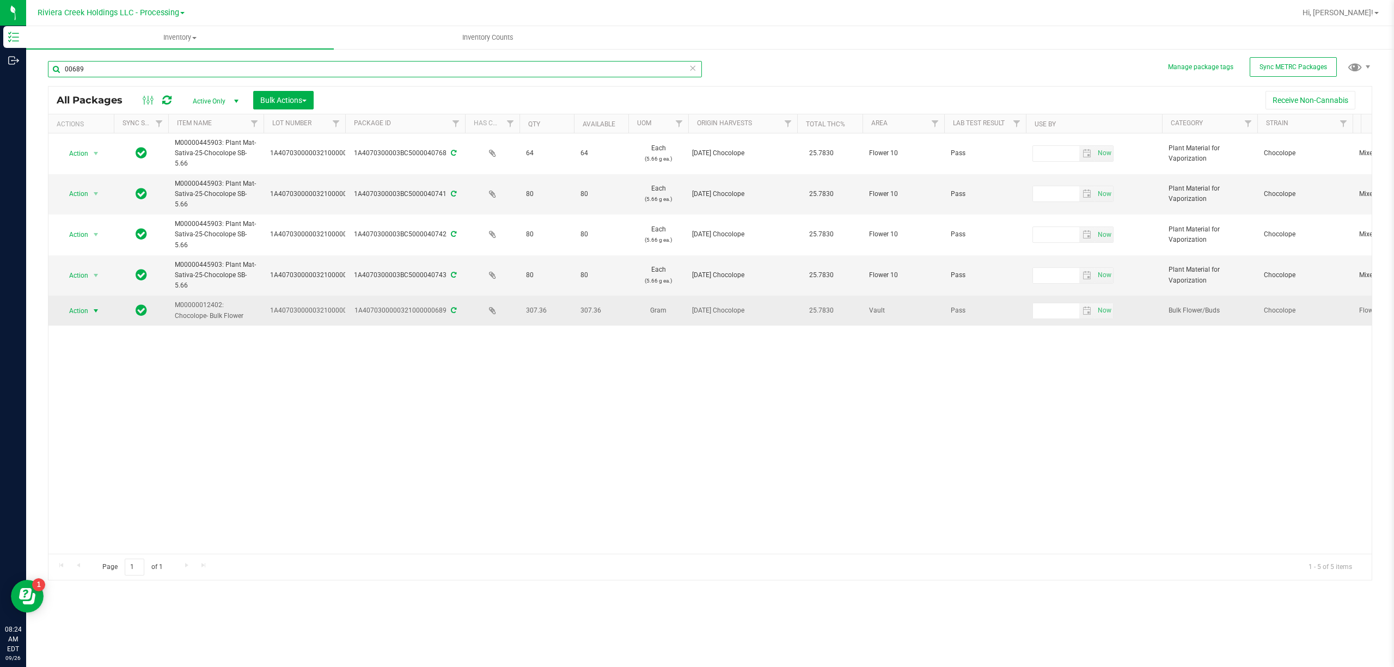
type input "00689"
click at [91, 313] on span "select" at bounding box center [95, 311] width 9 height 9
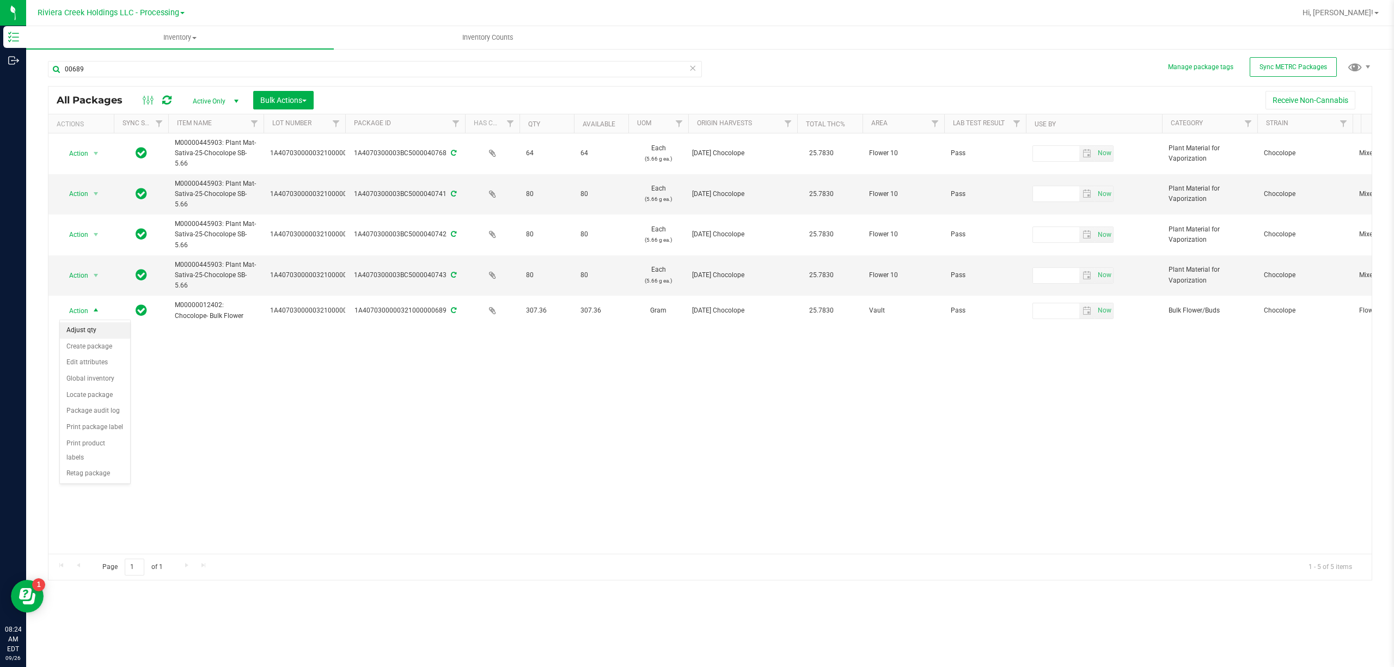
click at [94, 332] on li "Adjust qty" at bounding box center [95, 330] width 70 height 16
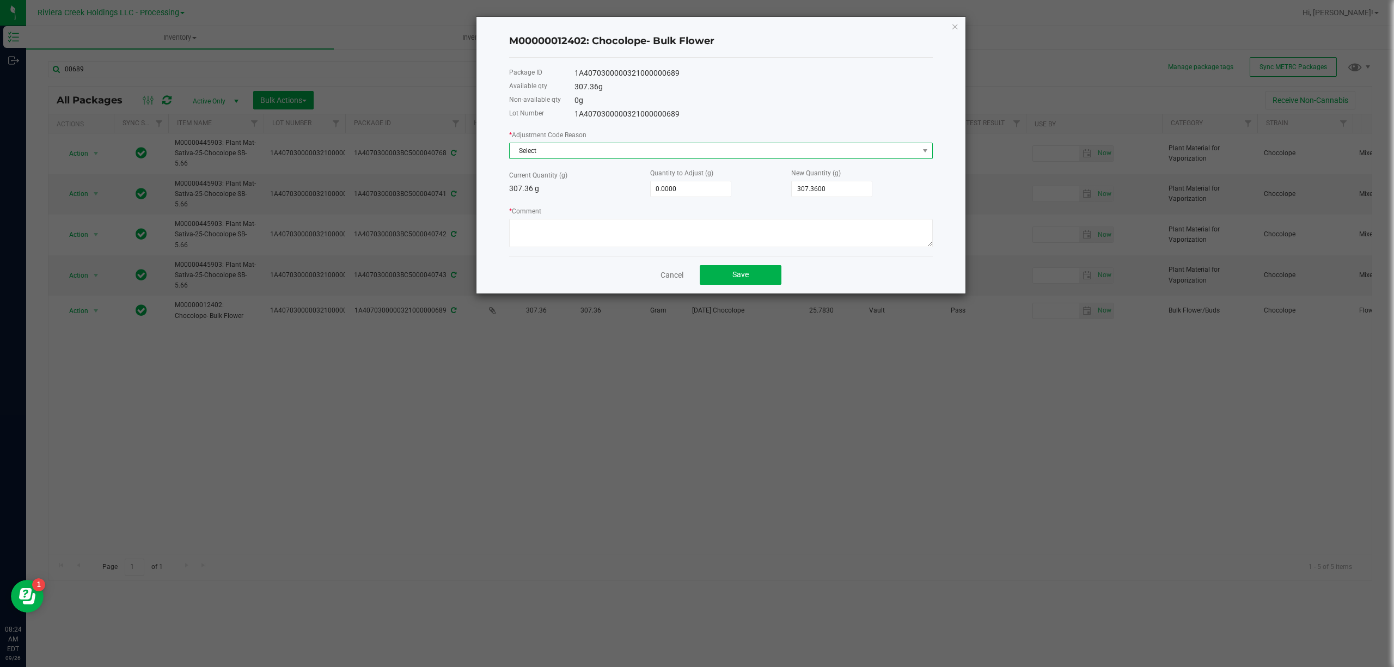
click at [528, 144] on span "Select" at bounding box center [714, 150] width 409 height 15
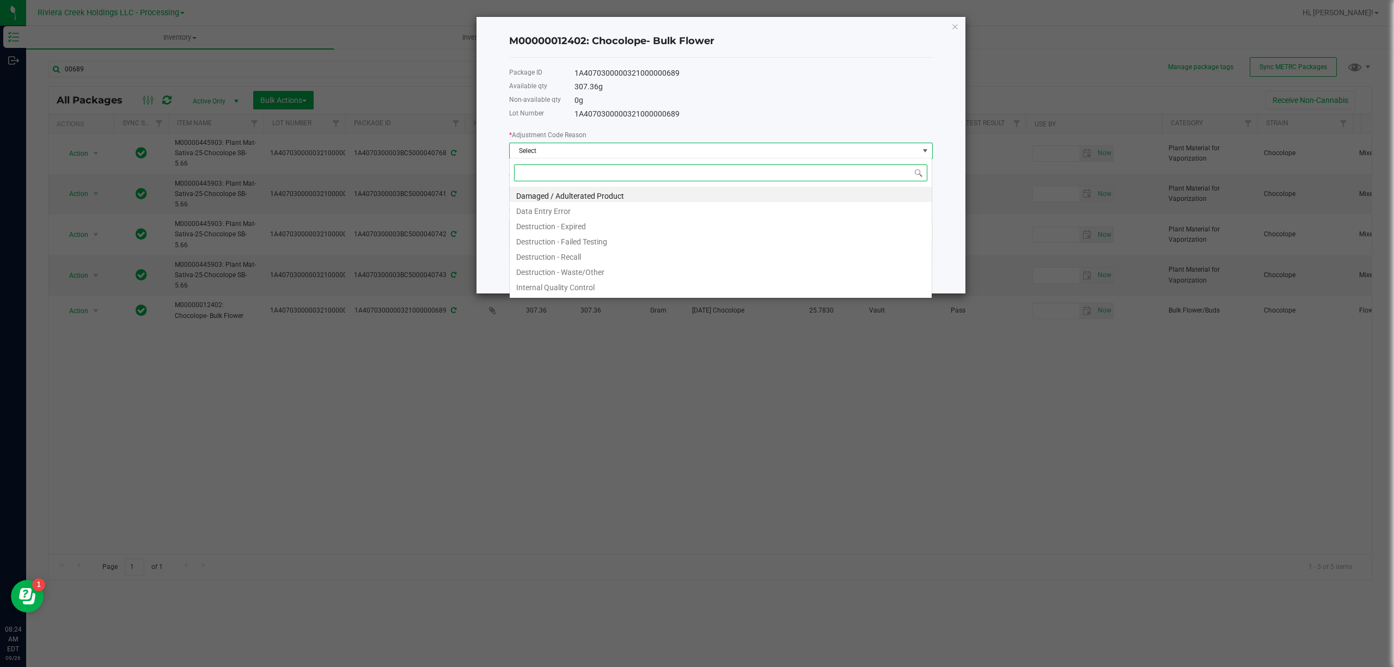
scroll to position [16, 423]
click at [591, 266] on li "Destruction - Waste/Other" at bounding box center [721, 270] width 422 height 15
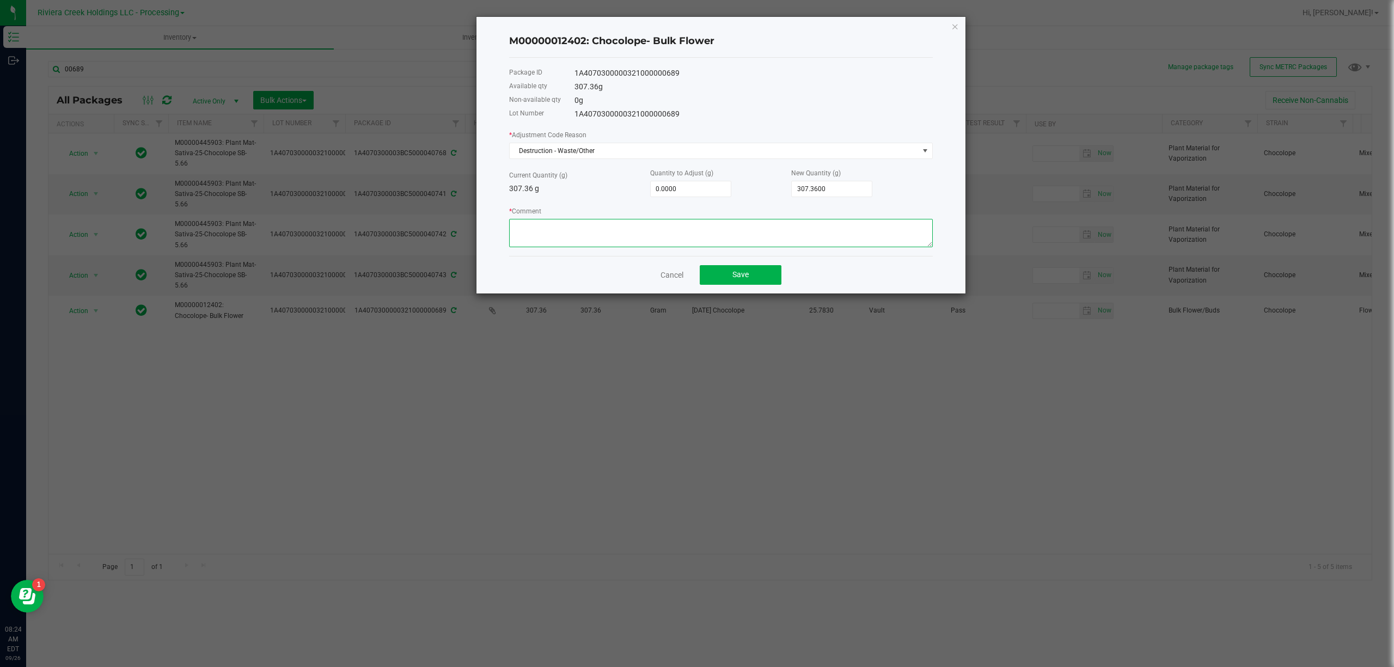
paste textarea "Packing Floor Waste"
type textarea "Packing Floor Waste"
click at [682, 194] on input "0" at bounding box center [691, 188] width 80 height 15
type input "-2"
type input "305.3600"
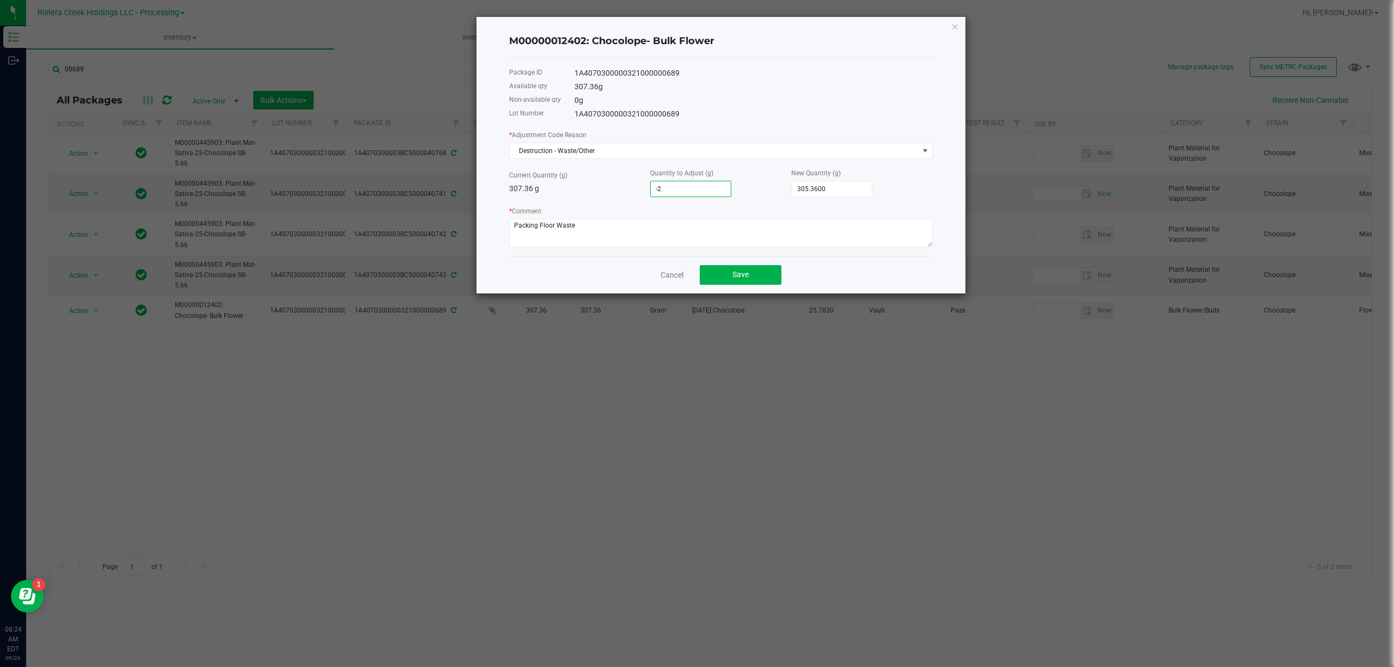
type input "-2.2"
type input "305.1600"
type input "-2.27"
type input "305.0900"
type input "-2.2700"
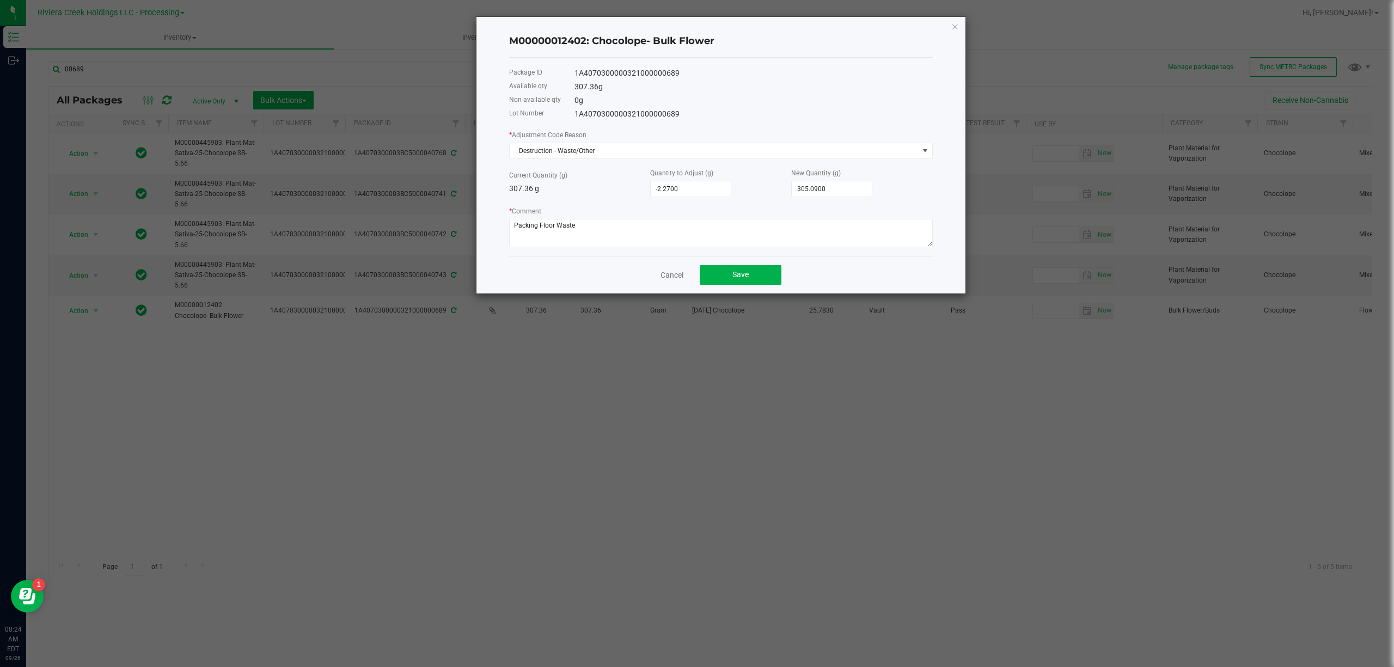
click at [637, 197] on div "* Adjustment Code Reason Destruction - Waste/Other Current Quantity (g) 307.36 …" at bounding box center [721, 188] width 424 height 118
click at [739, 272] on span "Save" at bounding box center [740, 274] width 16 height 9
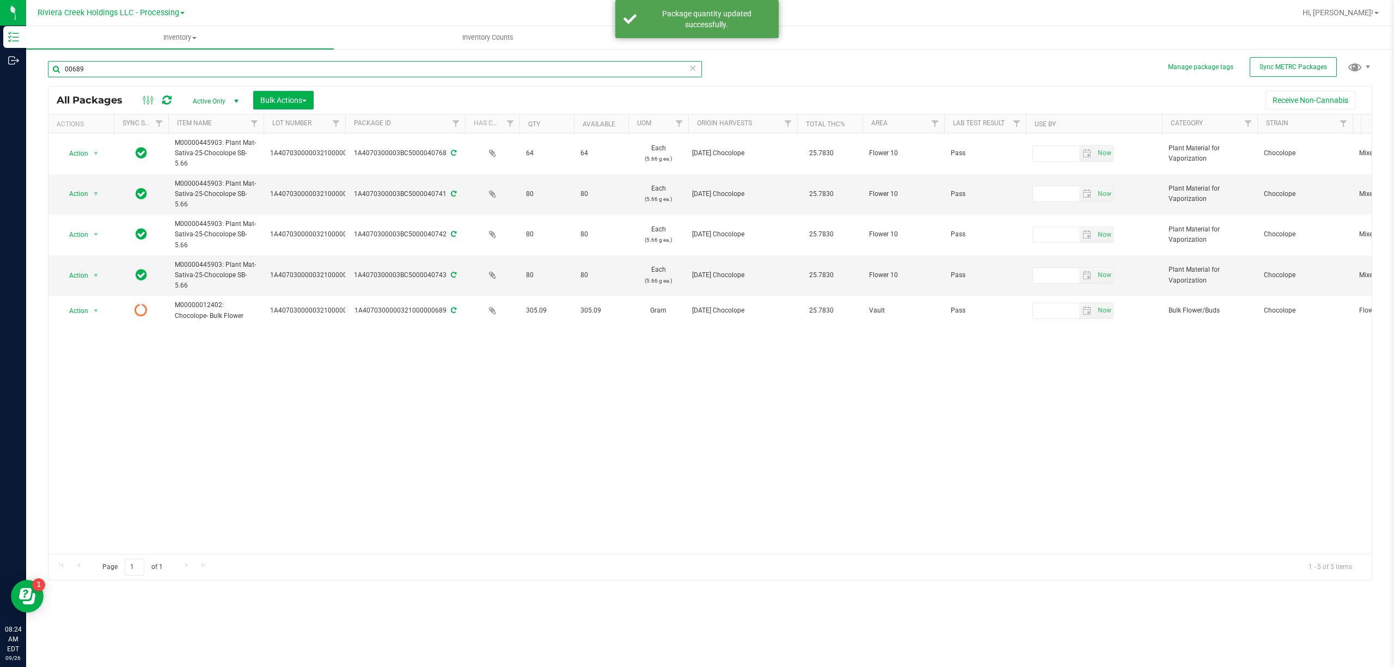
click at [316, 68] on input "00689" at bounding box center [375, 69] width 654 height 16
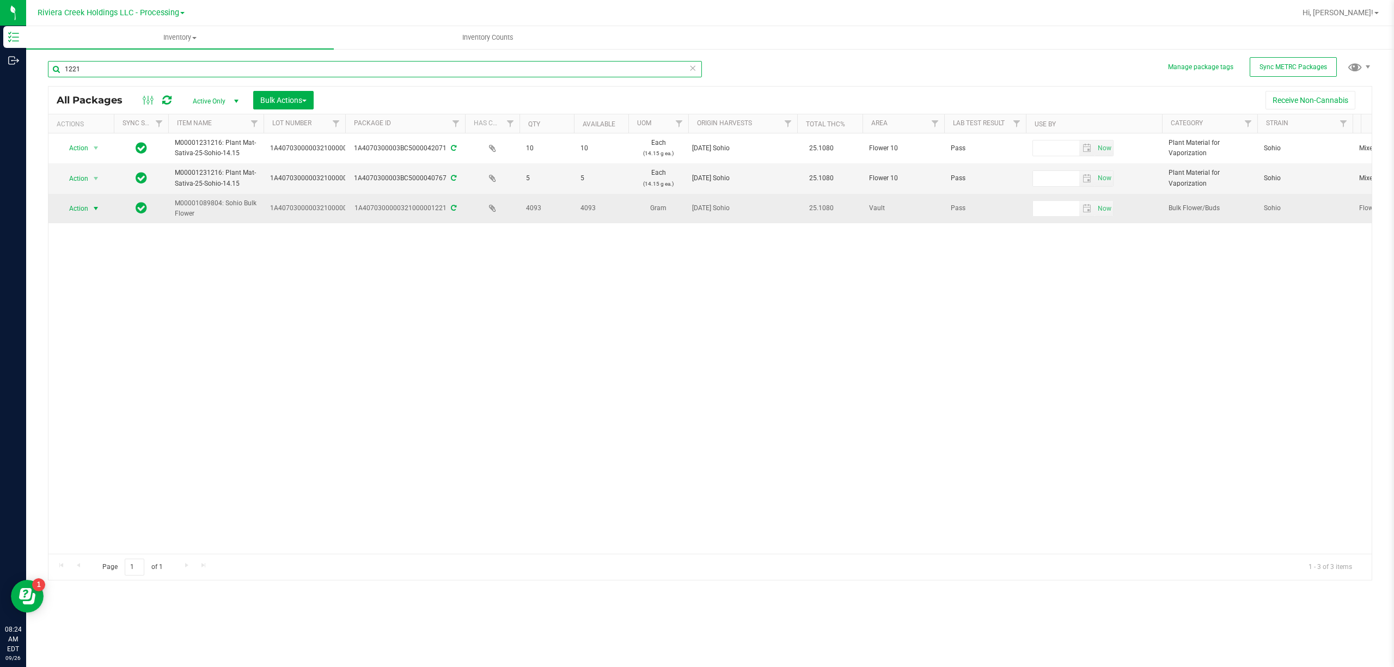
type input "1221"
click at [94, 210] on span "select" at bounding box center [95, 208] width 9 height 9
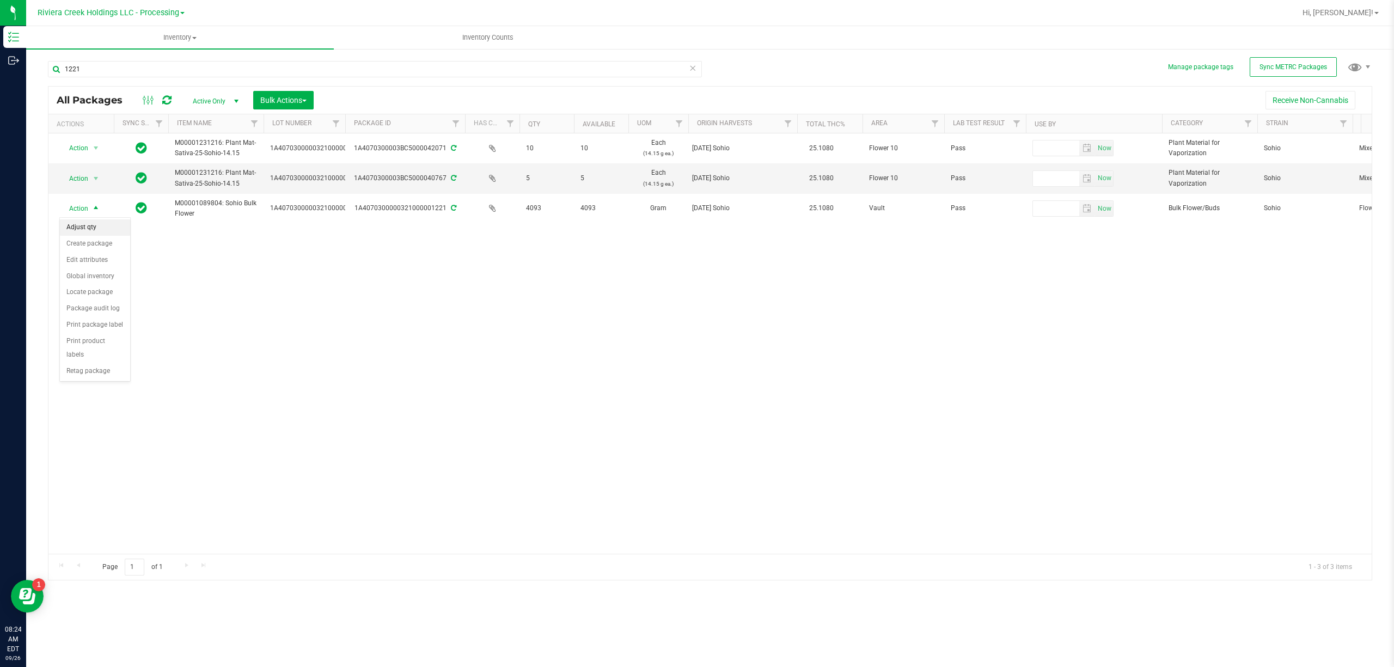
click at [92, 227] on li "Adjust qty" at bounding box center [95, 227] width 70 height 16
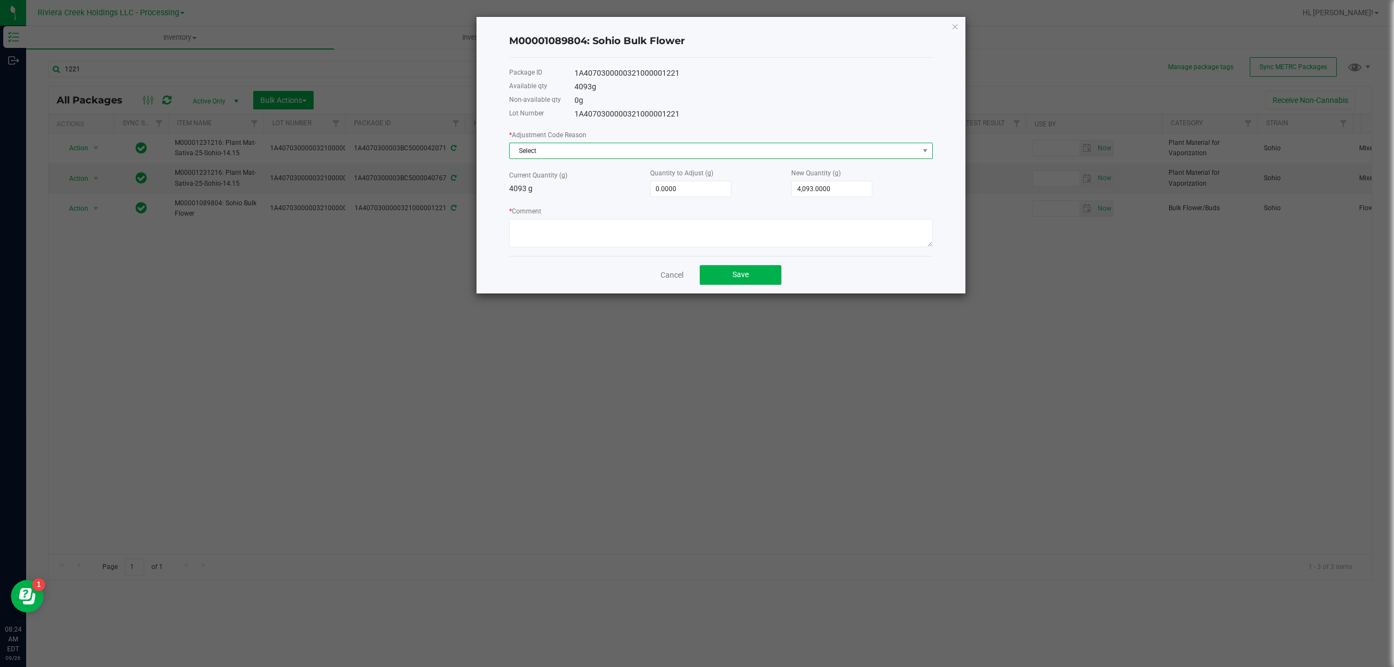
click at [561, 155] on span "Select" at bounding box center [714, 150] width 409 height 15
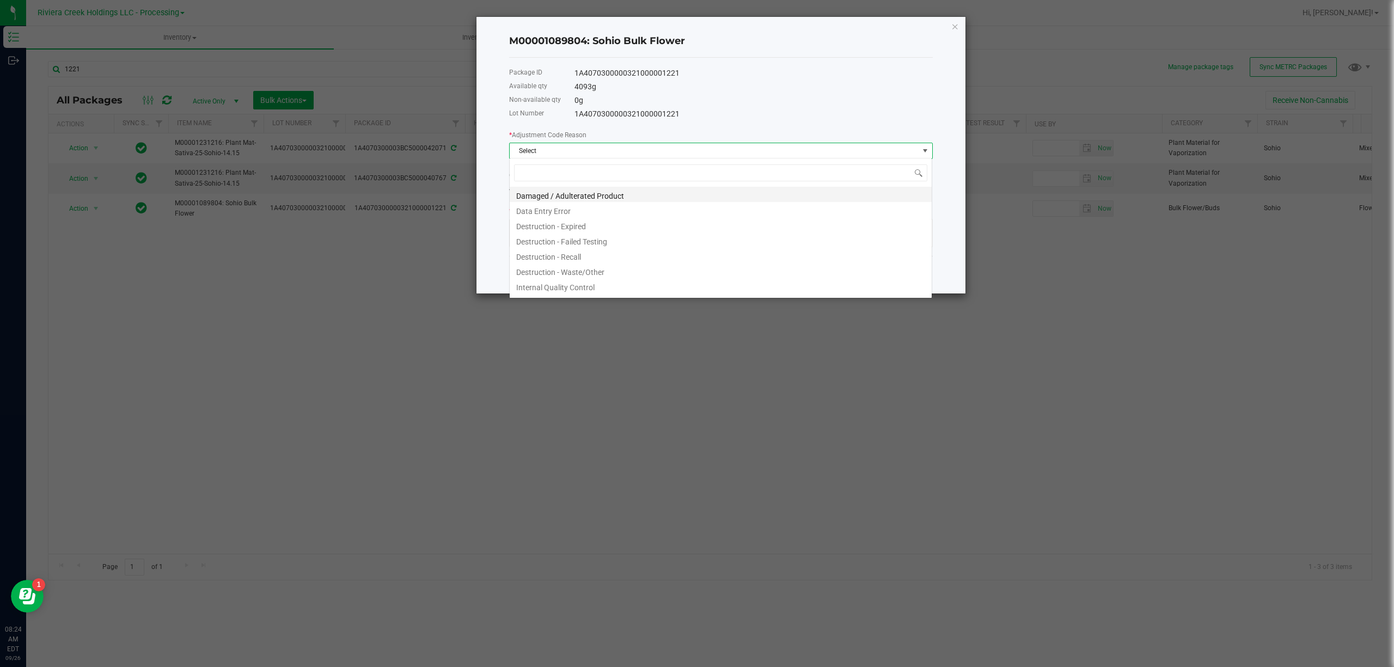
scroll to position [16, 423]
click at [582, 269] on li "Destruction - Waste/Other" at bounding box center [721, 270] width 422 height 15
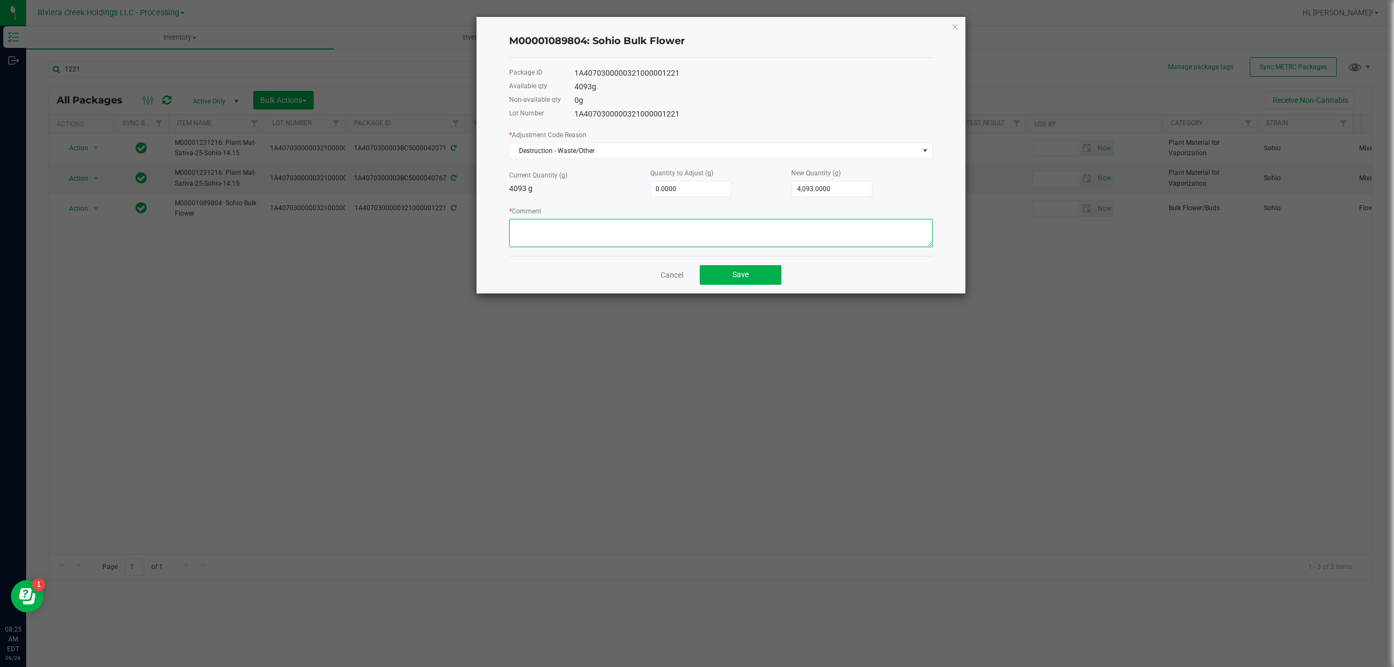
paste textarea "Packing Floor Waste"
type textarea "Packing Floor Waste"
click at [662, 194] on input "0" at bounding box center [691, 188] width 80 height 15
click at [661, 194] on input "0" at bounding box center [691, 188] width 80 height 15
type input "-2"
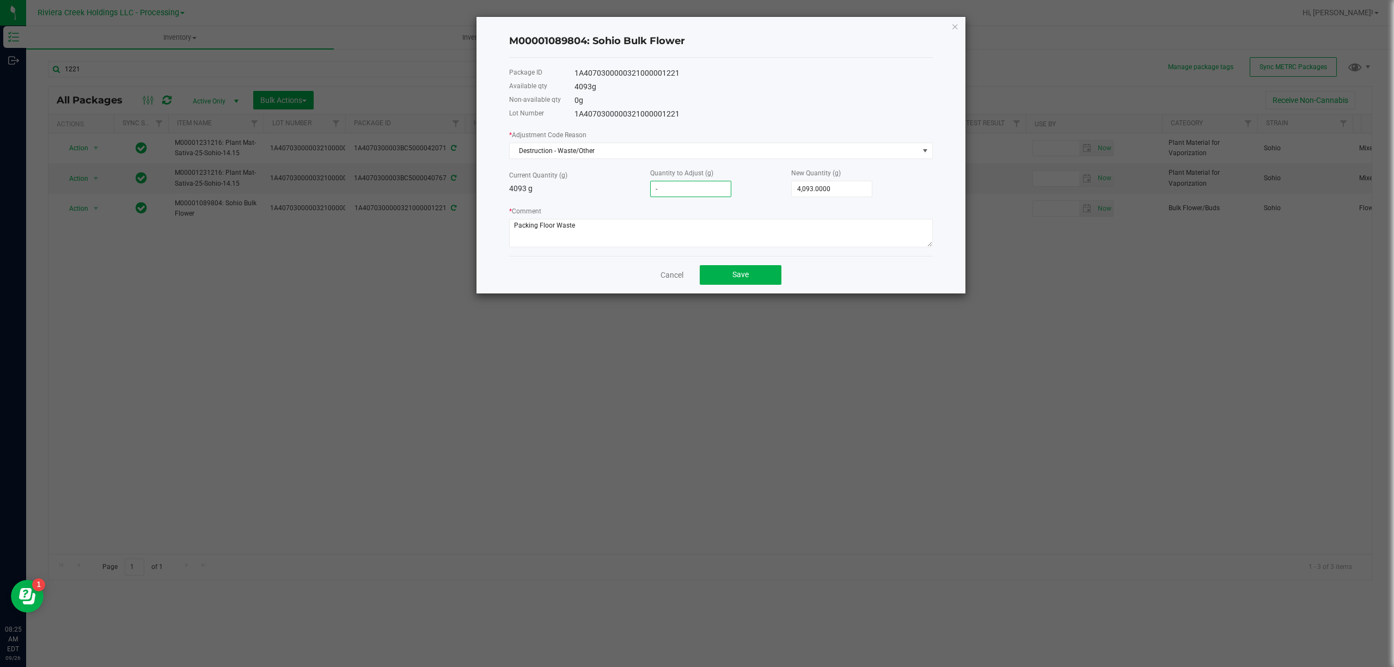
type input "4,091.0000"
type input "-2.2"
type input "4,090.8000"
type input "-2.27"
type input "4,090.7300"
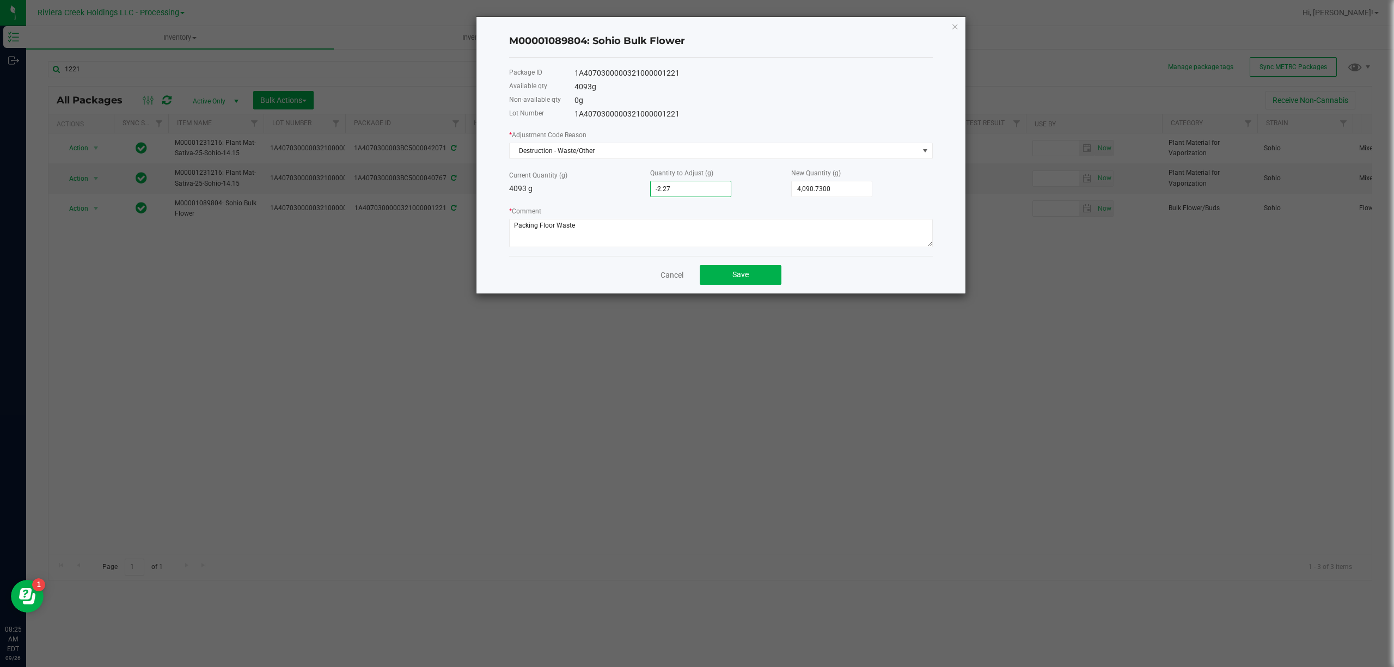
type input "-2.2700"
click at [619, 188] on p "4093 g" at bounding box center [579, 188] width 141 height 11
click at [777, 280] on button "Save" at bounding box center [741, 275] width 82 height 20
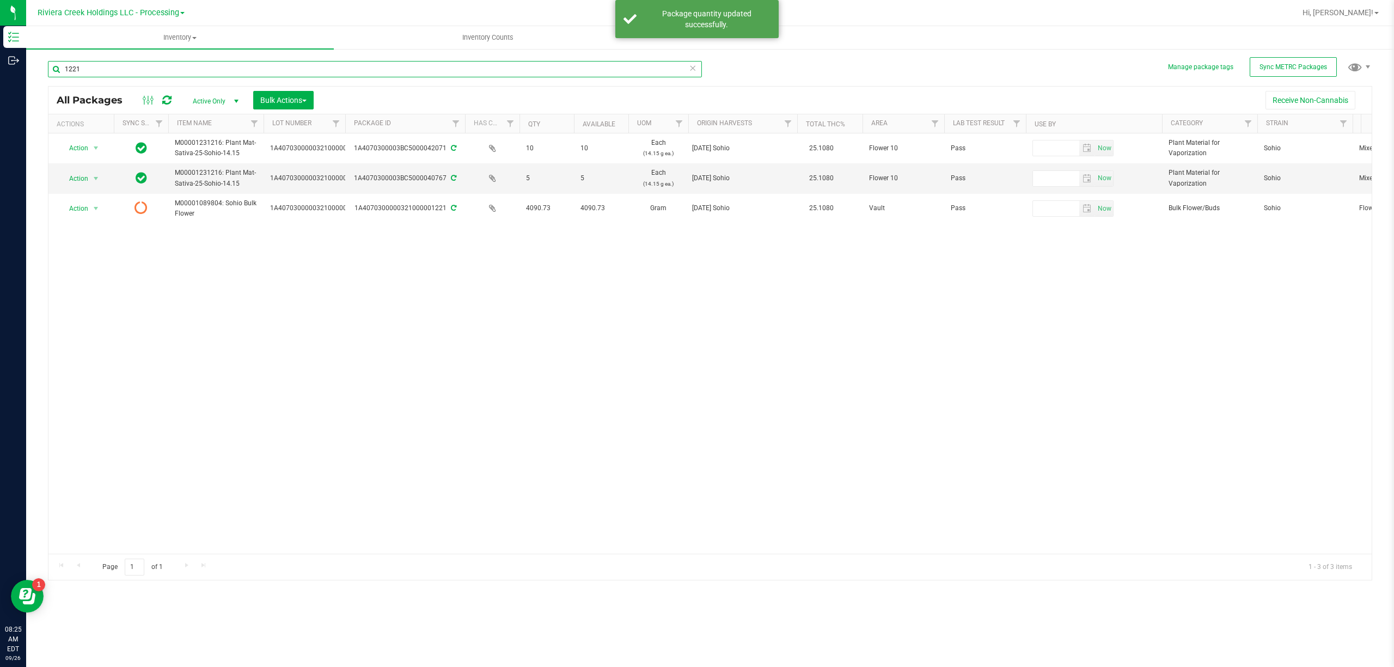
click at [237, 75] on input "1221" at bounding box center [375, 69] width 654 height 16
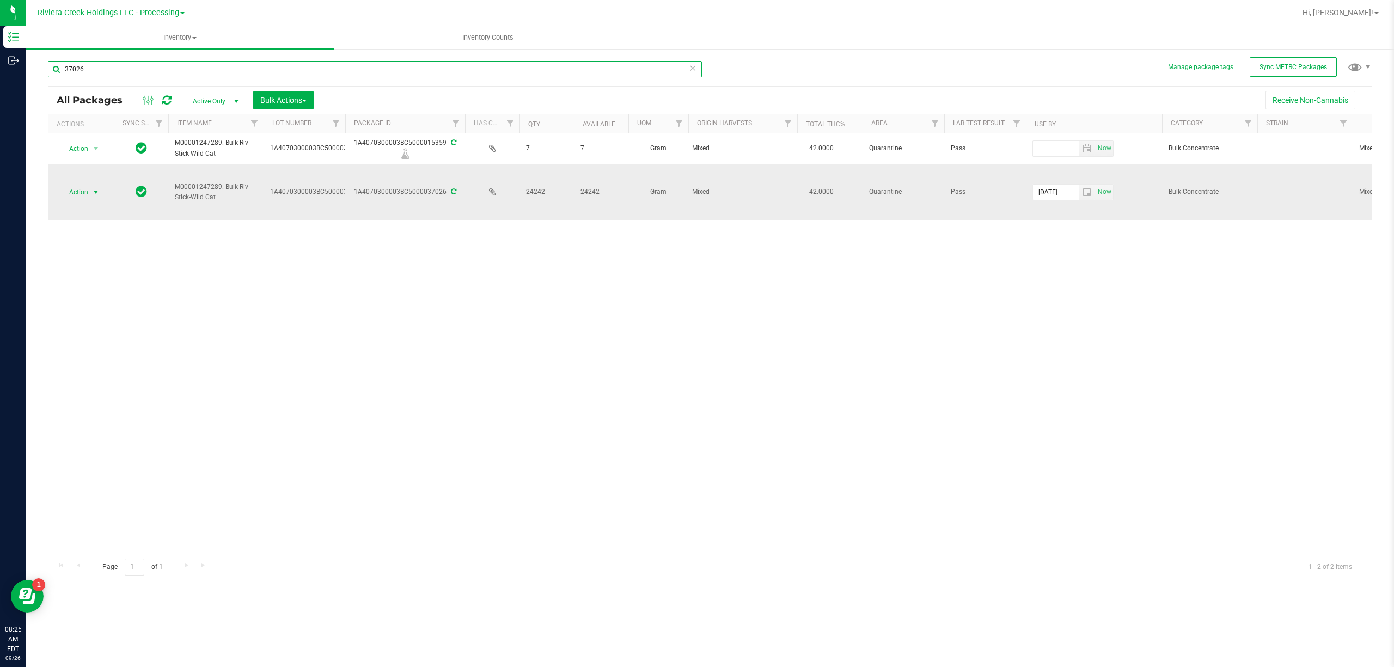
type input "37026"
click at [77, 188] on span "Action" at bounding box center [73, 192] width 29 height 15
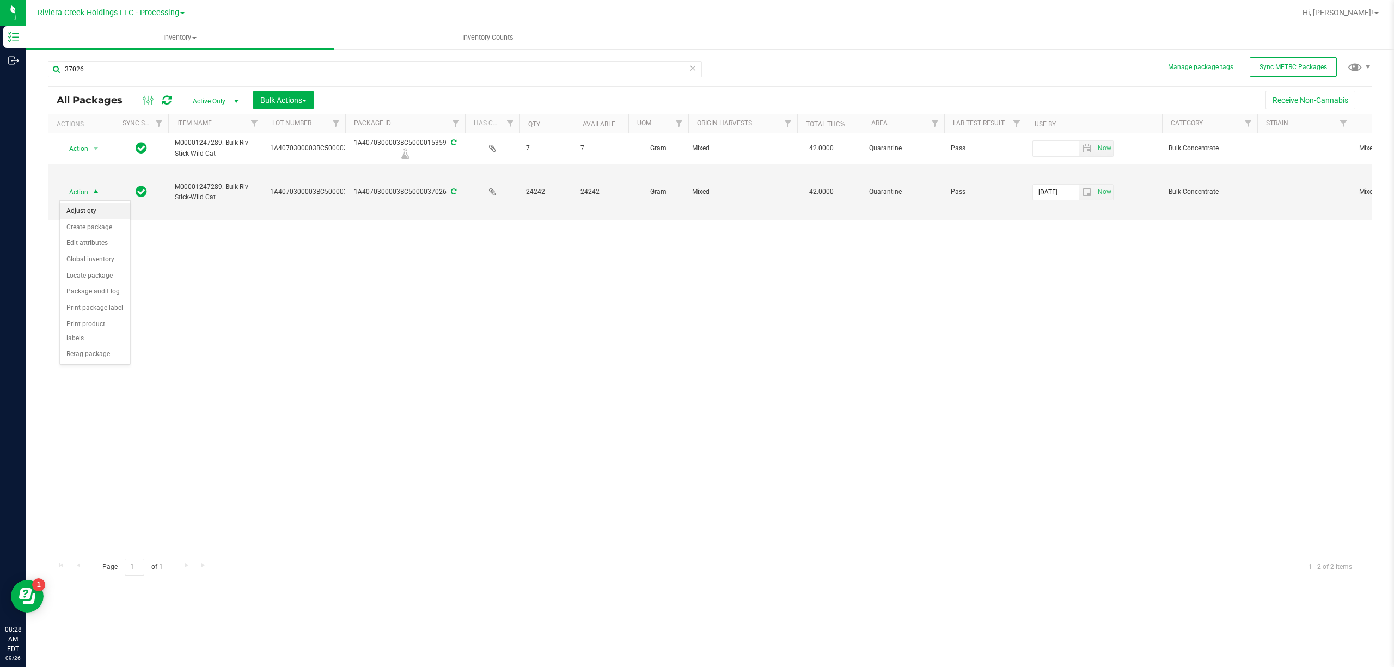
click at [109, 204] on li "Adjust qty" at bounding box center [95, 211] width 70 height 16
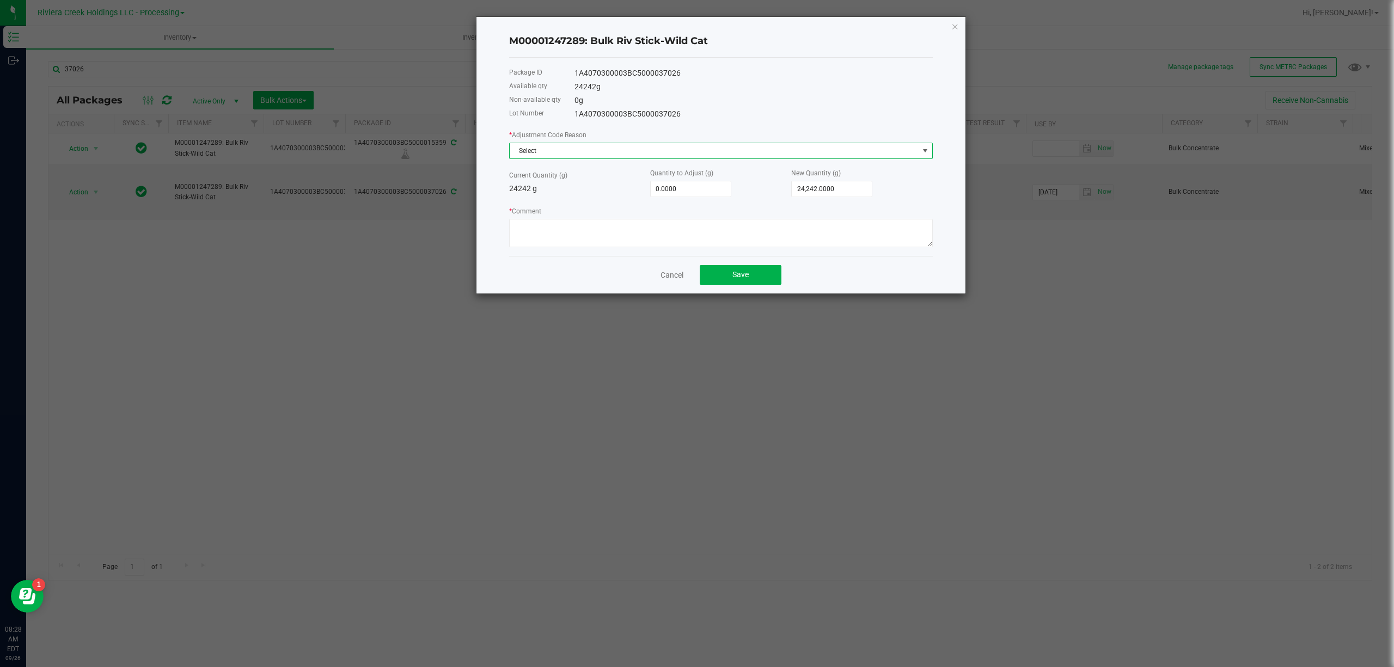
click at [665, 145] on span "Select" at bounding box center [714, 150] width 409 height 15
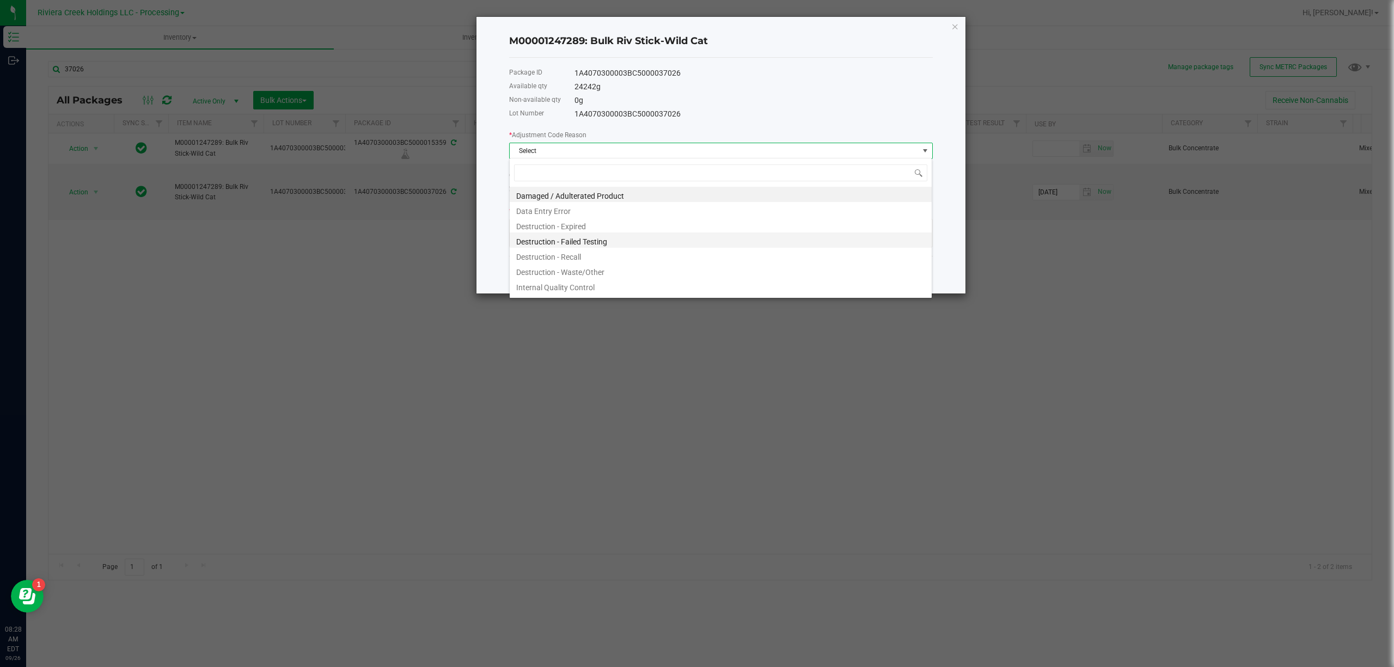
scroll to position [16, 423]
click at [614, 272] on li "Destruction - Waste/Other" at bounding box center [721, 270] width 422 height 15
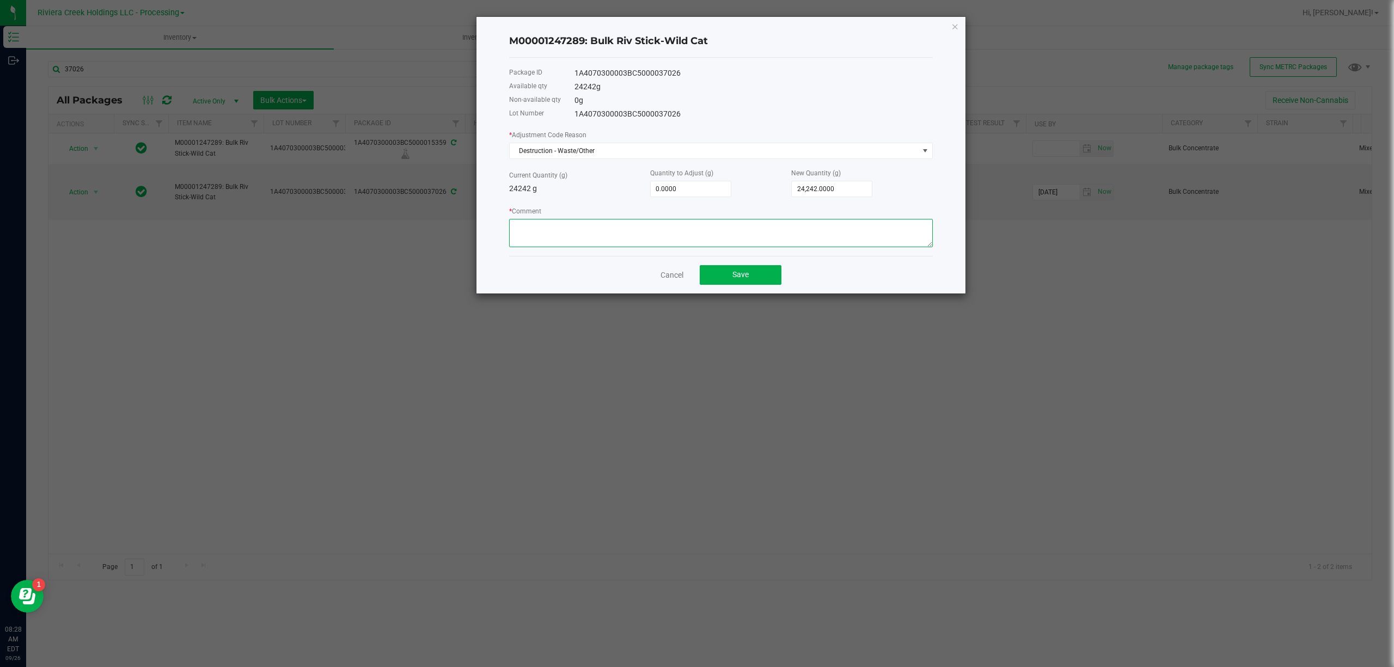
drag, startPoint x: 602, startPoint y: 249, endPoint x: 607, endPoint y: 236, distance: 14.0
paste textarea "Packing Floor Waste"
type textarea "Packing Floor Waste"
click at [688, 190] on input "0" at bounding box center [691, 188] width 80 height 15
type input "-2"
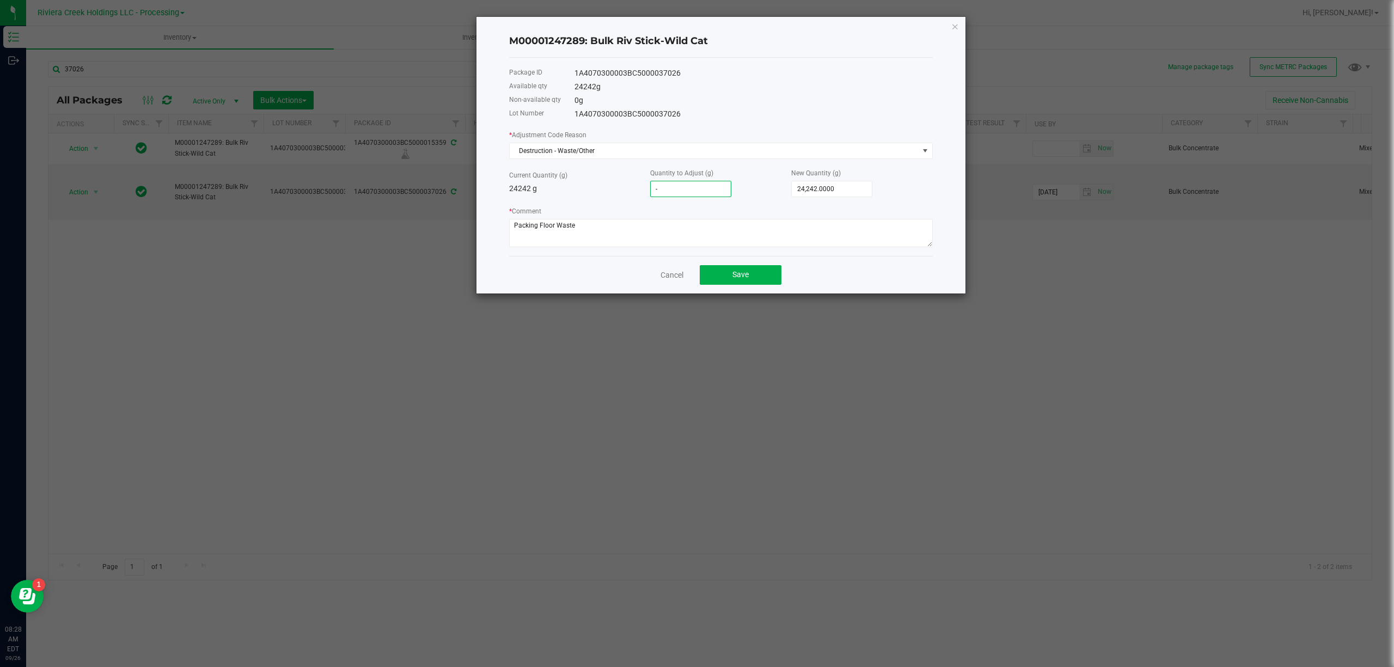
type input "24,240.0000"
type input "-2.2"
type input "24,239.8000"
type input "-2.27"
type input "24,239.7300"
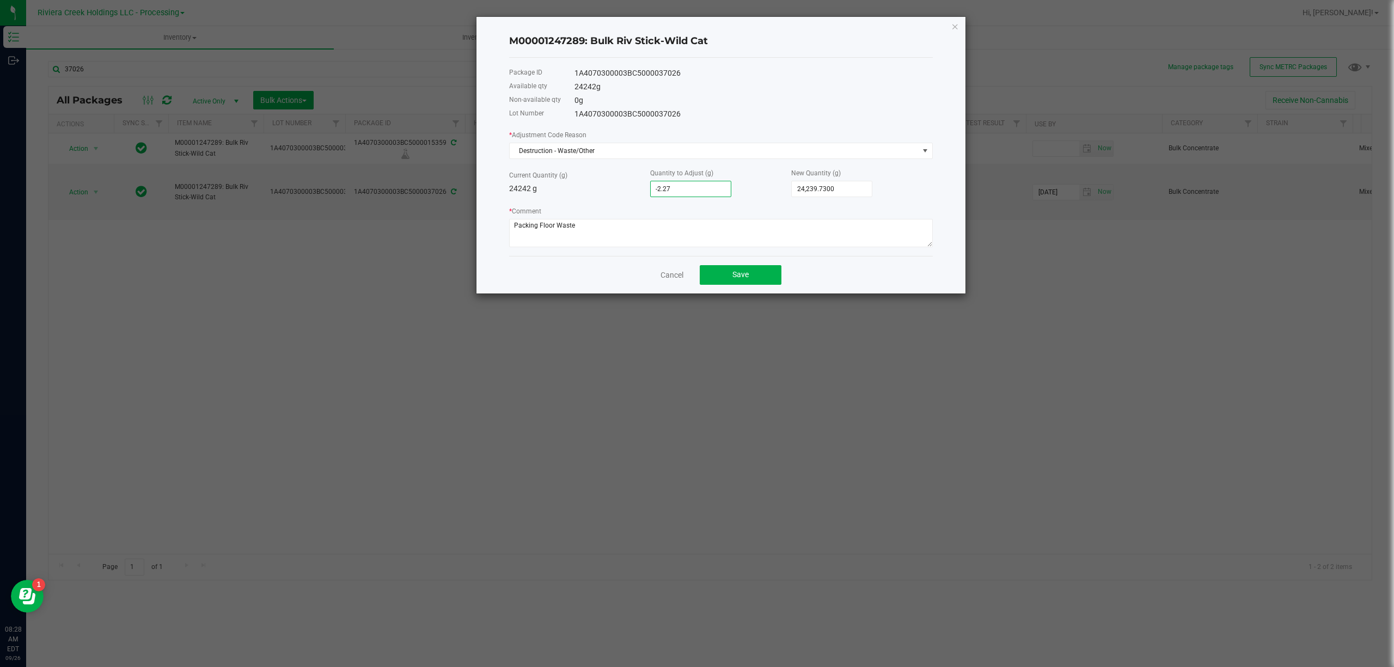
type input "-2.2700"
click at [595, 195] on div "Current Quantity (g) 24242 g Quantity to Adjust (g) -2.2700 New Quantity (g) 24…" at bounding box center [721, 182] width 424 height 30
click at [730, 271] on button "Save" at bounding box center [741, 275] width 82 height 20
